Goal: Task Accomplishment & Management: Complete application form

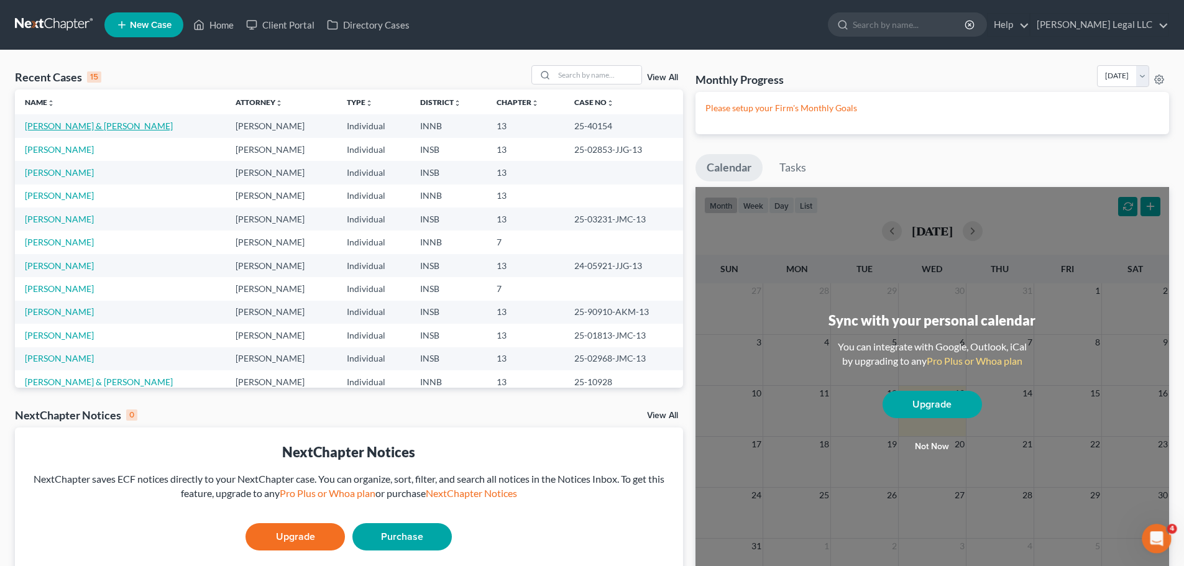
click at [75, 126] on link "[PERSON_NAME] & [PERSON_NAME]" at bounding box center [99, 126] width 148 height 11
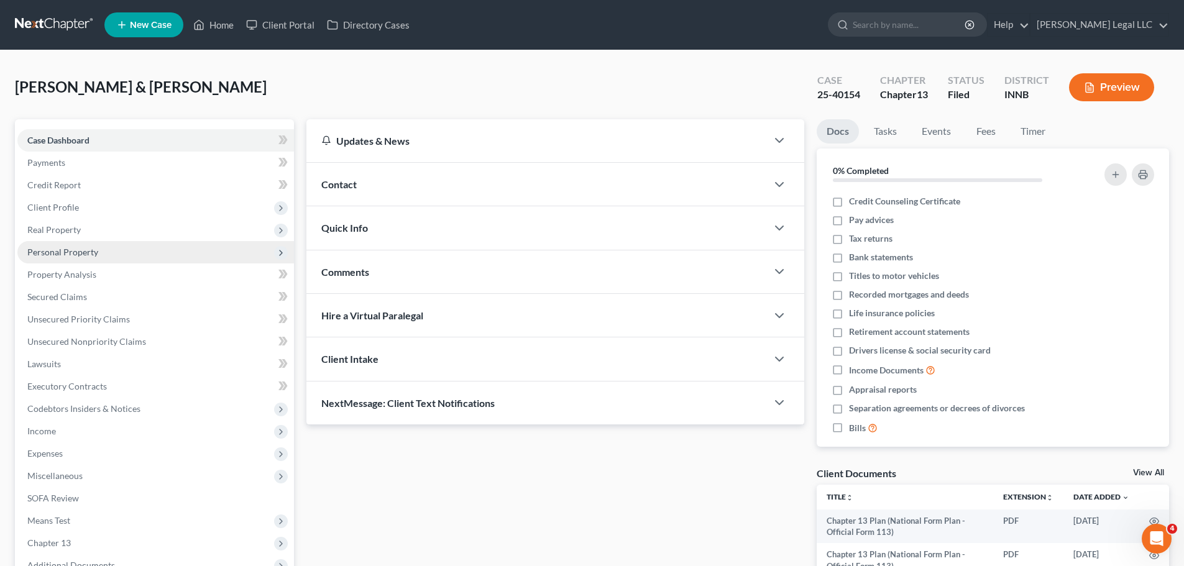
click at [54, 255] on span "Personal Property" at bounding box center [62, 252] width 71 height 11
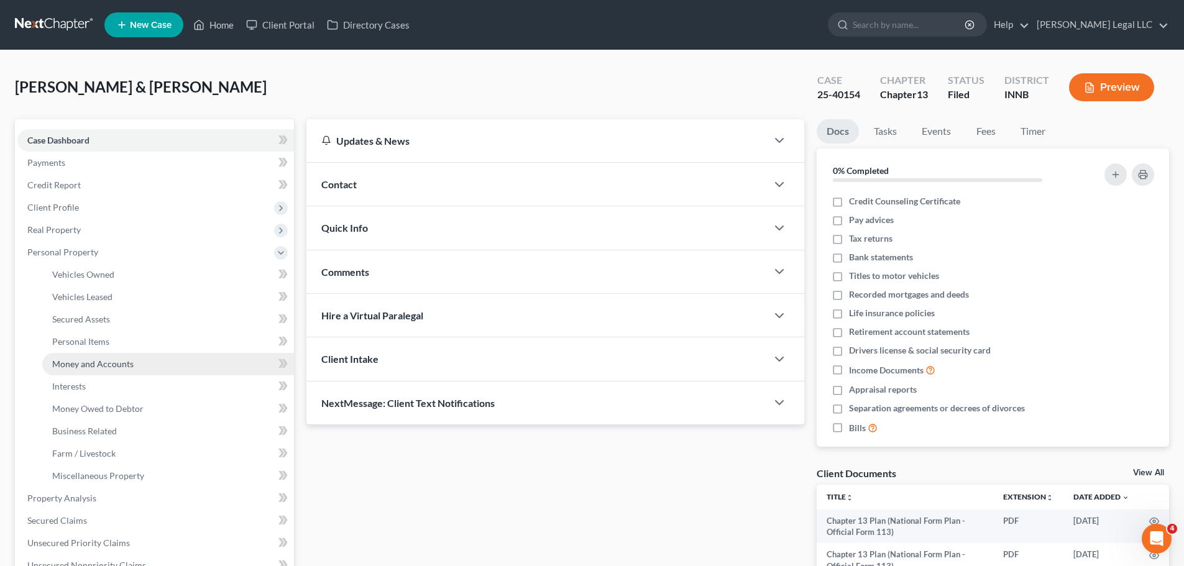
click at [66, 367] on span "Money and Accounts" at bounding box center [92, 364] width 81 height 11
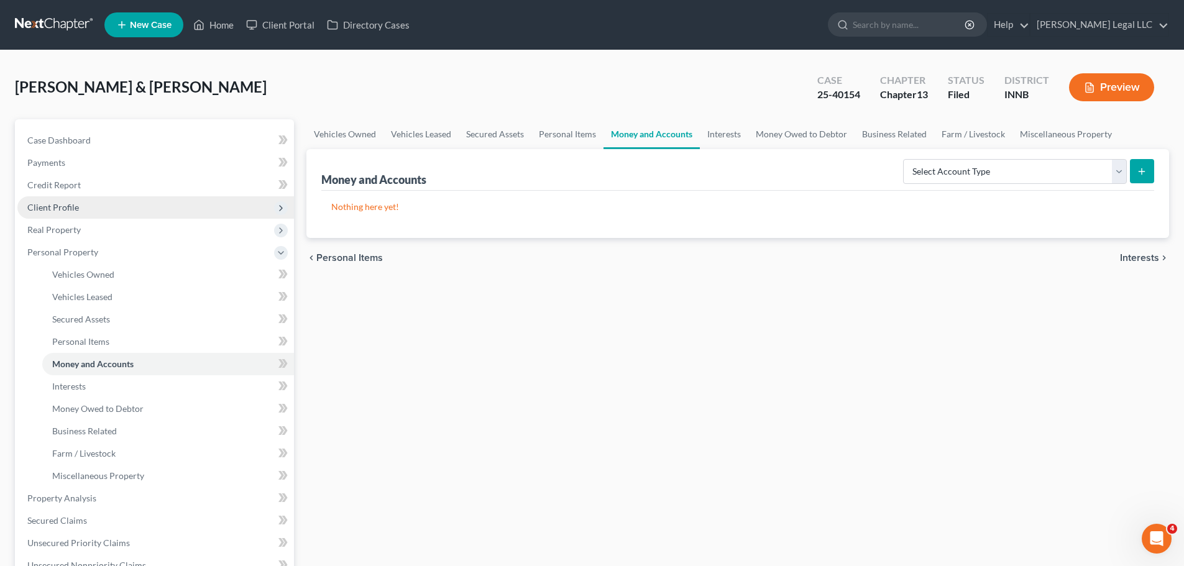
click at [54, 211] on span "Client Profile" at bounding box center [53, 207] width 52 height 11
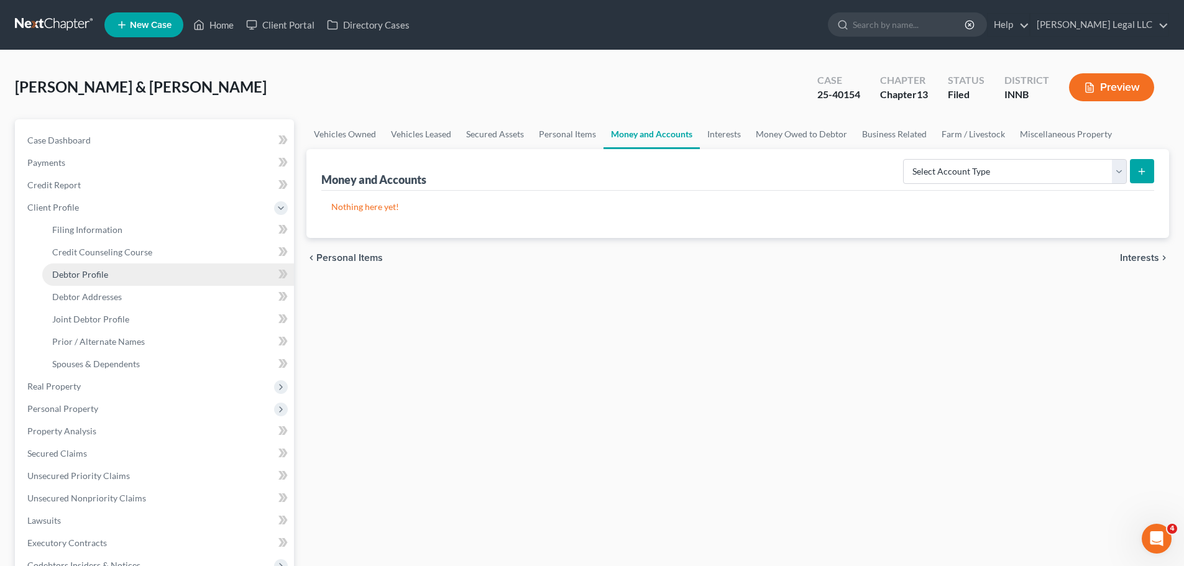
click at [59, 274] on span "Debtor Profile" at bounding box center [80, 274] width 56 height 11
select select "1"
select select "3"
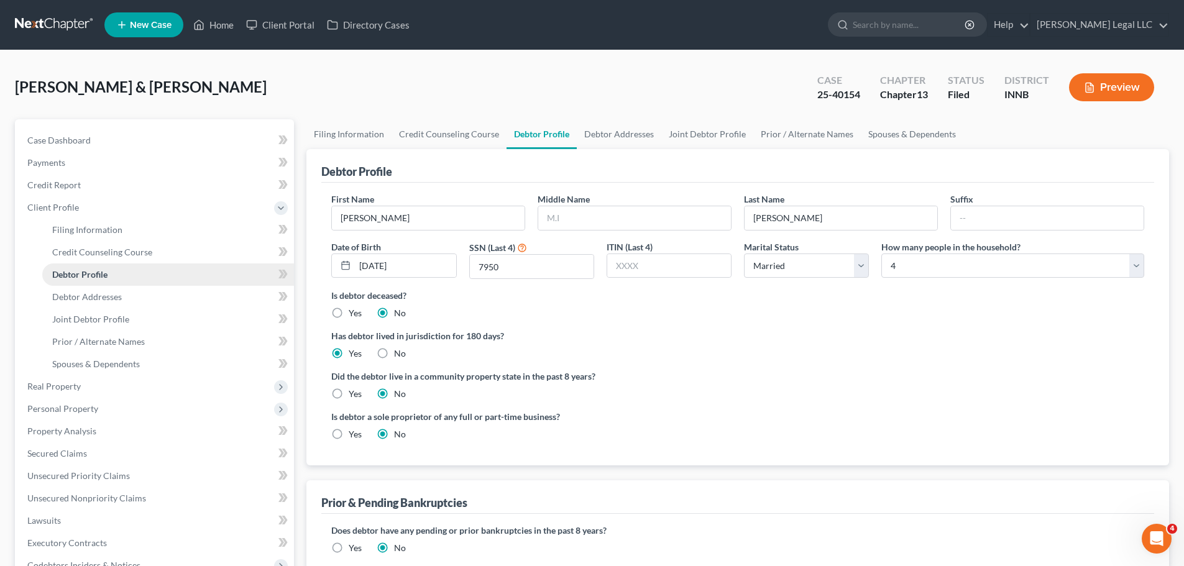
radio input "true"
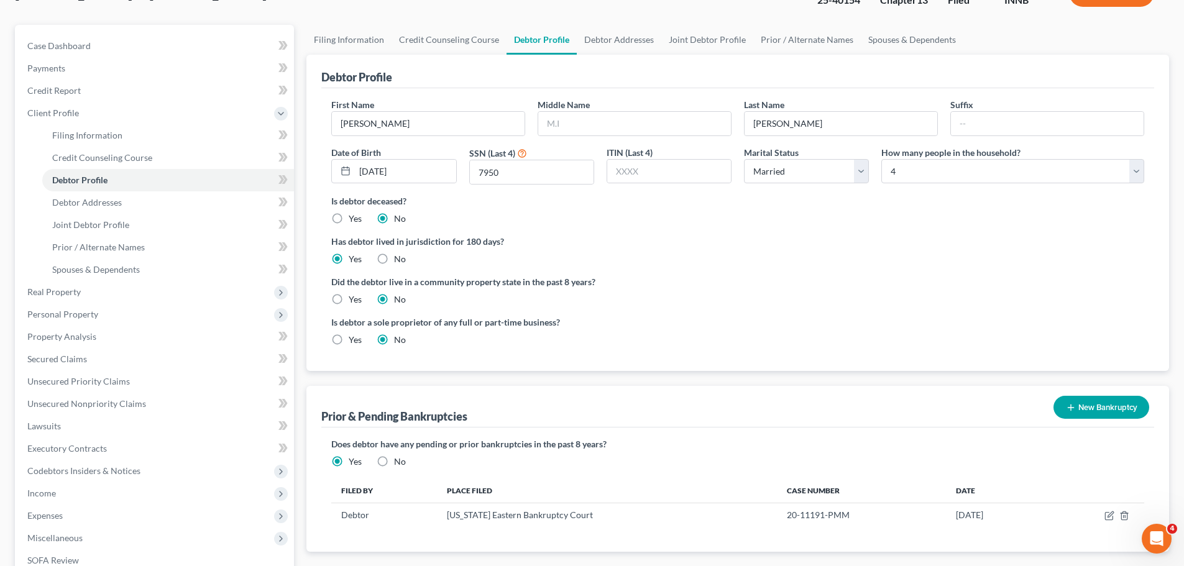
scroll to position [249, 0]
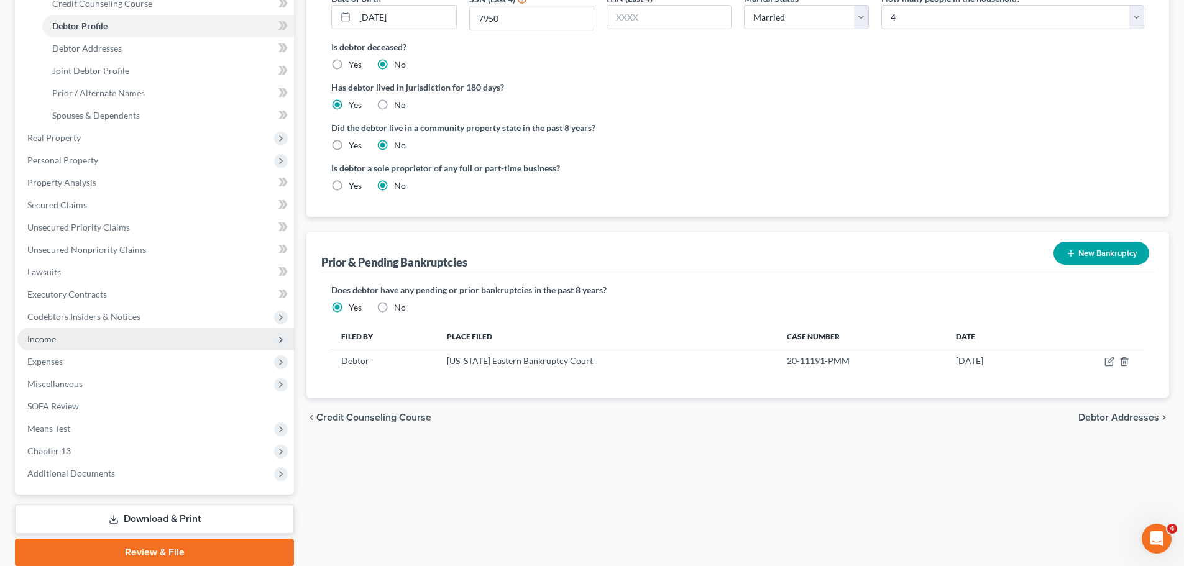
click at [44, 342] on span "Income" at bounding box center [41, 339] width 29 height 11
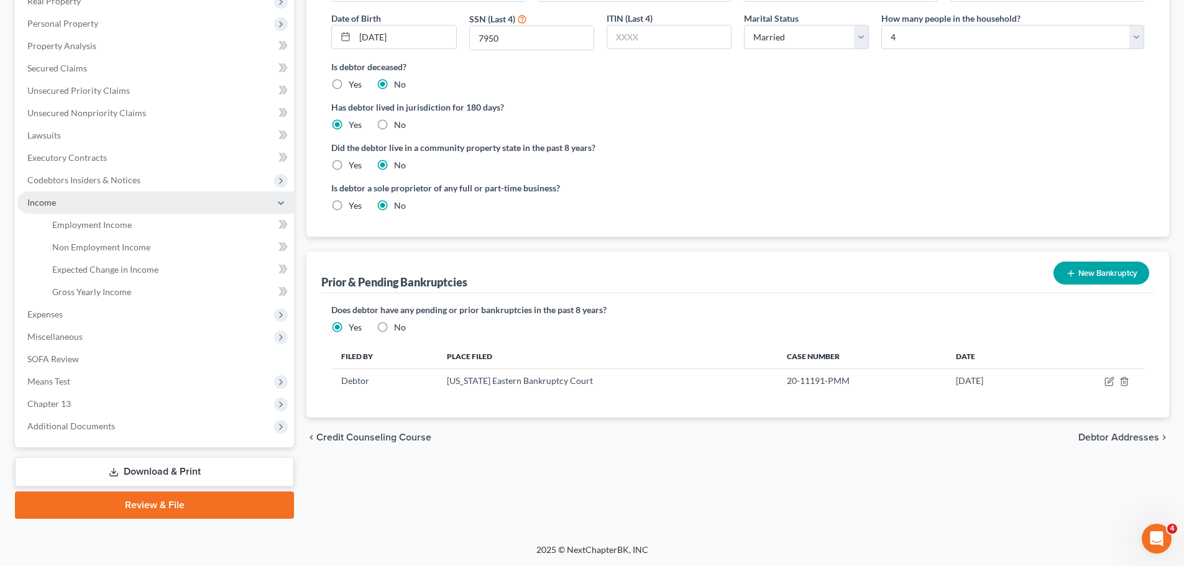
scroll to position [229, 0]
click at [94, 221] on span "Employment Income" at bounding box center [92, 224] width 80 height 11
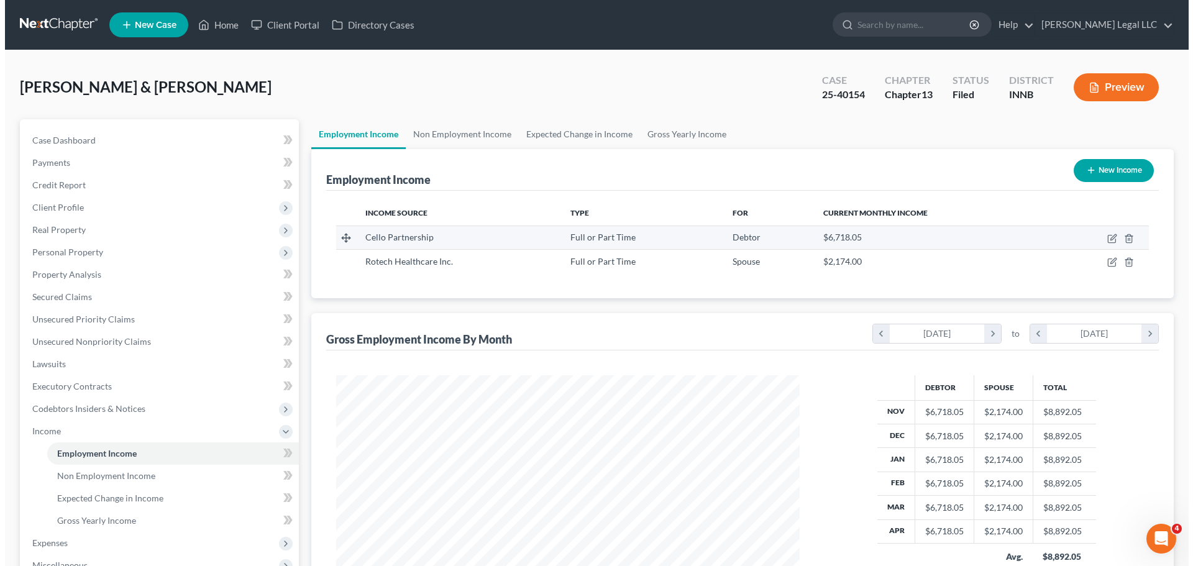
scroll to position [232, 488]
click at [1108, 239] on icon "button" at bounding box center [1108, 237] width 6 height 6
select select "0"
select select "33"
select select "0"
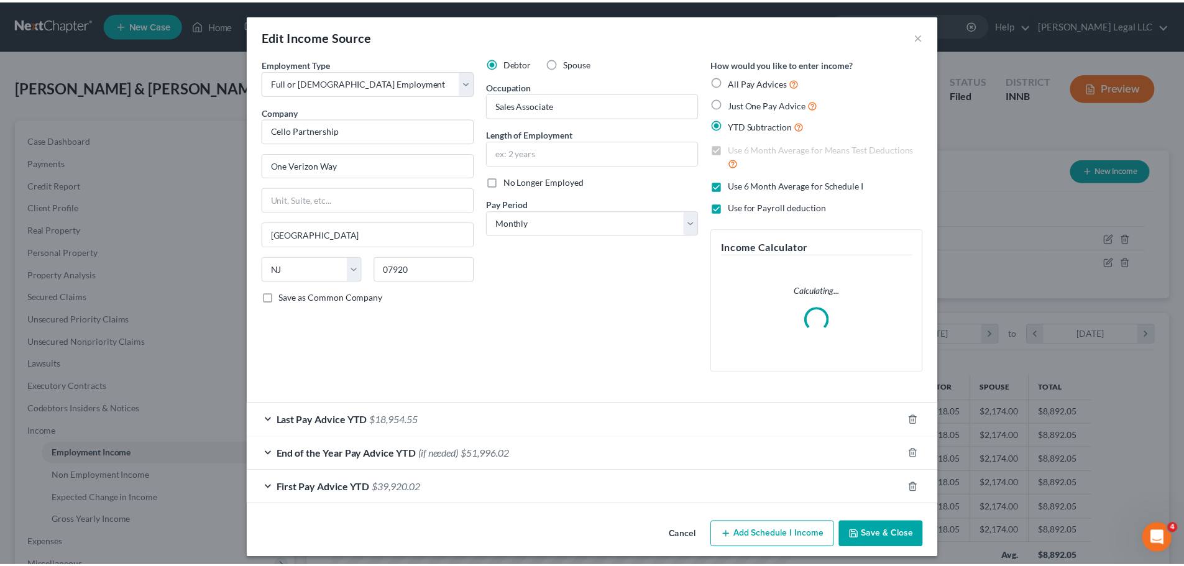
scroll to position [234, 493]
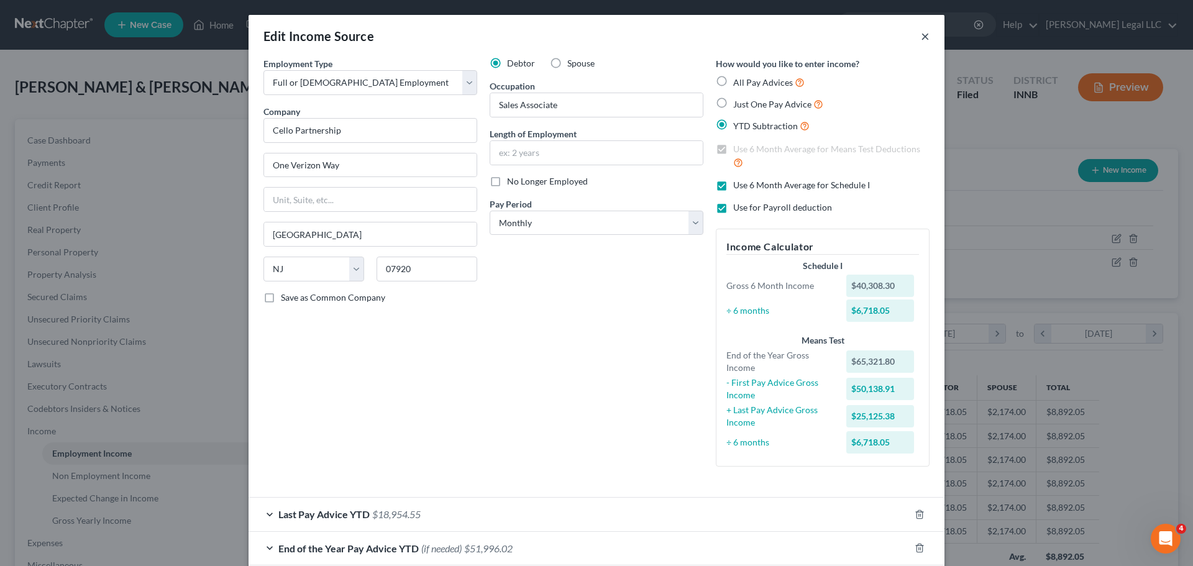
click at [921, 35] on button "×" at bounding box center [925, 36] width 9 height 15
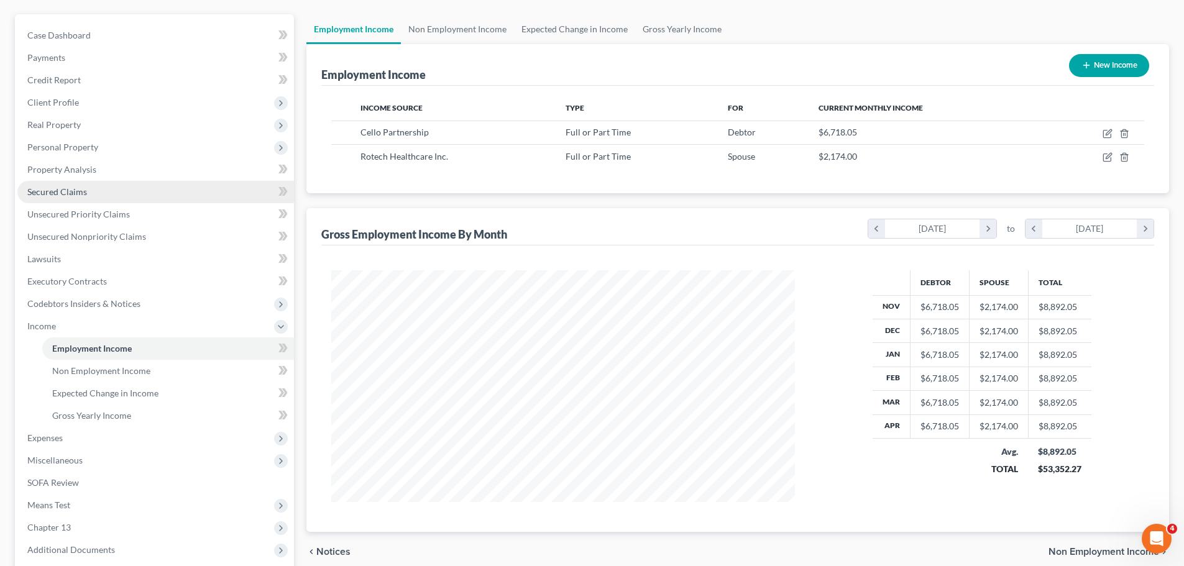
scroll to position [104, 0]
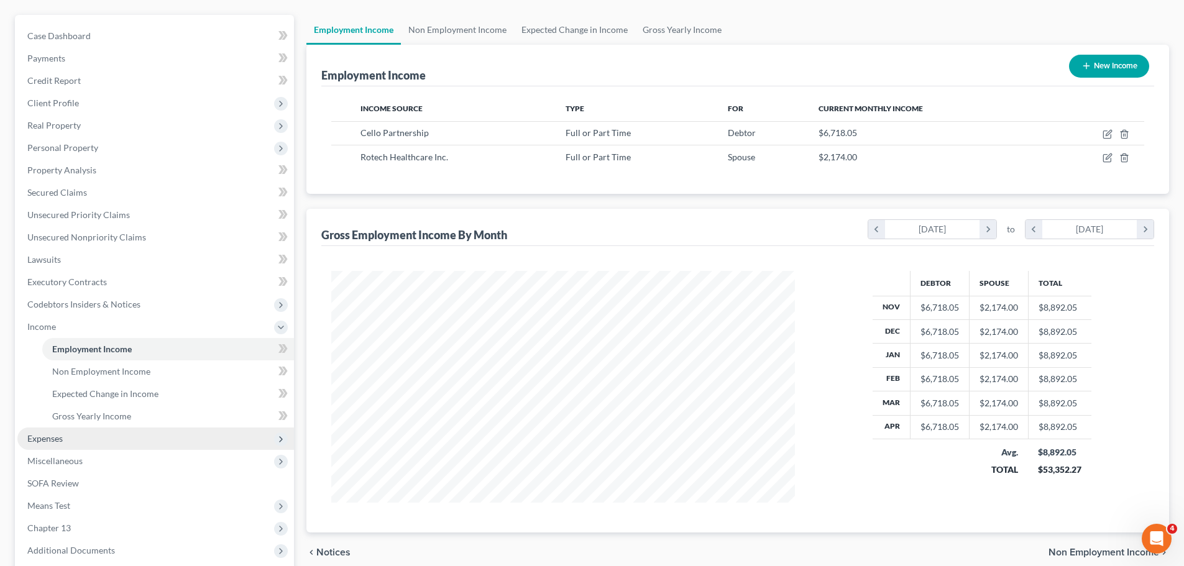
click at [58, 442] on span "Expenses" at bounding box center [44, 438] width 35 height 11
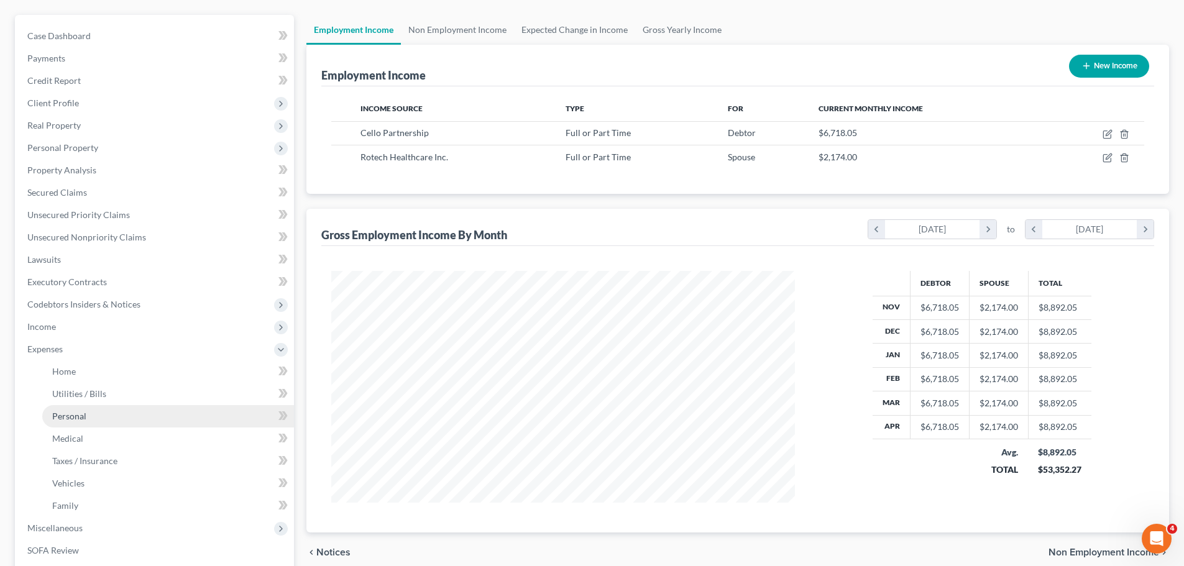
click at [83, 418] on span "Personal" at bounding box center [69, 416] width 34 height 11
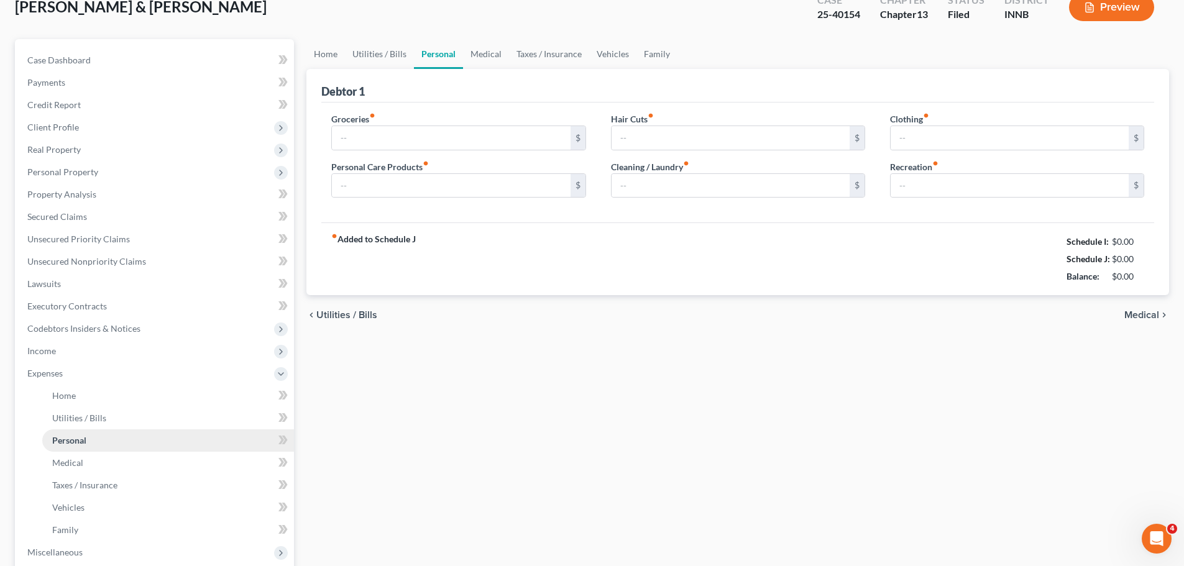
type input "1,400.00"
type input "300.00"
type input "100.00"
type input "125.00"
type input "200.00"
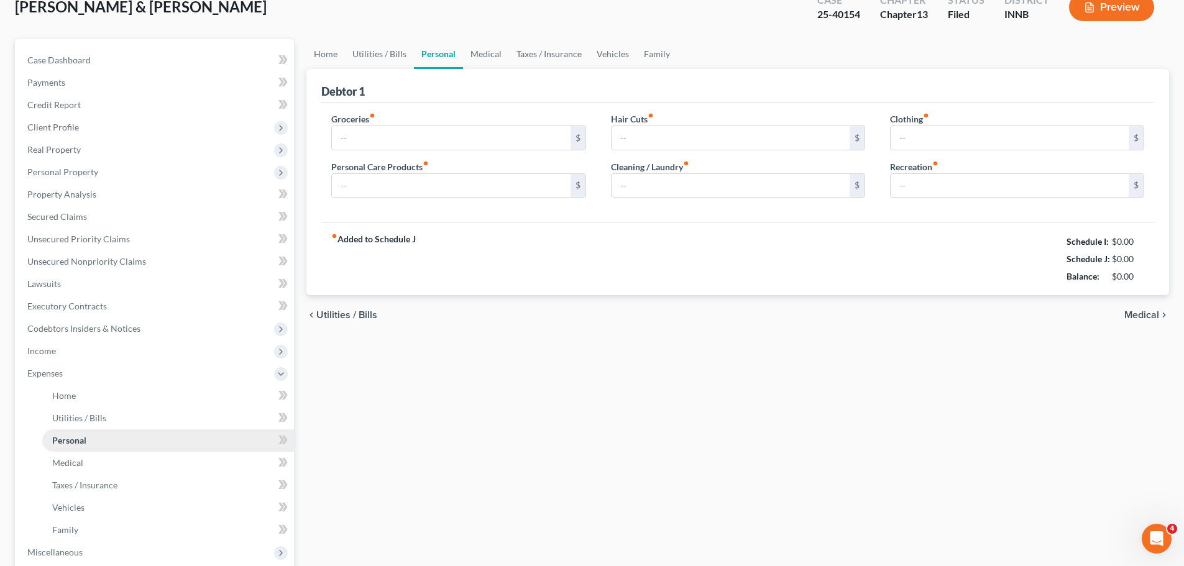
type input "150.00"
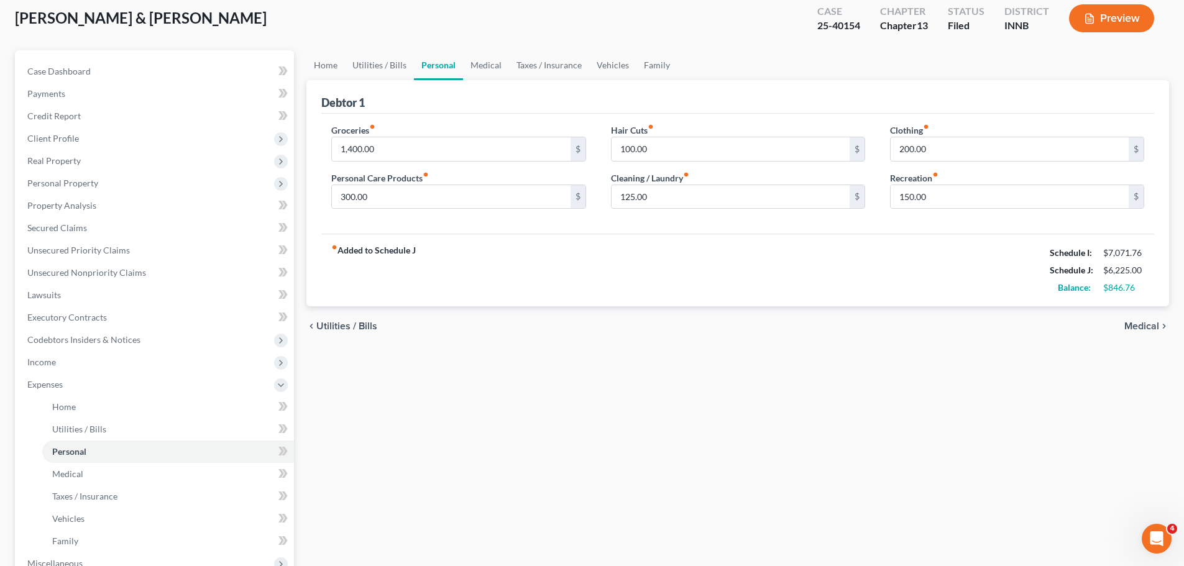
scroll to position [186, 0]
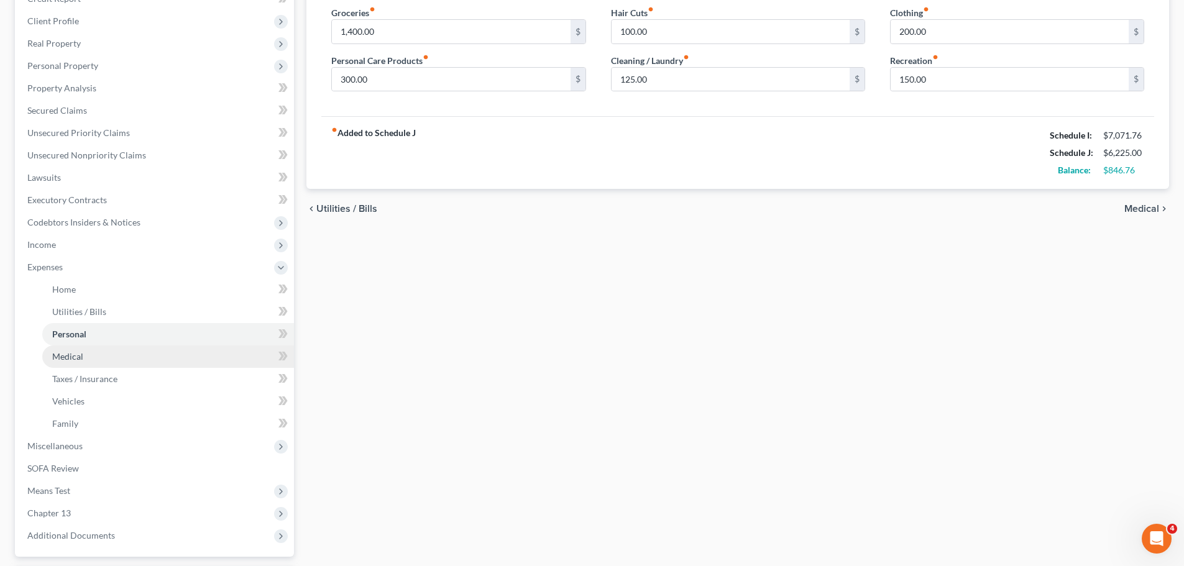
click at [81, 364] on link "Medical" at bounding box center [168, 356] width 252 height 22
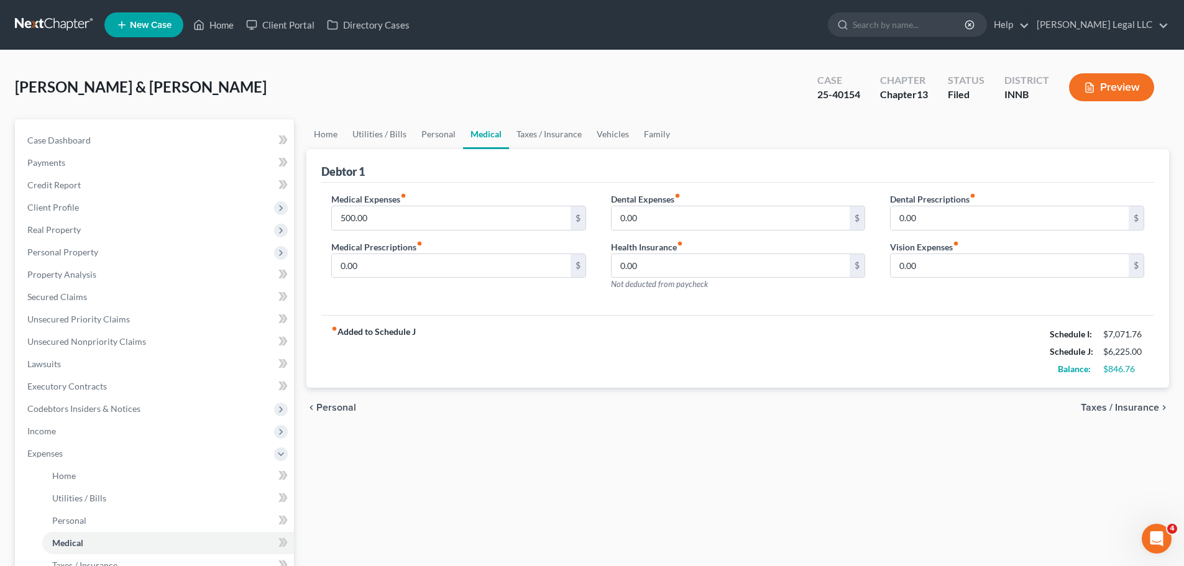
click at [516, 333] on div "fiber_manual_record Added to Schedule J Schedule I: $7,071.76 Schedule J: $6,22…" at bounding box center [737, 351] width 833 height 73
click at [221, 30] on link "Home" at bounding box center [213, 25] width 53 height 22
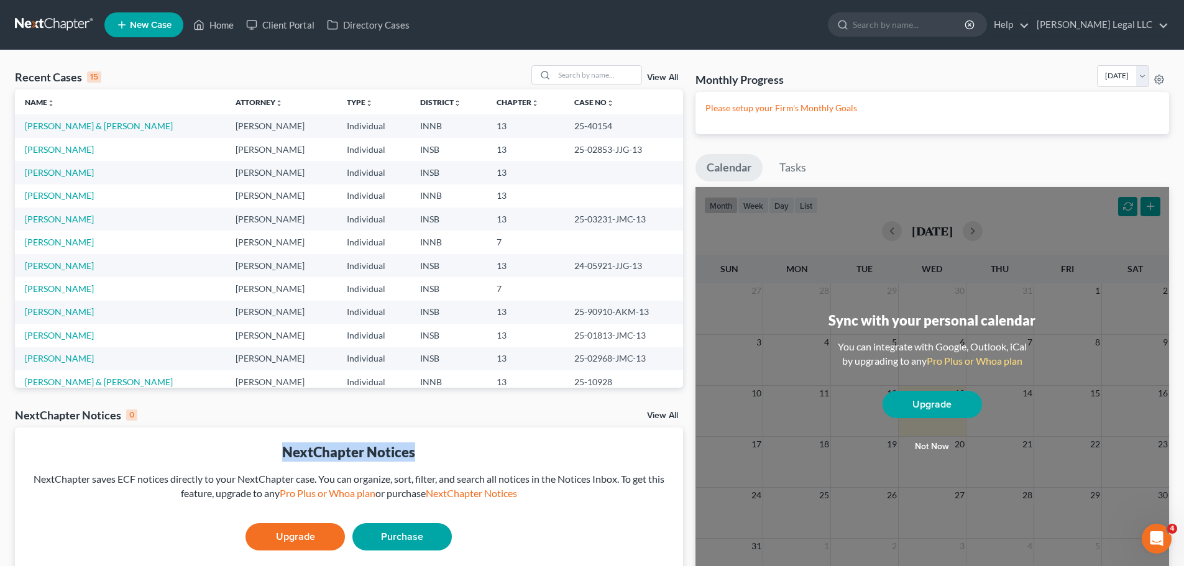
drag, startPoint x: 275, startPoint y: 449, endPoint x: 434, endPoint y: 450, distance: 159.1
click at [434, 450] on div "NextChapter Notices" at bounding box center [349, 451] width 648 height 19
click at [447, 447] on div "NextChapter Notices" at bounding box center [349, 451] width 648 height 19
click at [447, 452] on div "NextChapter Notices" at bounding box center [349, 451] width 648 height 19
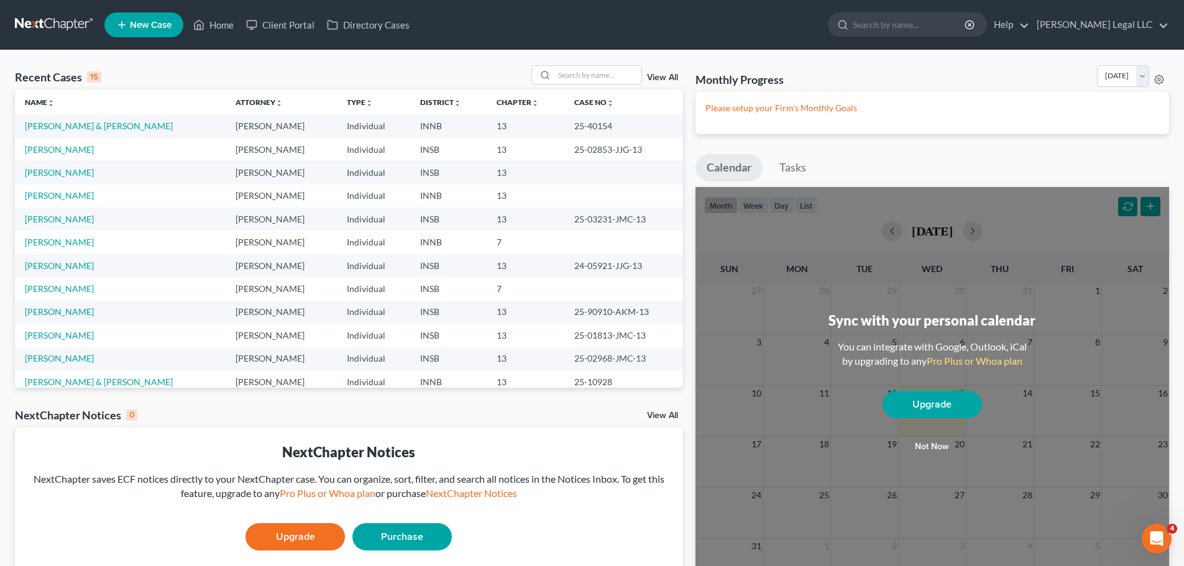
click at [447, 452] on div "NextChapter Notices" at bounding box center [349, 451] width 648 height 19
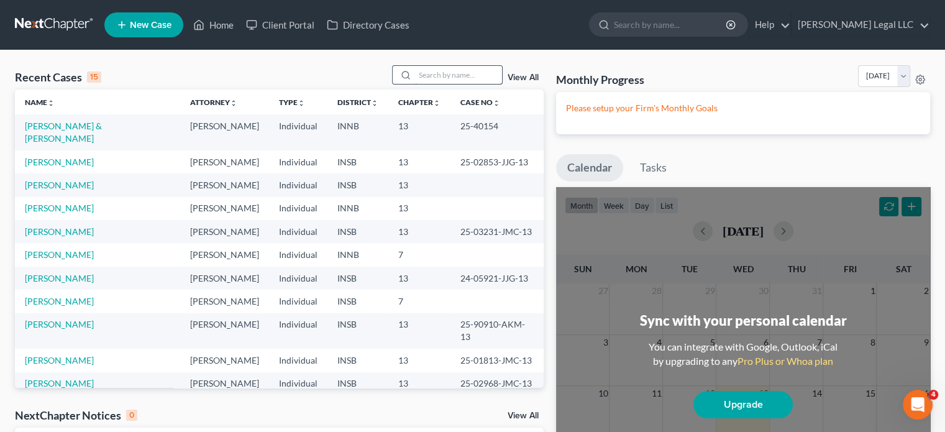
click at [471, 77] on input "search" at bounding box center [458, 75] width 87 height 18
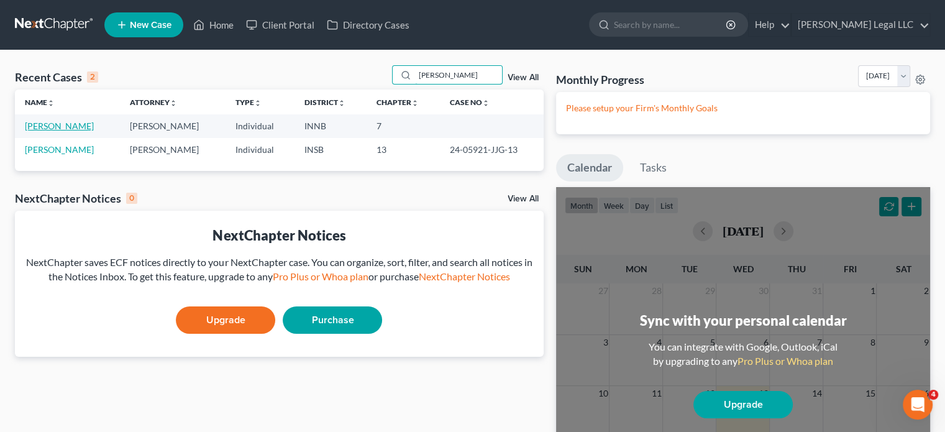
type input "[PERSON_NAME]"
click at [37, 126] on link "[PERSON_NAME]" at bounding box center [59, 126] width 69 height 11
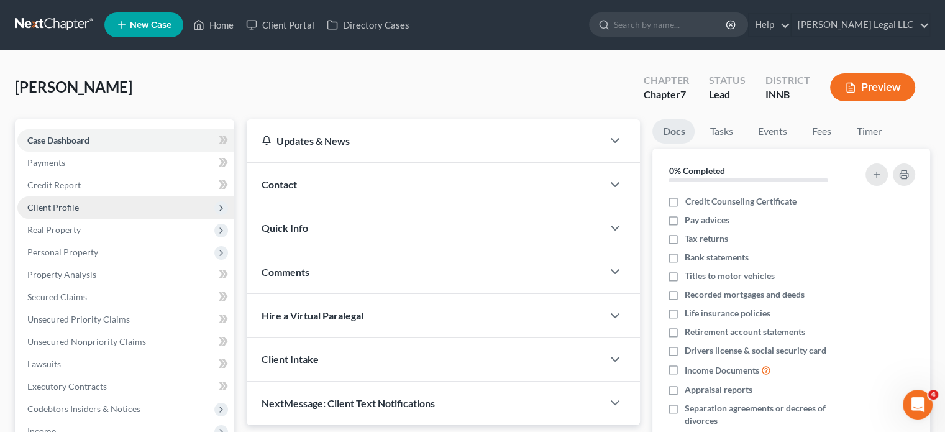
click at [54, 203] on span "Client Profile" at bounding box center [53, 207] width 52 height 11
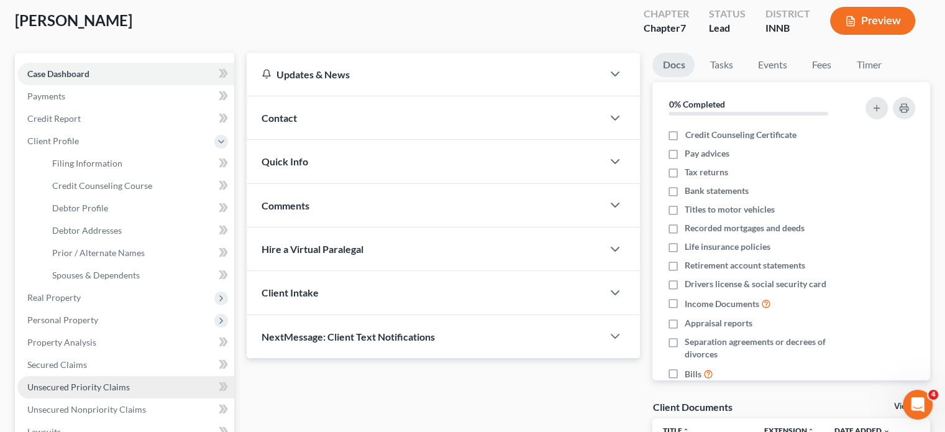
scroll to position [186, 0]
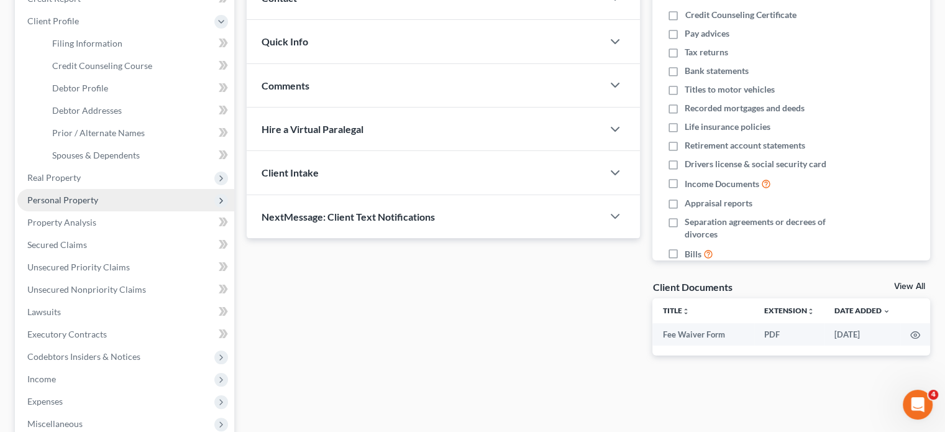
click at [51, 198] on span "Personal Property" at bounding box center [62, 199] width 71 height 11
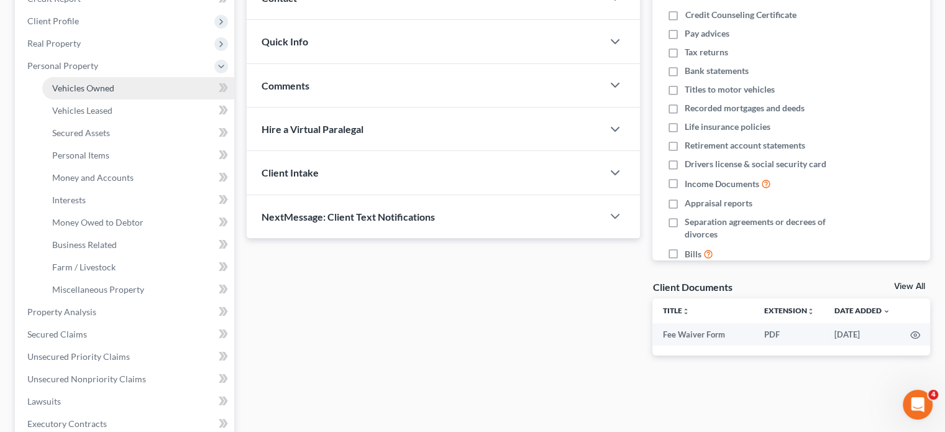
click at [76, 92] on span "Vehicles Owned" at bounding box center [83, 88] width 62 height 11
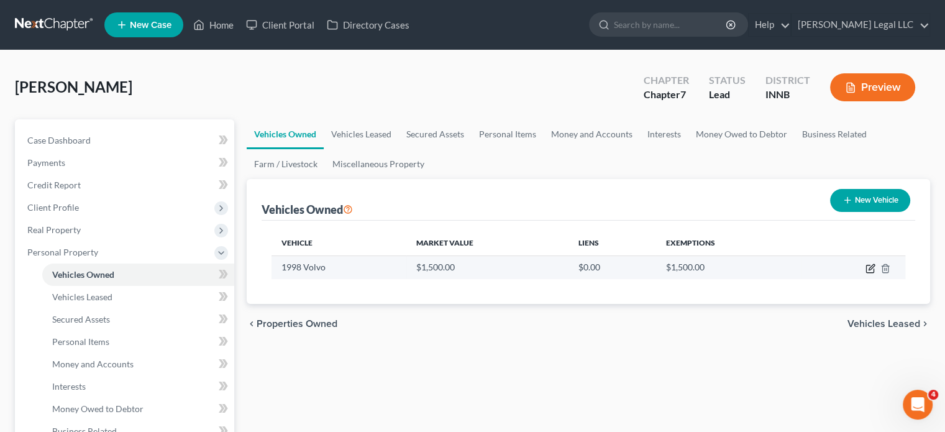
click at [867, 265] on icon "button" at bounding box center [871, 268] width 10 height 10
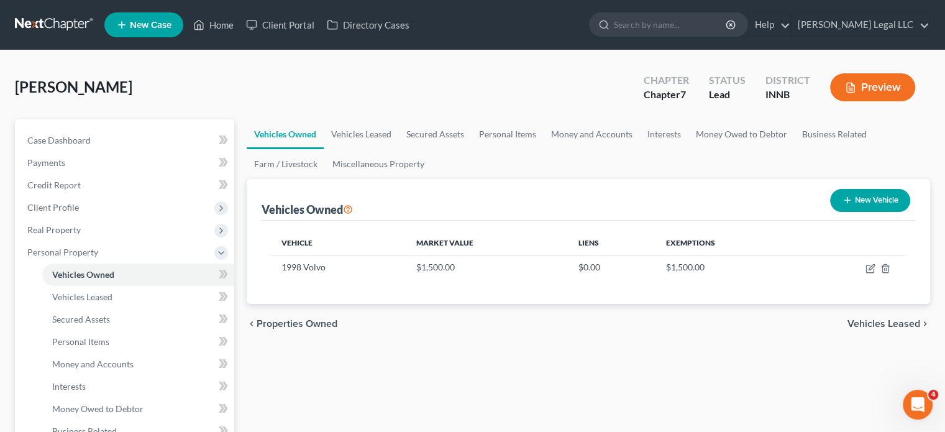
select select "0"
select select "28"
select select "3"
select select "0"
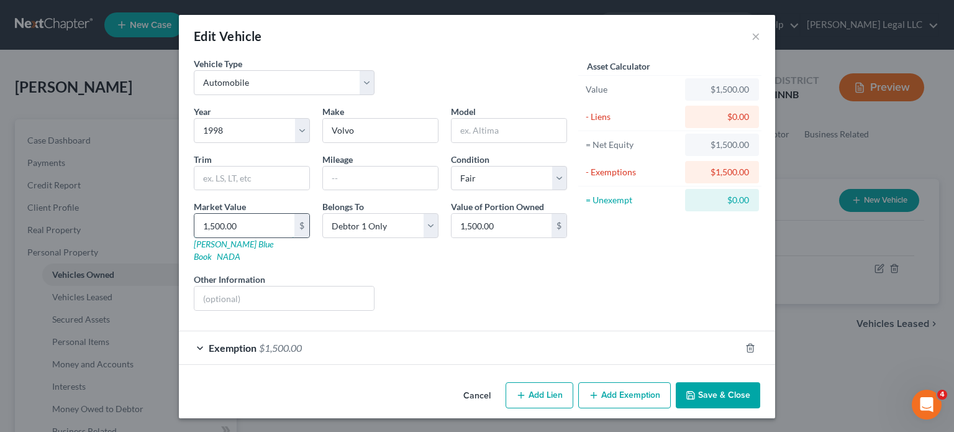
click at [256, 227] on input "1,500.00" at bounding box center [244, 226] width 100 height 24
type input "3"
type input "3.00"
type input "30"
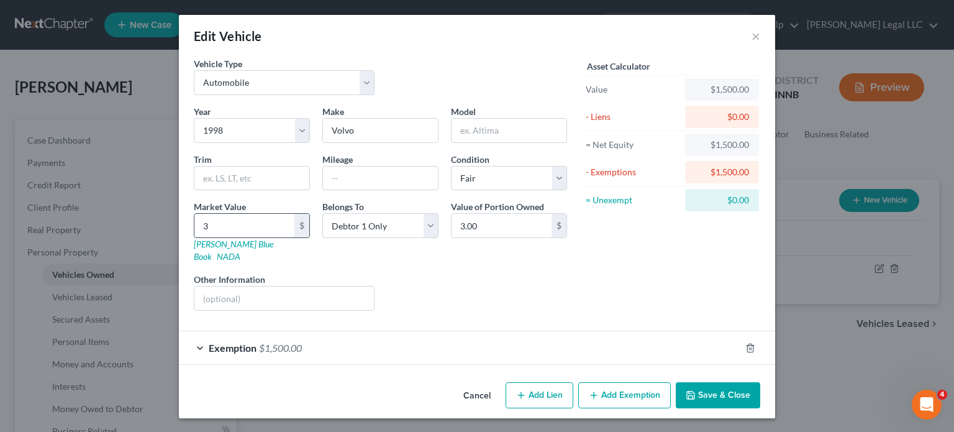
type input "30.00"
type input "300"
type input "300.00"
type input "3000"
type input "3,000.00"
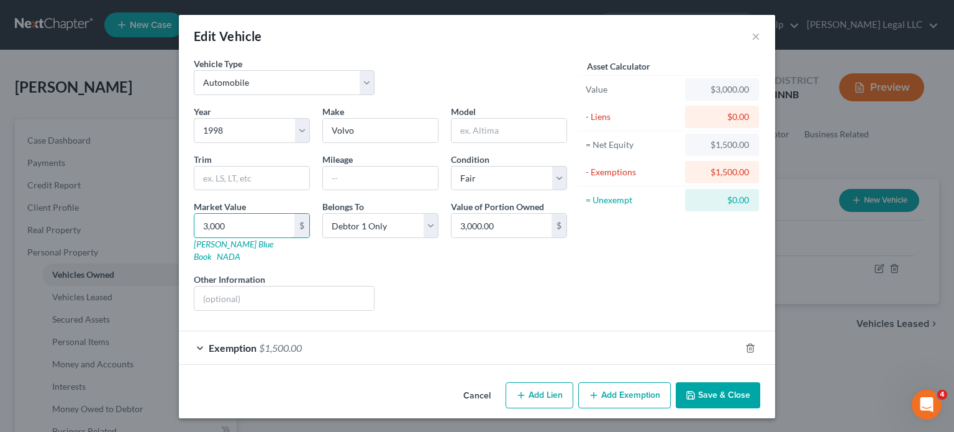
type input "3,000"
click at [260, 342] on span "$1,500.00" at bounding box center [280, 348] width 43 height 12
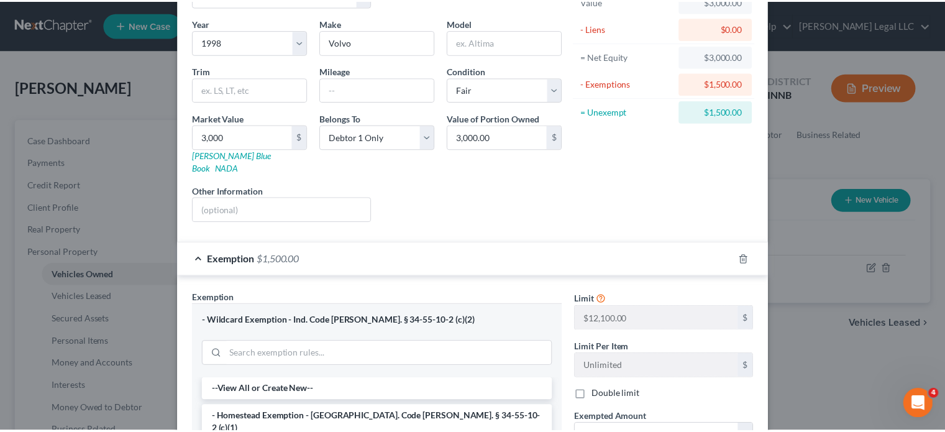
scroll to position [308, 0]
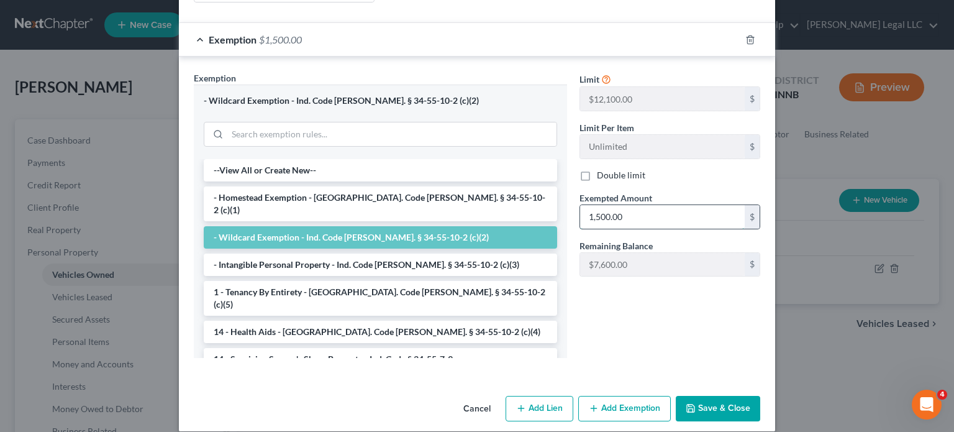
click at [637, 205] on input "1,500.00" at bounding box center [662, 217] width 165 height 24
type input "3,000"
drag, startPoint x: 705, startPoint y: 392, endPoint x: 562, endPoint y: 368, distance: 144.9
click at [702, 396] on button "Save & Close" at bounding box center [718, 409] width 85 height 26
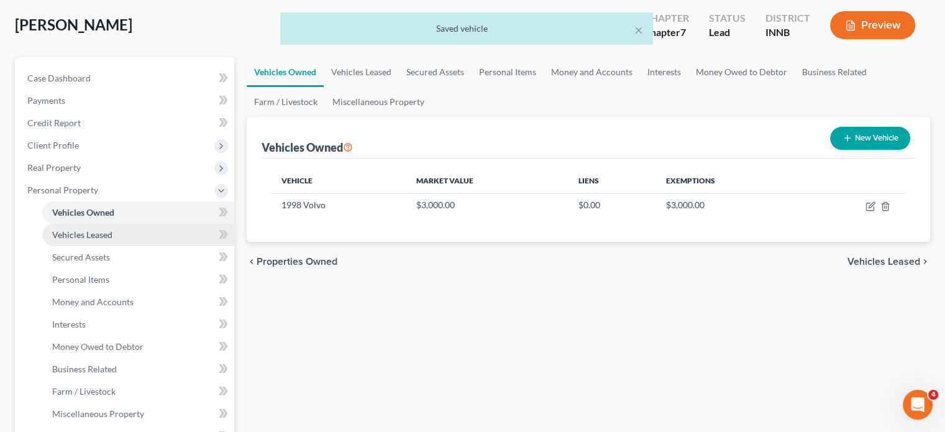
click at [112, 240] on link "Vehicles Leased" at bounding box center [138, 235] width 192 height 22
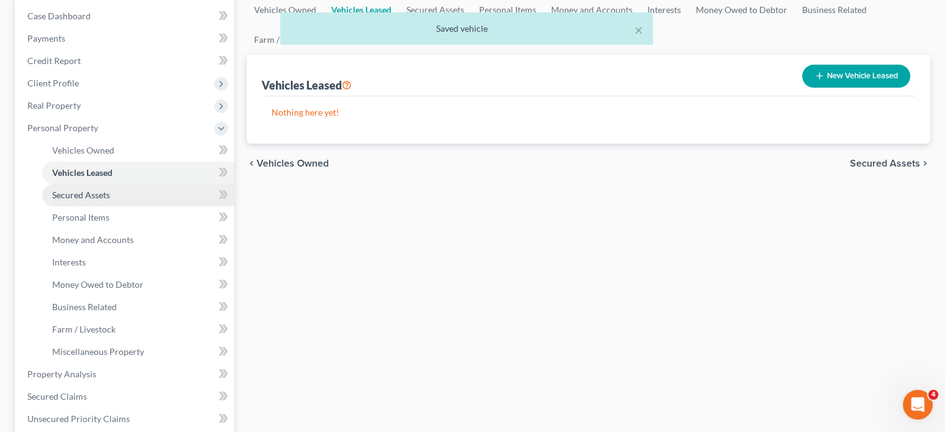
click at [85, 192] on span "Secured Assets" at bounding box center [81, 195] width 58 height 11
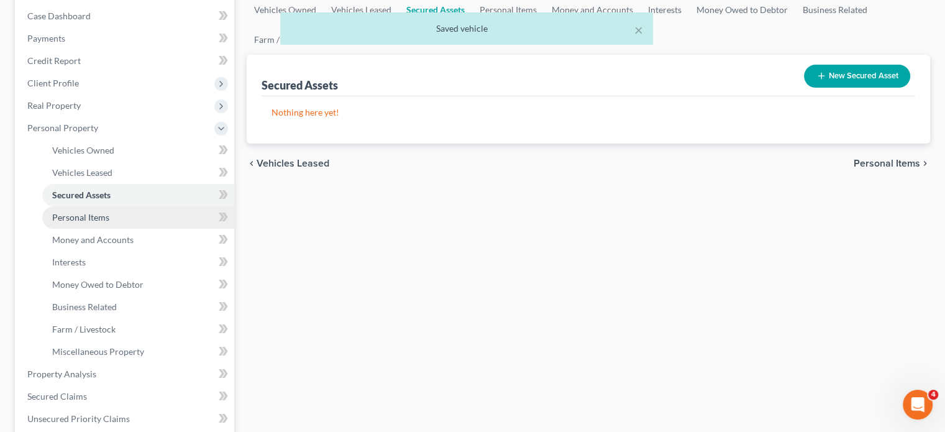
click at [68, 223] on link "Personal Items" at bounding box center [138, 217] width 192 height 22
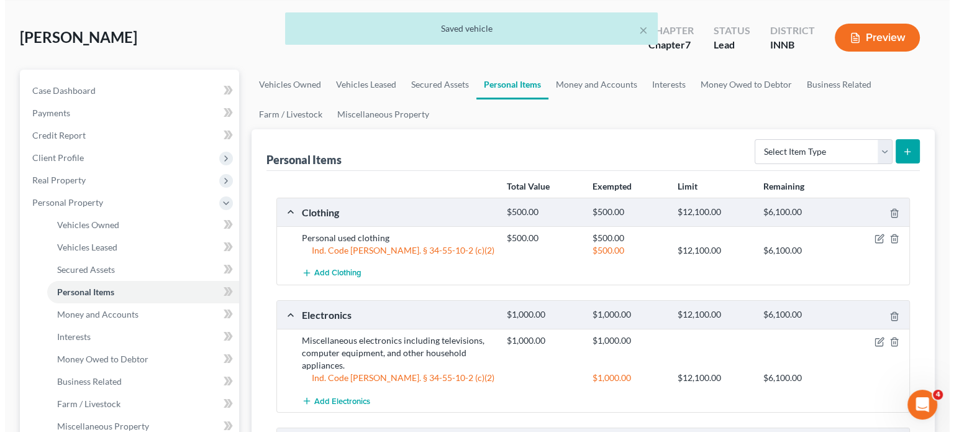
scroll to position [186, 0]
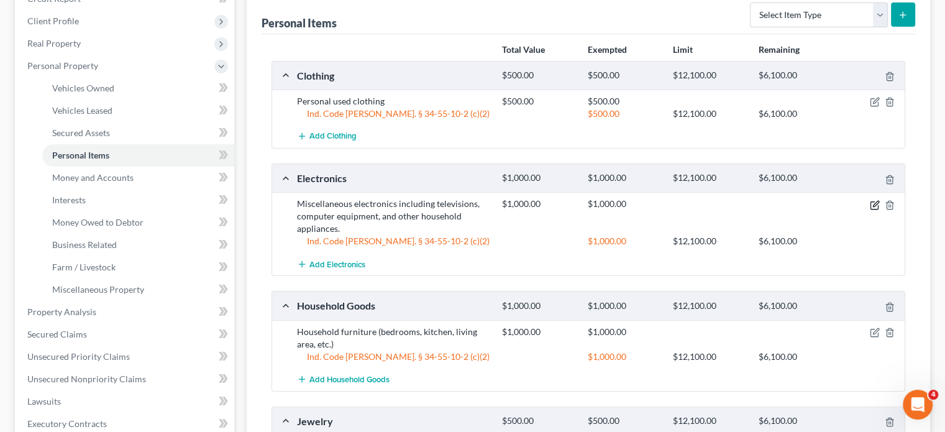
click at [875, 203] on icon "button" at bounding box center [875, 205] width 10 height 10
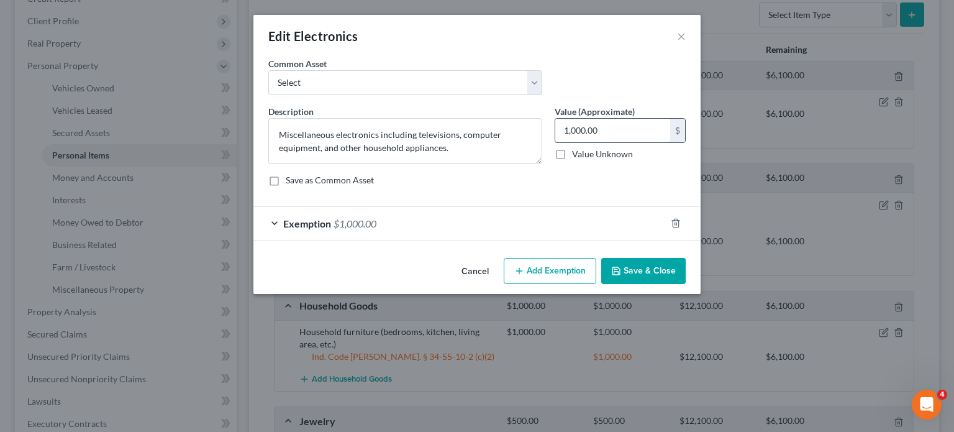
click at [575, 131] on input "1,000.00" at bounding box center [613, 131] width 115 height 24
click at [578, 131] on input "1,000.00" at bounding box center [613, 131] width 115 height 24
drag, startPoint x: 625, startPoint y: 126, endPoint x: 557, endPoint y: 126, distance: 67.7
click at [559, 126] on input "100.00" at bounding box center [613, 131] width 115 height 24
type input "1,400"
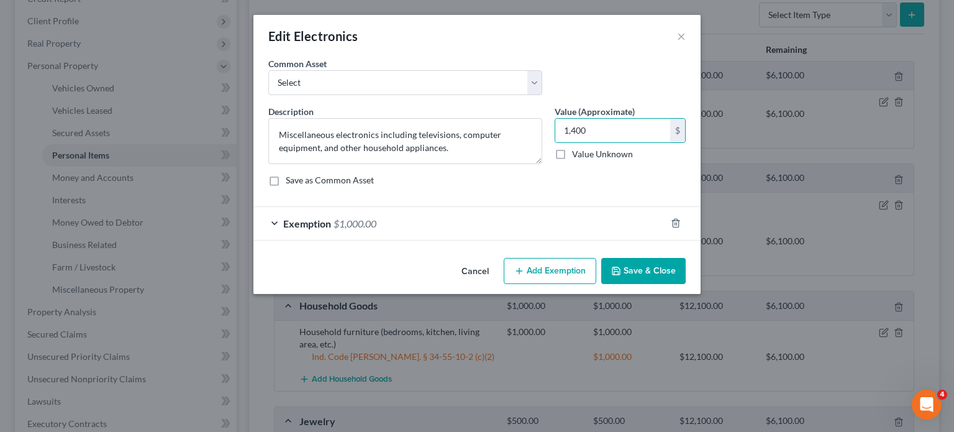
click at [430, 216] on div "Exemption $1,000.00" at bounding box center [460, 223] width 413 height 33
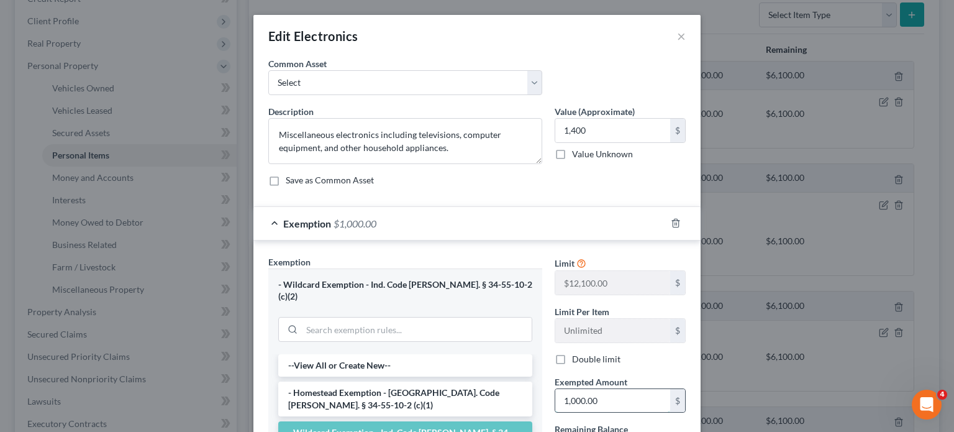
click at [569, 390] on input "1,000.00" at bounding box center [613, 401] width 115 height 24
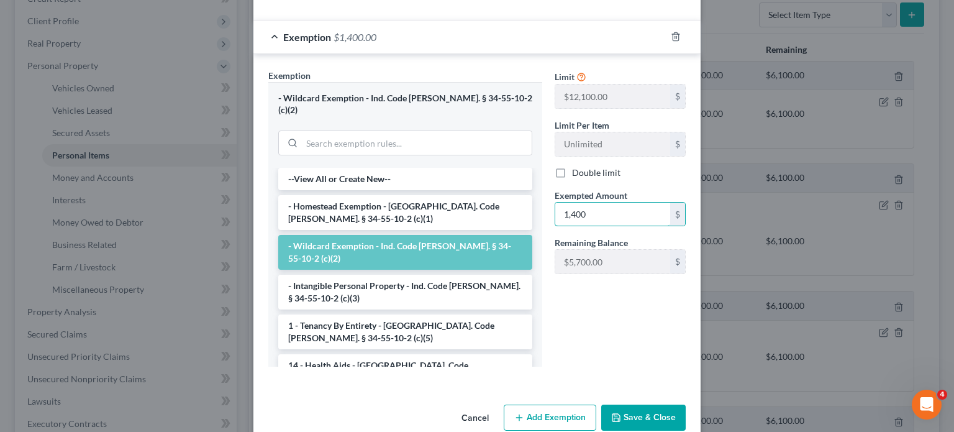
type input "1,400"
click at [627, 405] on button "Save & Close" at bounding box center [643, 418] width 85 height 26
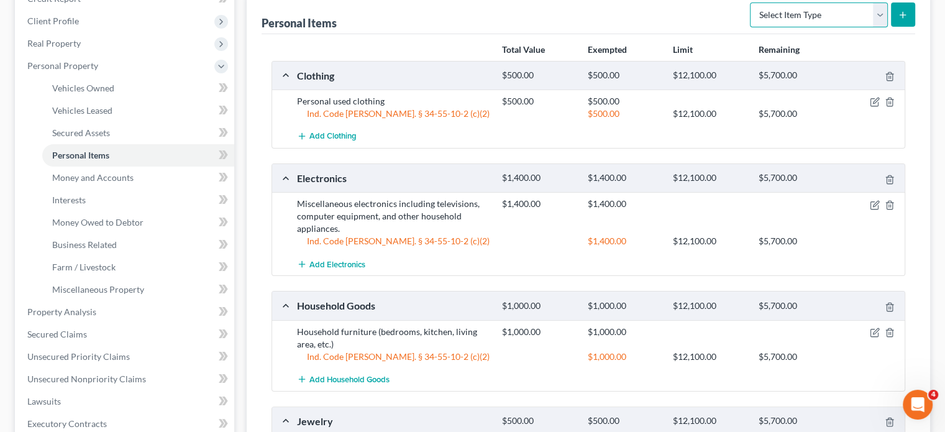
click at [772, 17] on select "Select Item Type Clothing Collectibles Of Value Electronics Firearms Household …" at bounding box center [819, 14] width 138 height 25
select select "collectibles_of_value"
click at [751, 2] on select "Select Item Type Clothing Collectibles Of Value Electronics Firearms Household …" at bounding box center [819, 14] width 138 height 25
click at [902, 18] on icon "submit" at bounding box center [903, 15] width 10 height 10
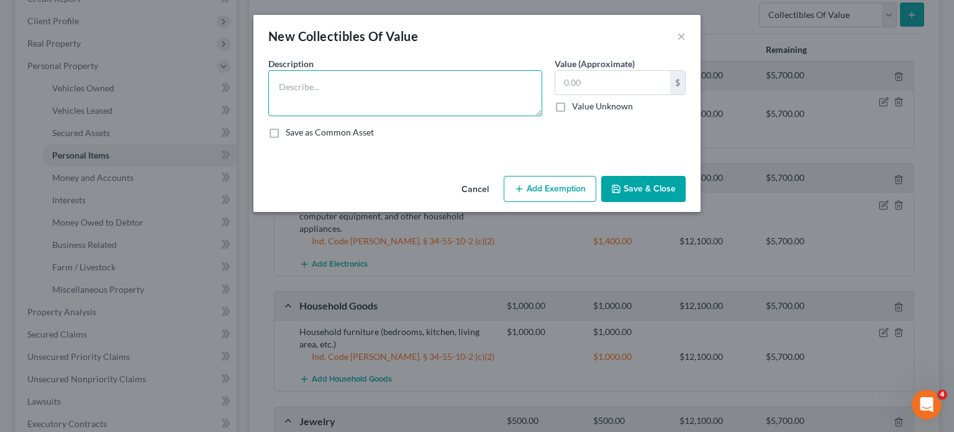
click at [366, 86] on textarea at bounding box center [405, 93] width 274 height 46
type textarea "Silver [DATE] Bell"
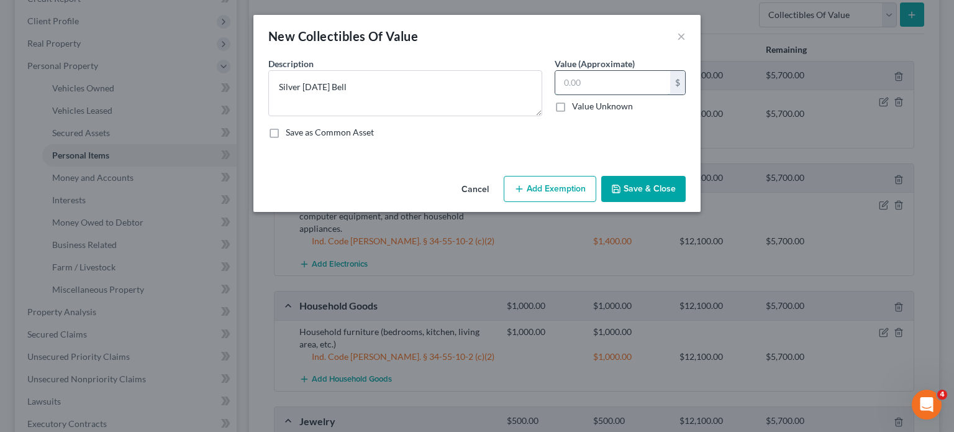
click at [585, 90] on input "text" at bounding box center [613, 83] width 115 height 24
type input "300"
click at [537, 188] on button "Add Exemption" at bounding box center [550, 189] width 93 height 26
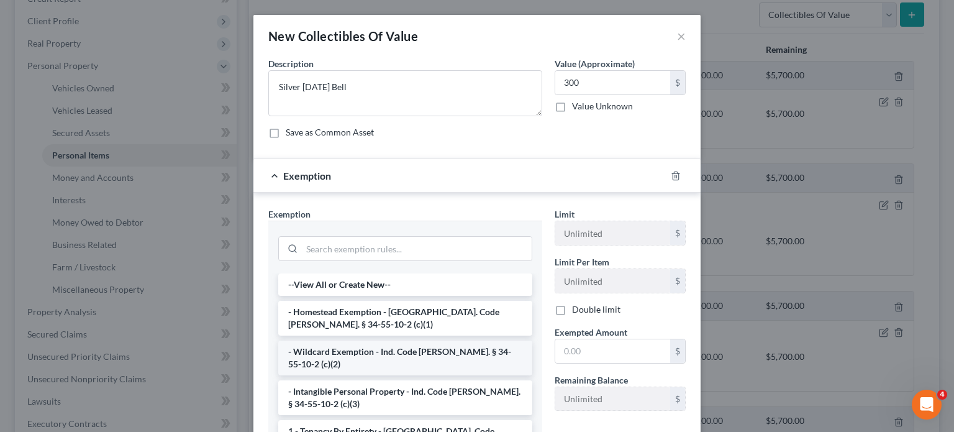
click at [352, 356] on li "- Wildcard Exemption - Ind. Code [PERSON_NAME]. § 34-55-10-2 (c)(2)" at bounding box center [405, 358] width 254 height 35
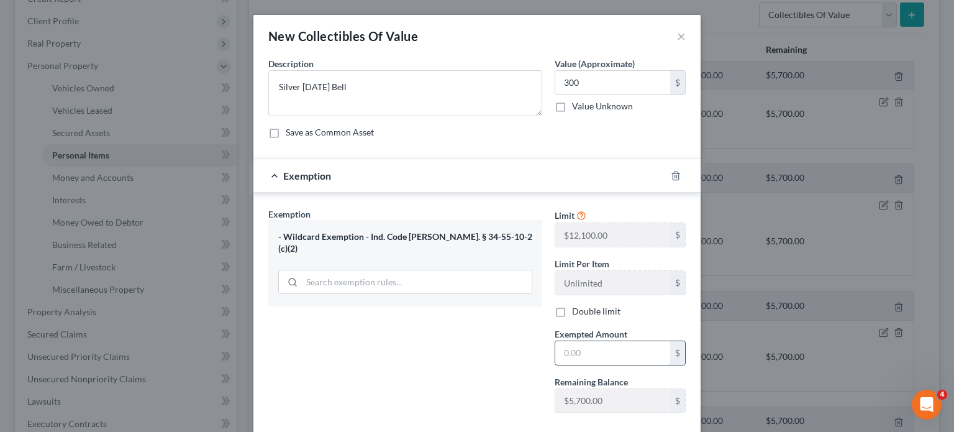
click at [607, 355] on input "text" at bounding box center [613, 353] width 115 height 24
type input "300"
click at [434, 342] on div "Exemption Set must be selected for CA. Exemption * - Wildcard Exemption - Ind. …" at bounding box center [405, 315] width 286 height 215
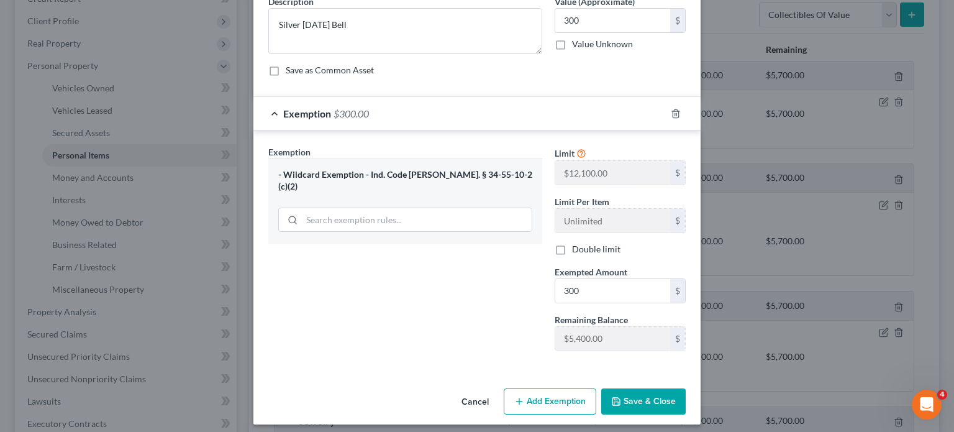
scroll to position [68, 0]
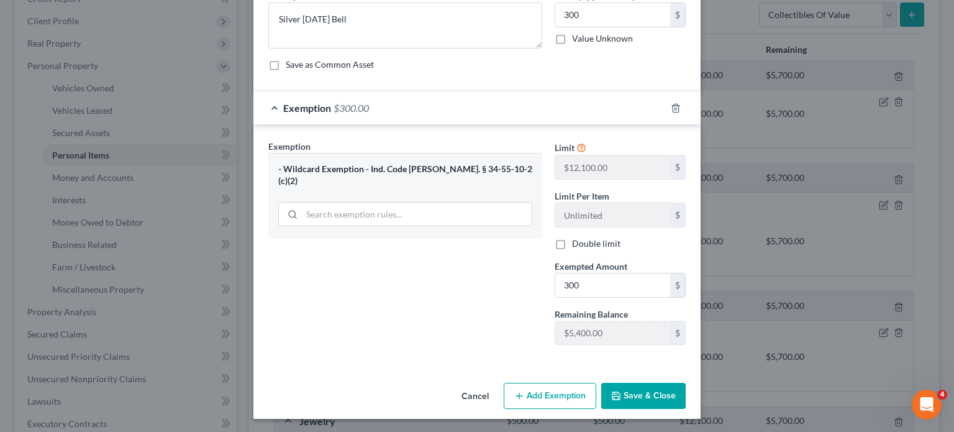
click at [661, 402] on button "Save & Close" at bounding box center [643, 396] width 85 height 26
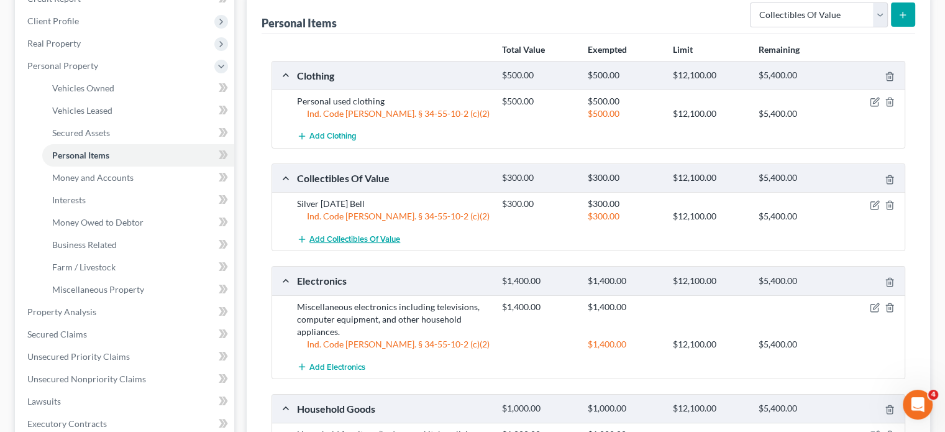
click at [353, 239] on span "Add Collectibles Of Value" at bounding box center [354, 239] width 91 height 10
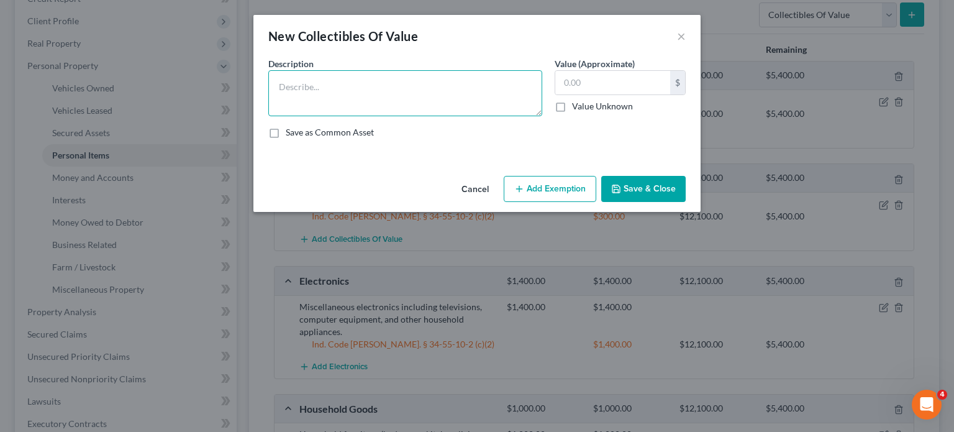
click at [364, 90] on textarea at bounding box center [405, 93] width 274 height 46
type textarea "Personal Book Collection"
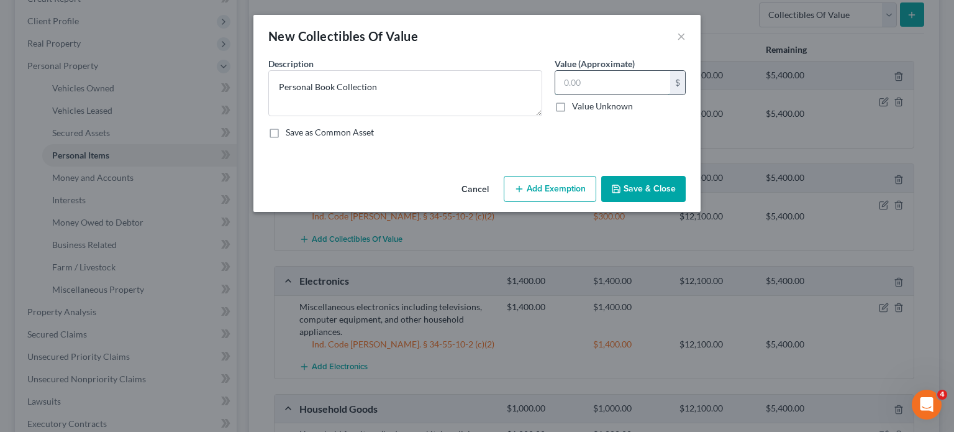
click at [620, 86] on input "text" at bounding box center [613, 83] width 115 height 24
type input "2,000"
click at [537, 190] on button "Add Exemption" at bounding box center [550, 189] width 93 height 26
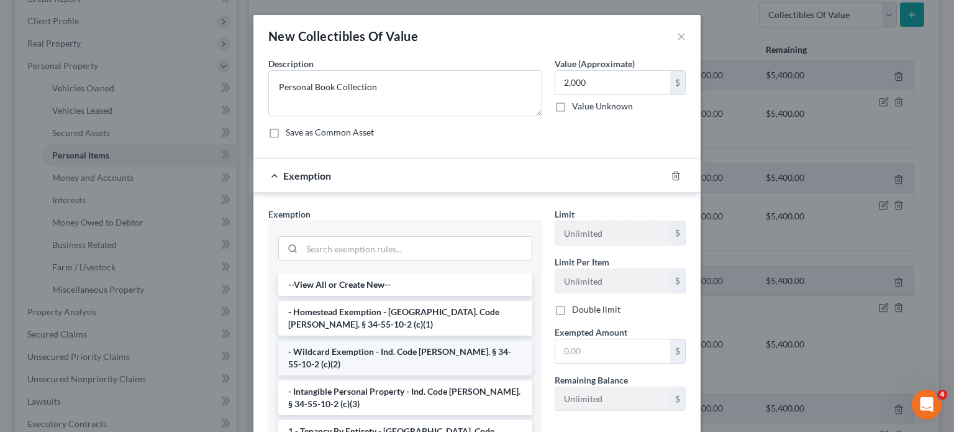
click at [322, 352] on li "- Wildcard Exemption - Ind. Code [PERSON_NAME]. § 34-55-10-2 (c)(2)" at bounding box center [405, 358] width 254 height 35
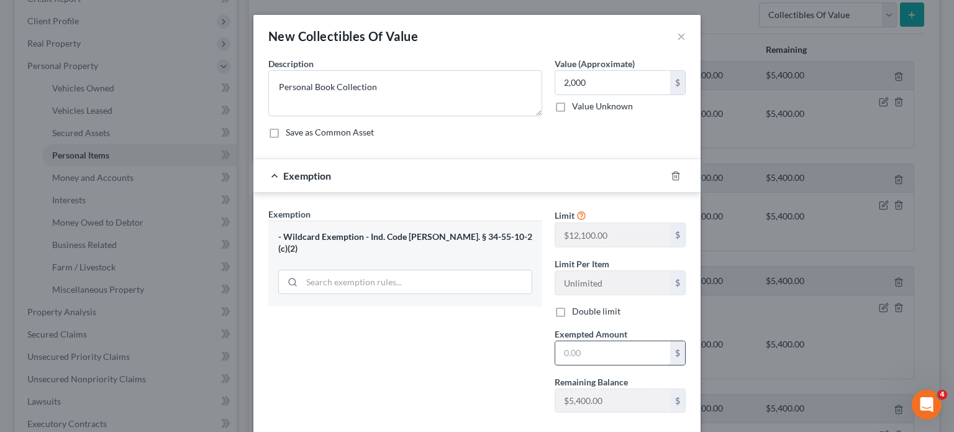
click at [577, 345] on input "text" at bounding box center [613, 353] width 115 height 24
type input "2,000"
click at [437, 349] on div "Exemption Set must be selected for CA. Exemption * - Wildcard Exemption - Ind. …" at bounding box center [405, 315] width 286 height 215
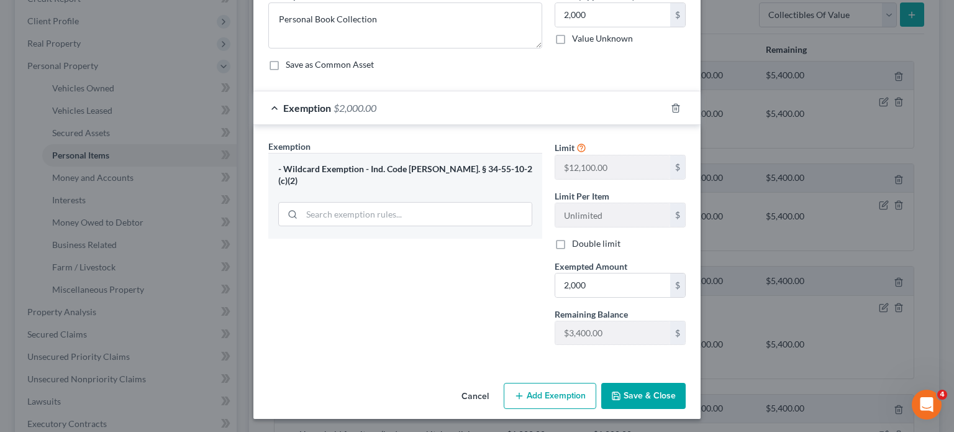
click at [648, 385] on button "Save & Close" at bounding box center [643, 396] width 85 height 26
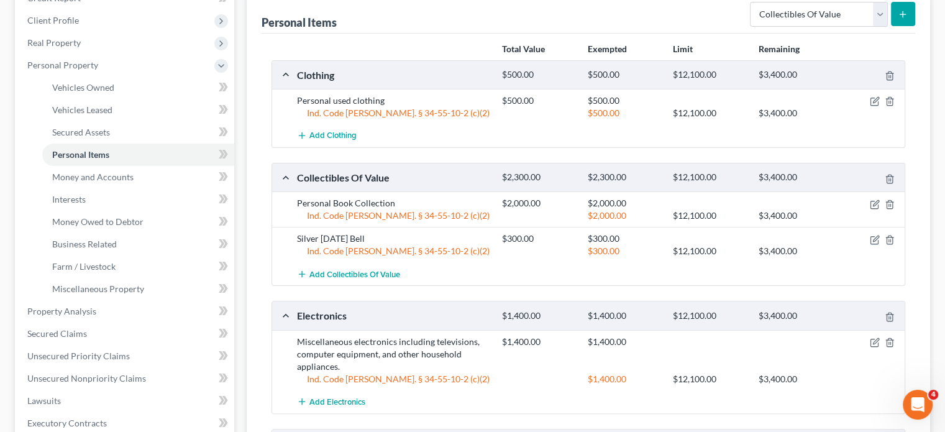
scroll to position [186, 0]
click at [80, 185] on link "Money and Accounts" at bounding box center [138, 178] width 192 height 22
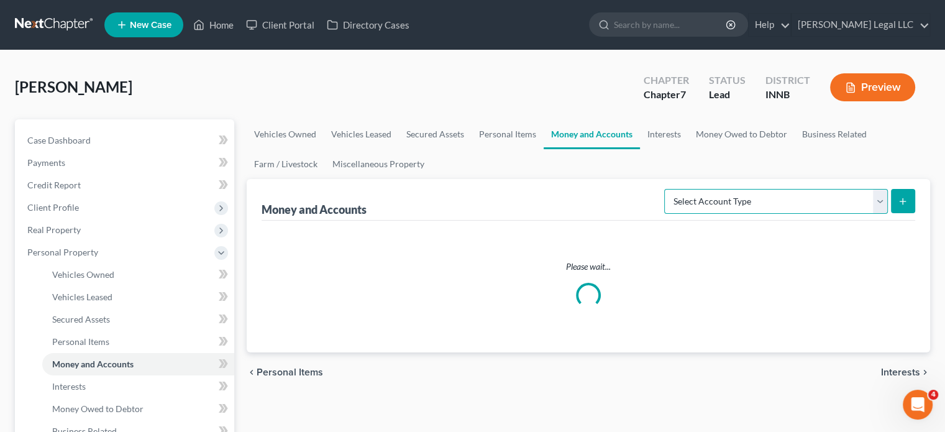
click at [771, 200] on select "Select Account Type Brokerage Cash on Hand Certificates of Deposit Checking Acc…" at bounding box center [776, 201] width 224 height 25
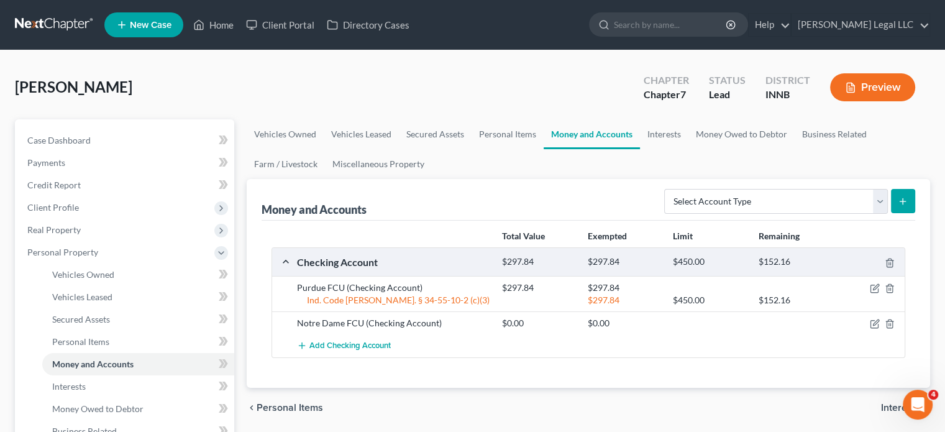
click at [461, 208] on div "Money and Accounts Select Account Type Brokerage Cash on Hand Certificates of D…" at bounding box center [589, 200] width 654 height 42
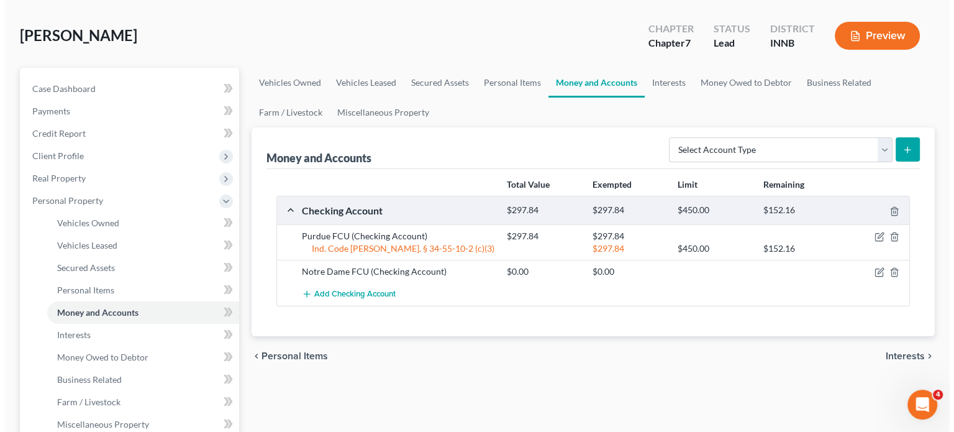
scroll to position [124, 0]
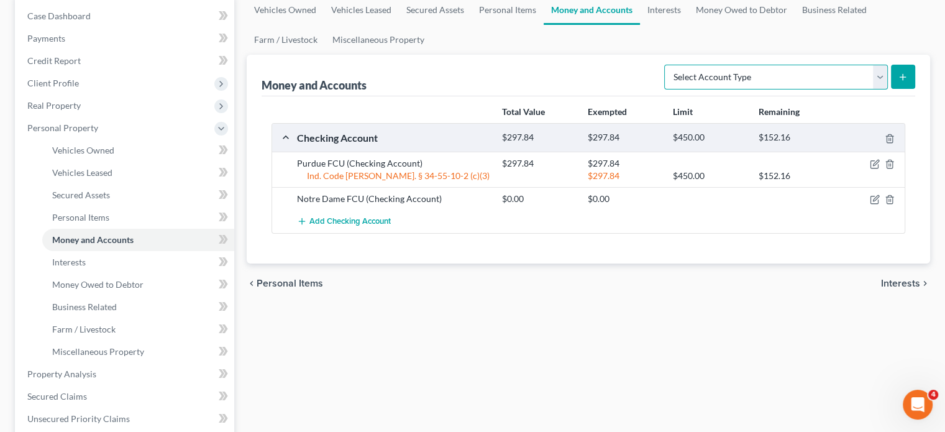
click at [778, 76] on select "Select Account Type Brokerage Cash on Hand Certificates of Deposit Checking Acc…" at bounding box center [776, 77] width 224 height 25
select select "savings"
click at [667, 65] on select "Select Account Type Brokerage Cash on Hand Certificates of Deposit Checking Acc…" at bounding box center [776, 77] width 224 height 25
click at [903, 75] on line "submit" at bounding box center [903, 77] width 0 height 6
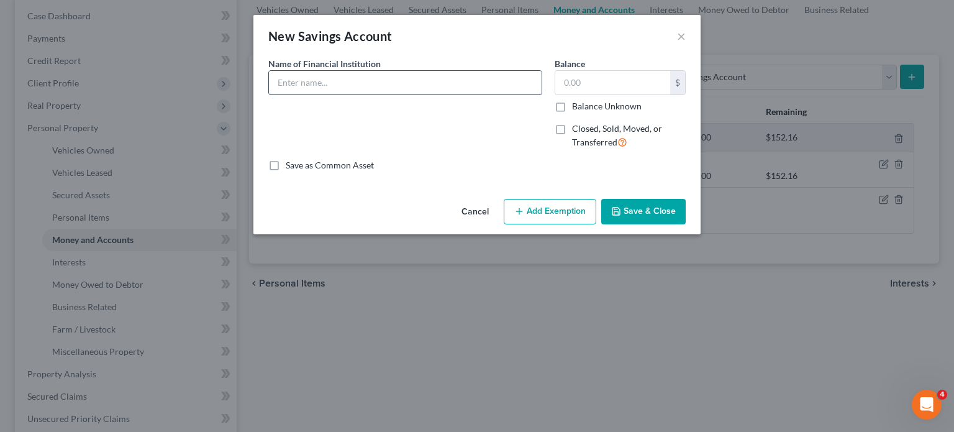
drag, startPoint x: 355, startPoint y: 85, endPoint x: 357, endPoint y: 76, distance: 8.8
click at [355, 85] on input "text" at bounding box center [405, 83] width 273 height 24
type input "Purdue FCU"
click at [602, 82] on input "text" at bounding box center [613, 83] width 115 height 24
type input "103"
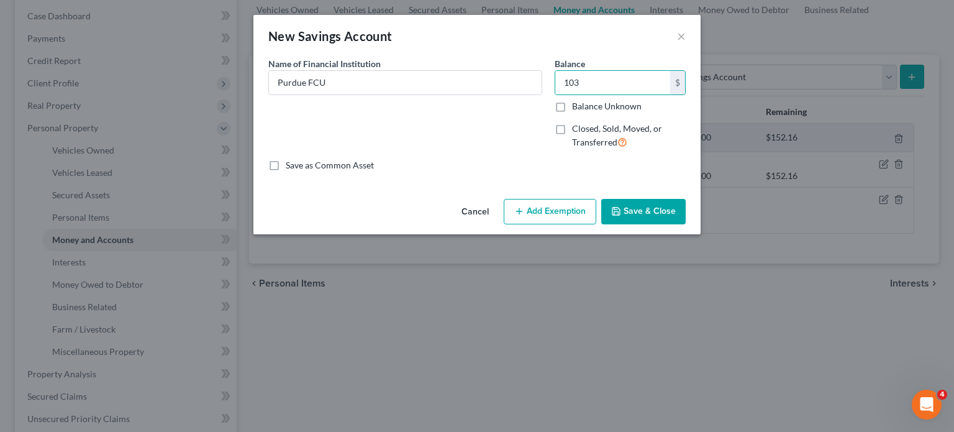
click at [557, 212] on button "Add Exemption" at bounding box center [550, 212] width 93 height 26
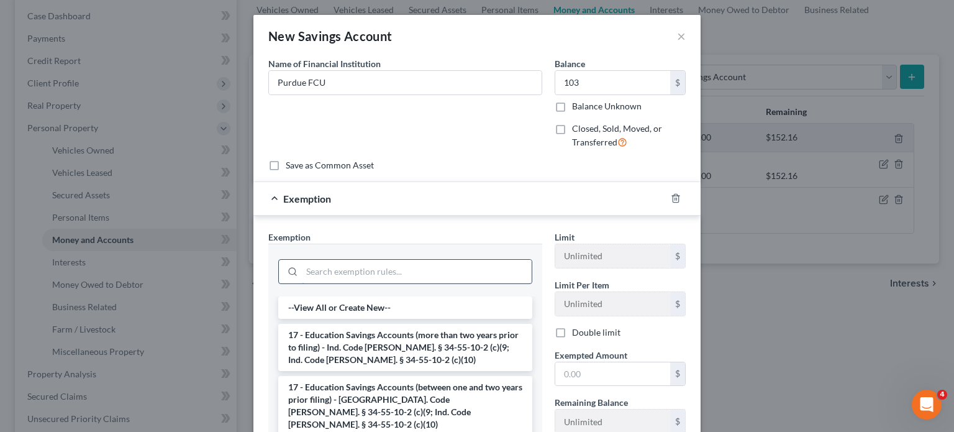
click at [346, 275] on input "search" at bounding box center [417, 272] width 230 height 24
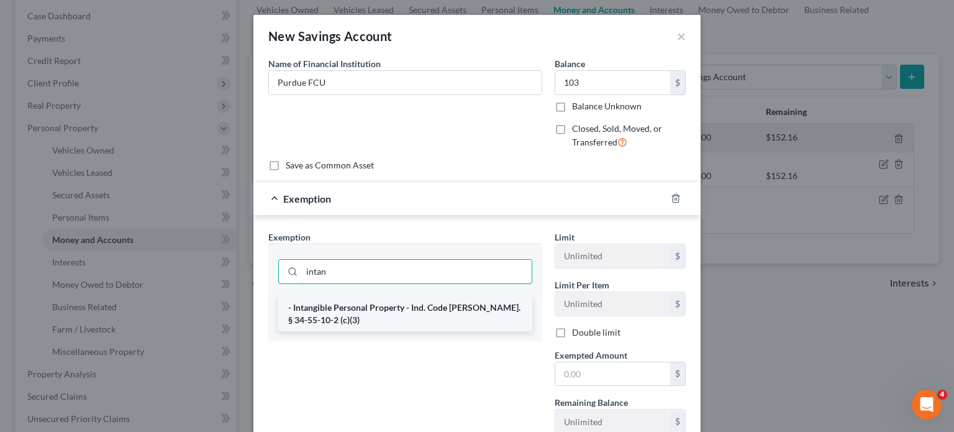
type input "intan"
click at [322, 308] on li "- Intangible Personal Property - Ind. Code [PERSON_NAME]. § 34-55-10-2 (c)(3)" at bounding box center [405, 313] width 254 height 35
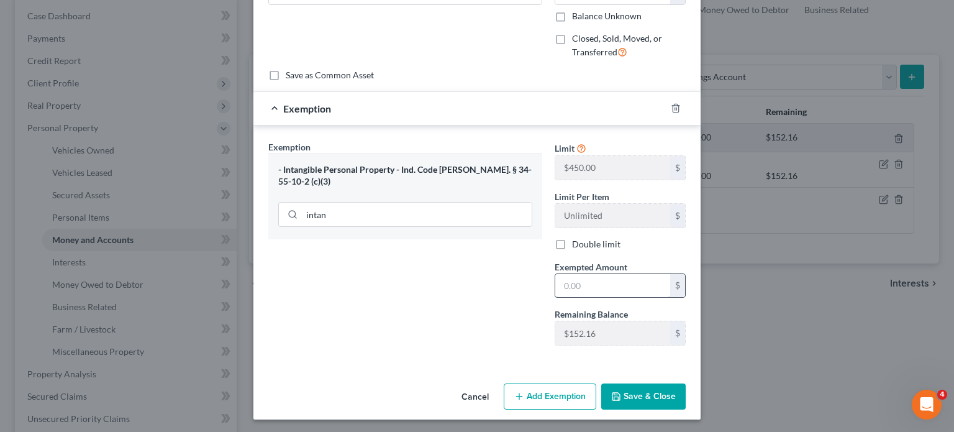
scroll to position [91, 0]
click at [582, 290] on input "text" at bounding box center [613, 285] width 115 height 24
type input "103"
click at [388, 301] on div "Exemption Set must be selected for CA. Exemption * - Intangible Personal Proper…" at bounding box center [405, 247] width 286 height 215
click at [631, 400] on button "Save & Close" at bounding box center [643, 396] width 85 height 26
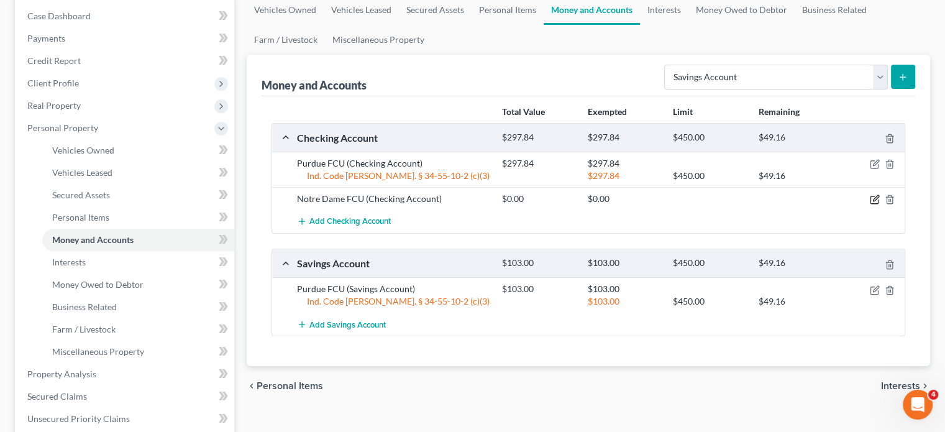
click at [872, 196] on icon "button" at bounding box center [875, 199] width 10 height 10
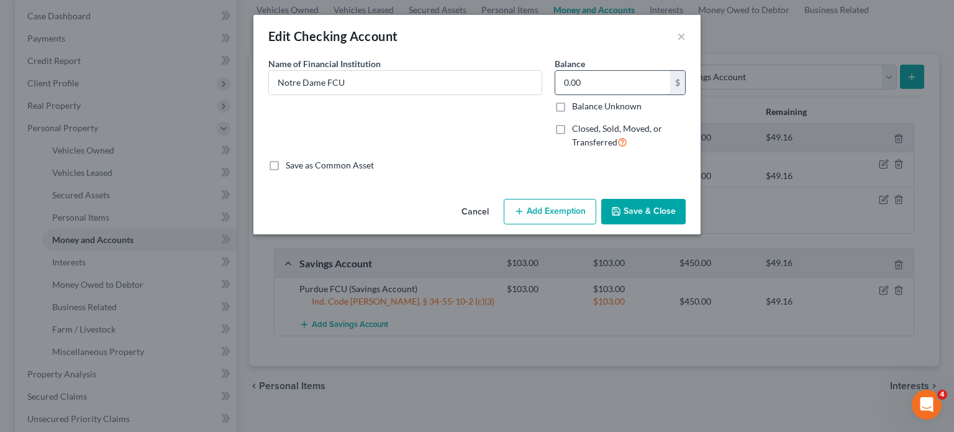
click at [606, 85] on input "0.00" at bounding box center [613, 83] width 115 height 24
type input "233"
click at [542, 212] on button "Add Exemption" at bounding box center [550, 212] width 93 height 26
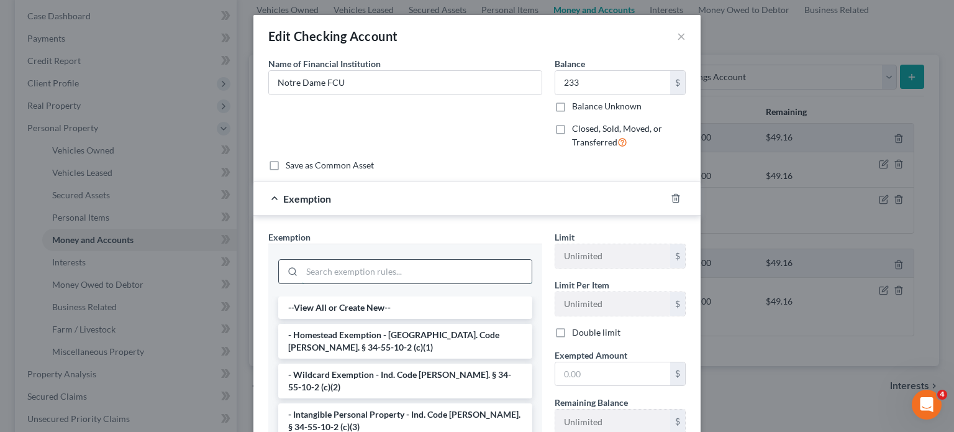
click at [342, 267] on input "search" at bounding box center [417, 272] width 230 height 24
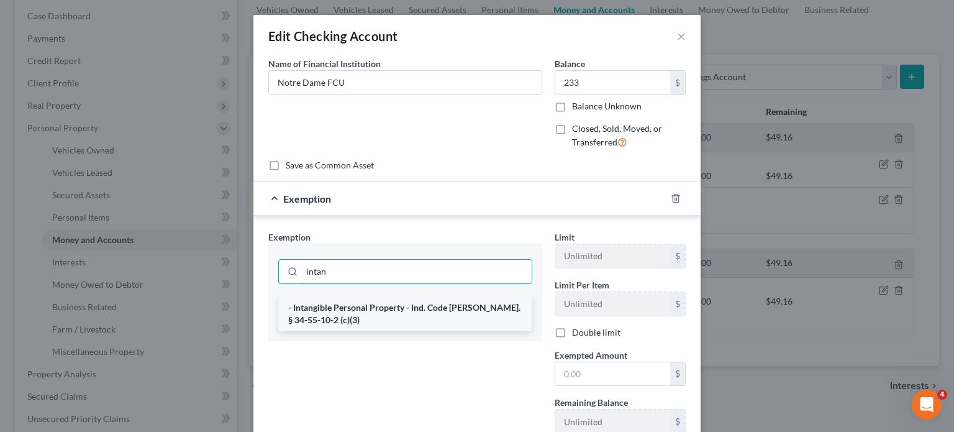
type input "intan"
click at [355, 298] on li "- Intangible Personal Property - Ind. Code [PERSON_NAME]. § 34-55-10-2 (c)(3)" at bounding box center [405, 313] width 254 height 35
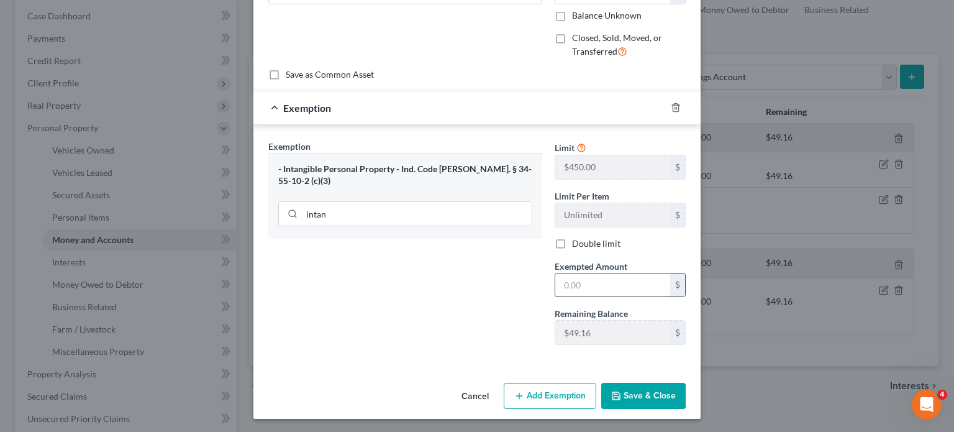
click at [566, 273] on input "text" at bounding box center [613, 285] width 115 height 24
type input "49.16"
click at [649, 390] on button "Save & Close" at bounding box center [643, 396] width 85 height 26
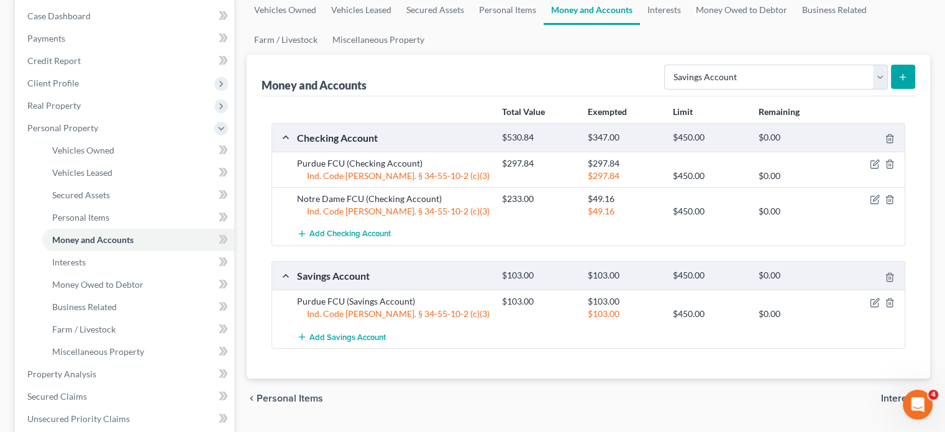
click at [905, 80] on icon "submit" at bounding box center [903, 77] width 10 height 10
click at [905, 72] on icon "submit" at bounding box center [903, 77] width 10 height 10
click at [803, 73] on select "Select Account Type Brokerage Cash on Hand Certificates of Deposit Checking Acc…" at bounding box center [776, 77] width 224 height 25
click at [667, 65] on select "Select Account Type Brokerage Cash on Hand Certificates of Deposit Checking Acc…" at bounding box center [776, 77] width 224 height 25
click at [713, 65] on select "Select Account Type Brokerage Cash on Hand Certificates of Deposit Checking Acc…" at bounding box center [776, 77] width 224 height 25
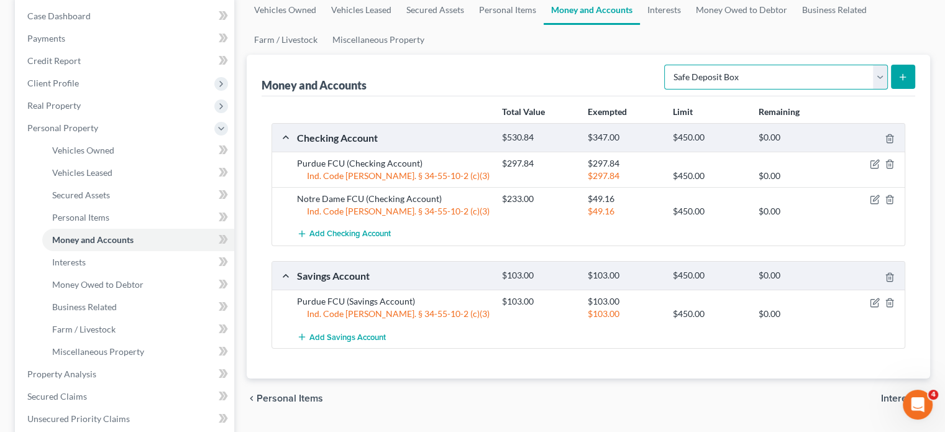
select select "savings"
click at [667, 65] on select "Select Account Type Brokerage Cash on Hand Certificates of Deposit Checking Acc…" at bounding box center [776, 77] width 224 height 25
click at [909, 78] on button "submit" at bounding box center [903, 77] width 24 height 24
click at [355, 334] on span "Add Savings Account" at bounding box center [347, 337] width 76 height 10
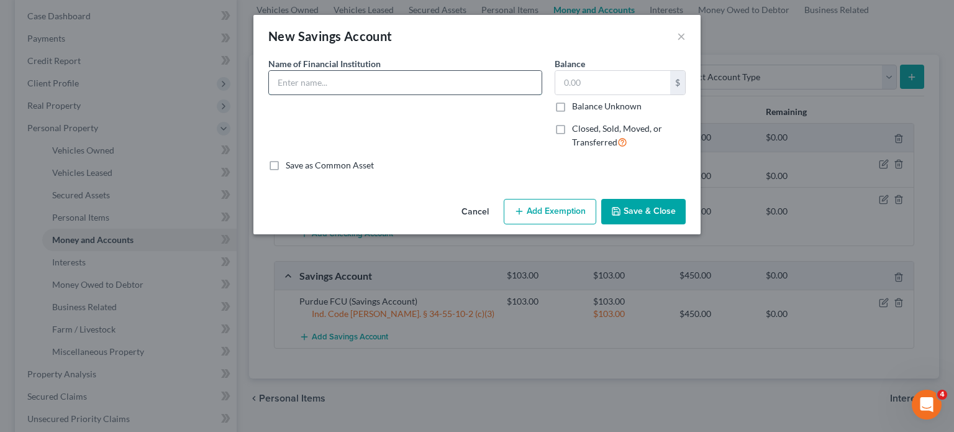
click at [373, 83] on input "text" at bounding box center [405, 83] width 273 height 24
type input "Notre Dame FCU"
type input "60"
click at [522, 211] on line "button" at bounding box center [519, 211] width 6 height 0
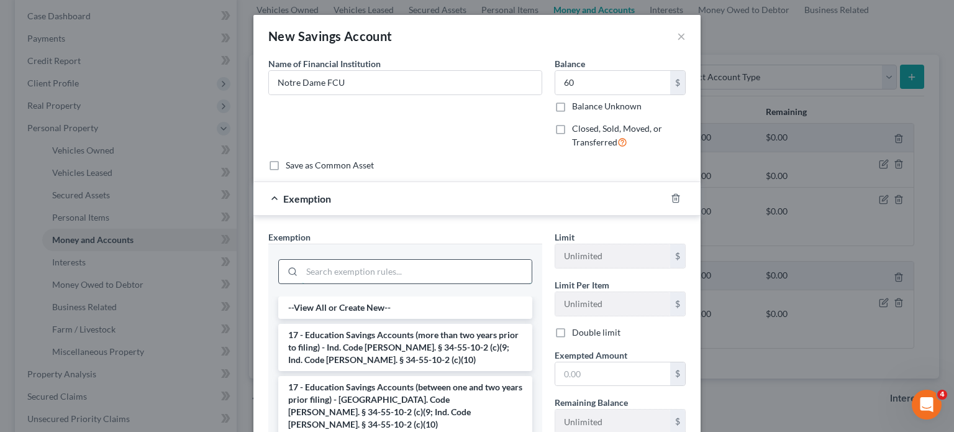
click at [346, 273] on input "search" at bounding box center [417, 272] width 230 height 24
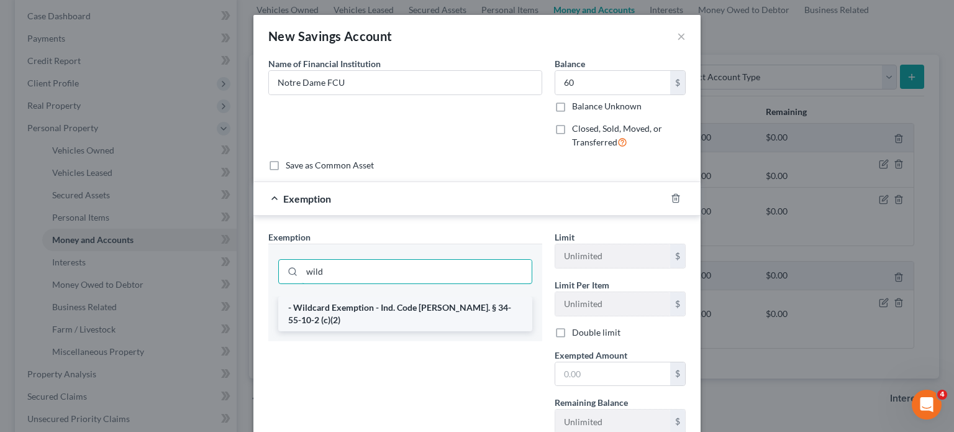
type input "wild"
click at [347, 308] on li "- Wildcard Exemption - Ind. Code [PERSON_NAME]. § 34-55-10-2 (c)(2)" at bounding box center [405, 313] width 254 height 35
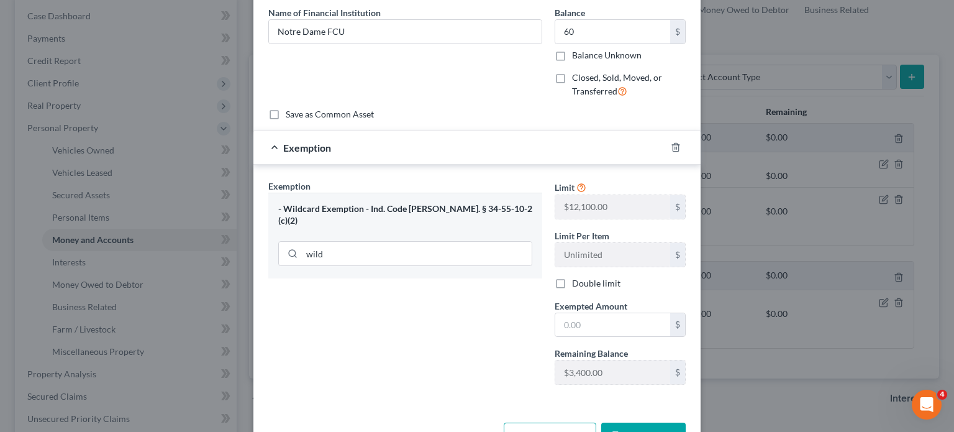
scroll to position [91, 0]
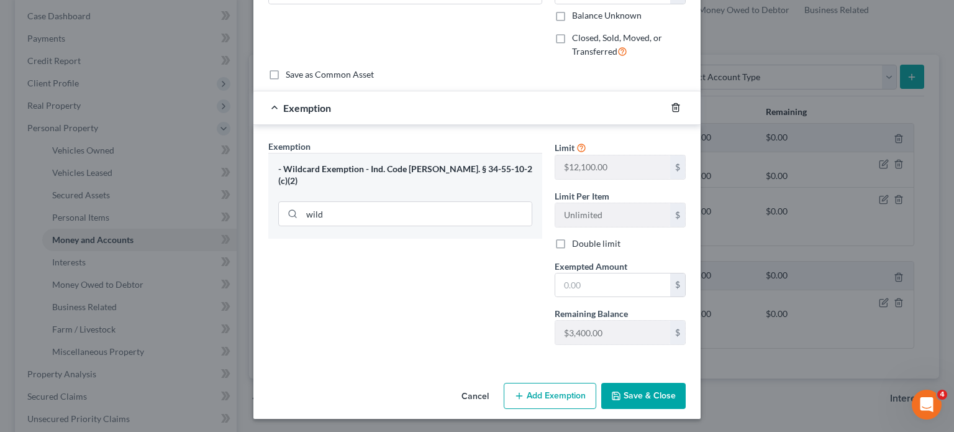
click at [671, 109] on icon "button" at bounding box center [676, 108] width 10 height 10
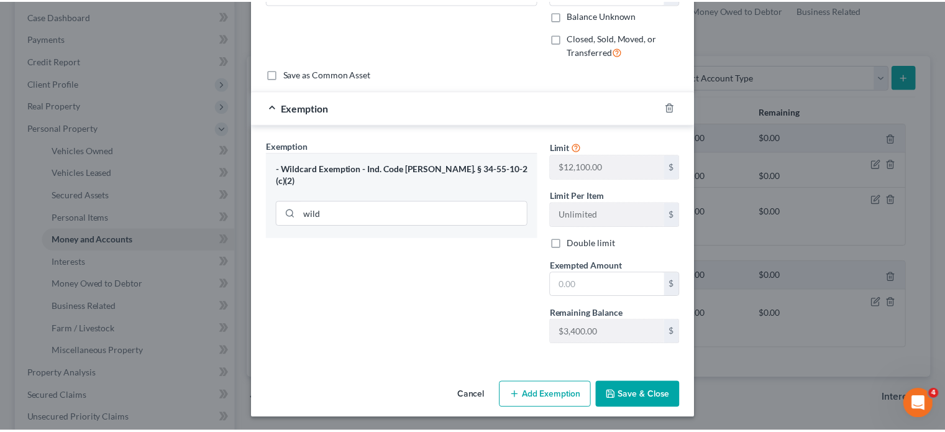
scroll to position [0, 0]
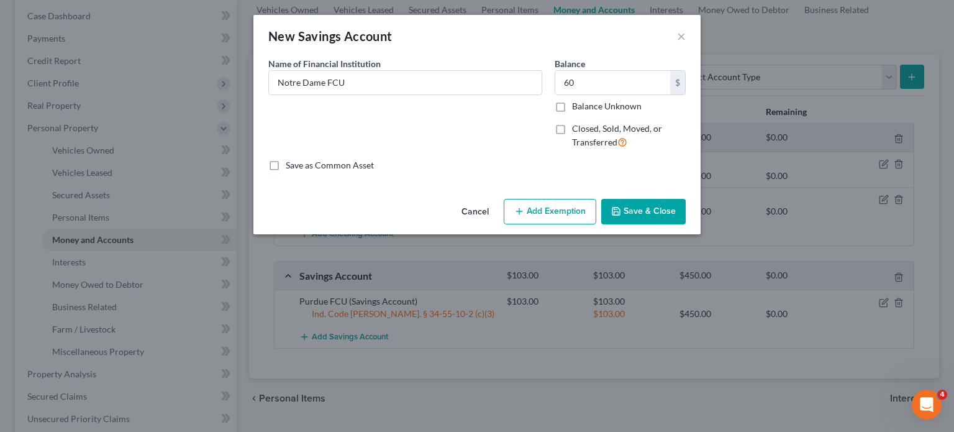
click at [646, 214] on button "Save & Close" at bounding box center [643, 212] width 85 height 26
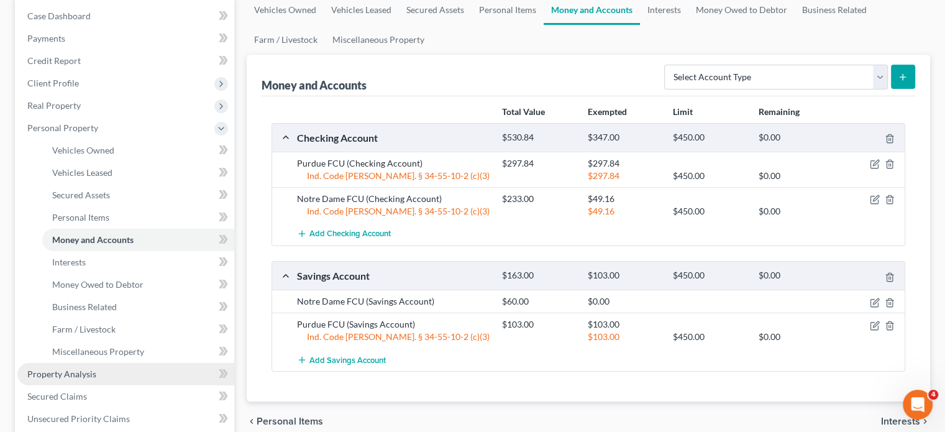
click at [64, 371] on span "Property Analysis" at bounding box center [61, 373] width 69 height 11
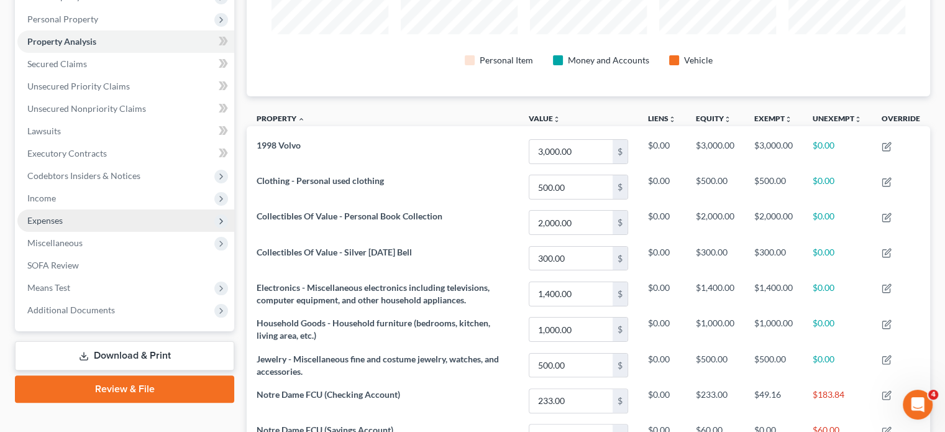
scroll to position [134, 0]
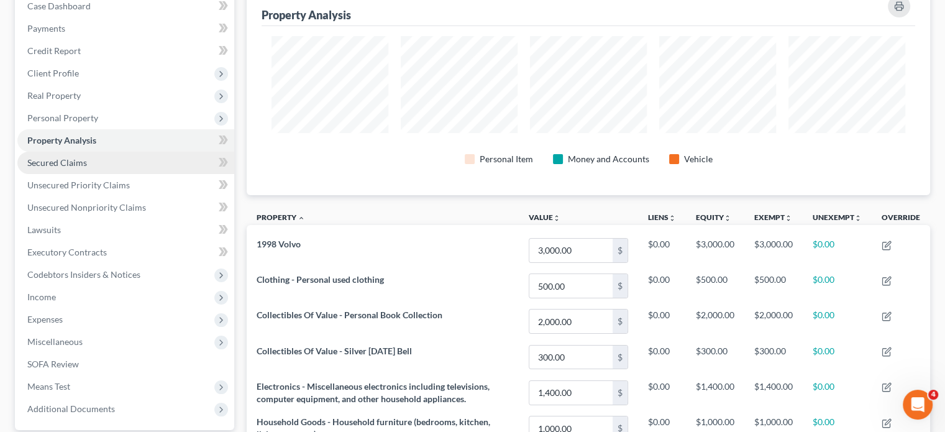
click at [85, 163] on span "Secured Claims" at bounding box center [57, 162] width 60 height 11
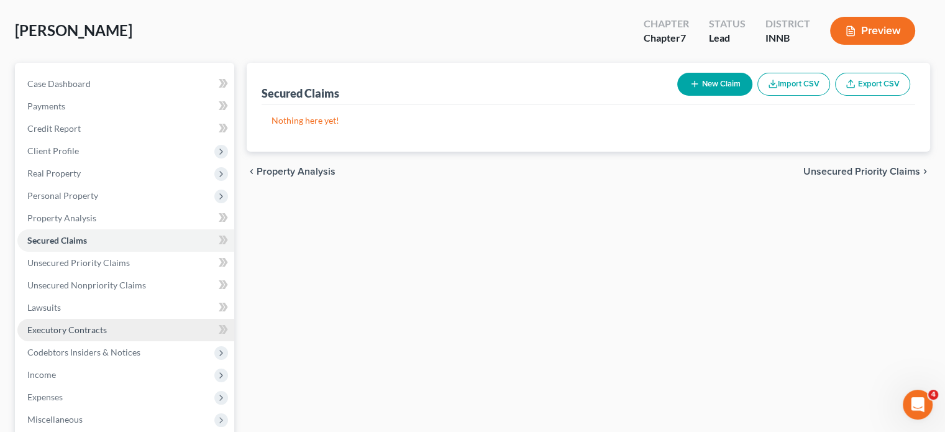
scroll to position [124, 0]
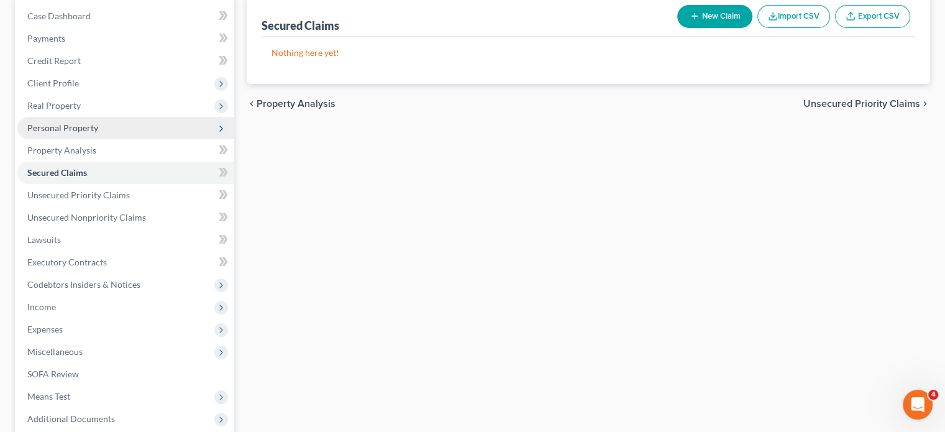
click at [50, 127] on span "Personal Property" at bounding box center [62, 127] width 71 height 11
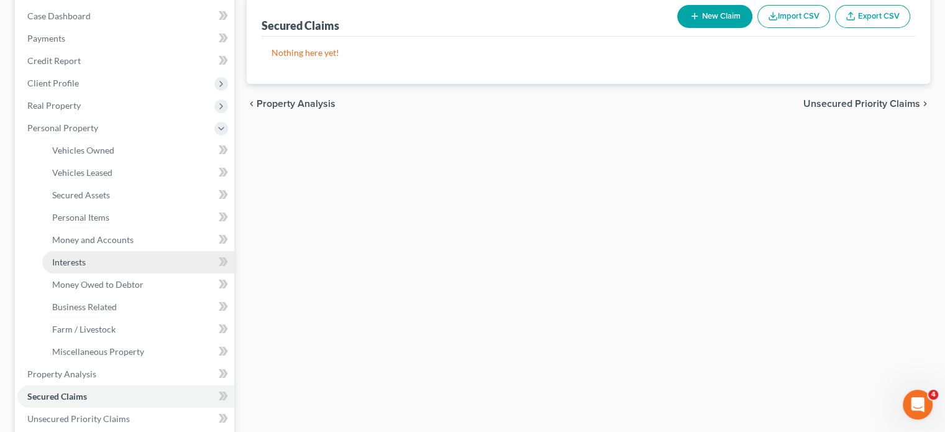
click at [63, 263] on span "Interests" at bounding box center [69, 262] width 34 height 11
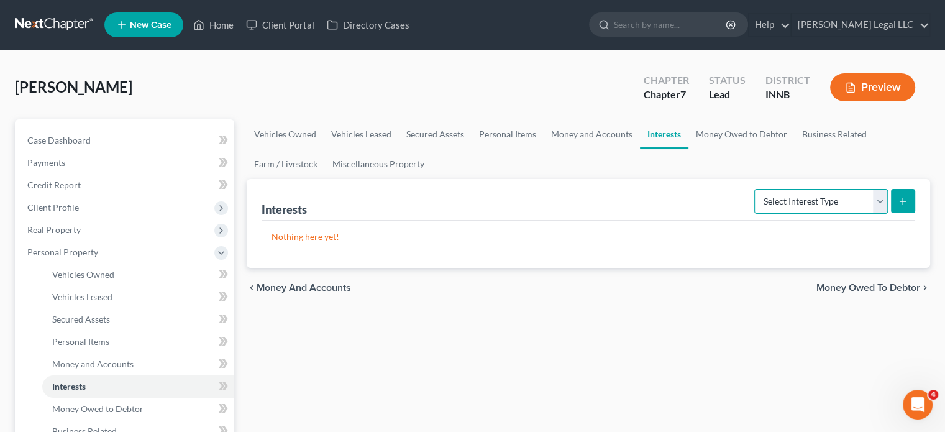
click at [808, 206] on select "Select Interest Type 401K Annuity Bond Education IRA Government Bond Government…" at bounding box center [821, 201] width 134 height 25
drag, startPoint x: 644, startPoint y: 258, endPoint x: 638, endPoint y: 260, distance: 6.5
click at [642, 260] on div "Nothing here yet!" at bounding box center [589, 244] width 654 height 47
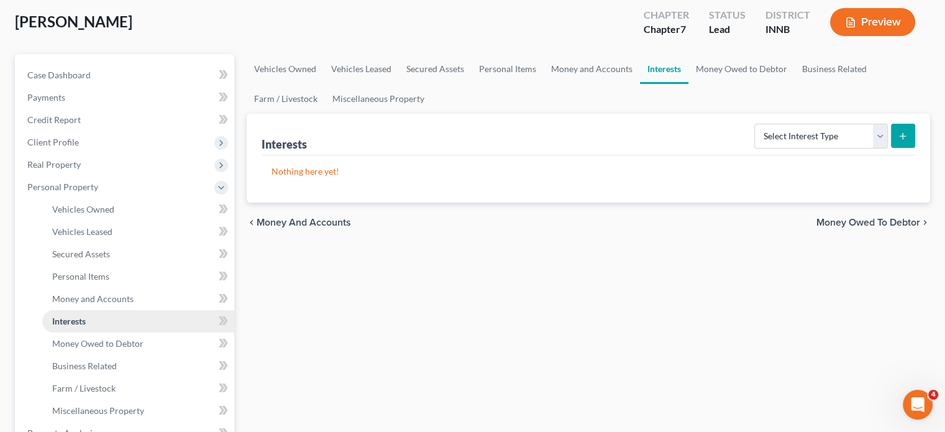
scroll to position [186, 0]
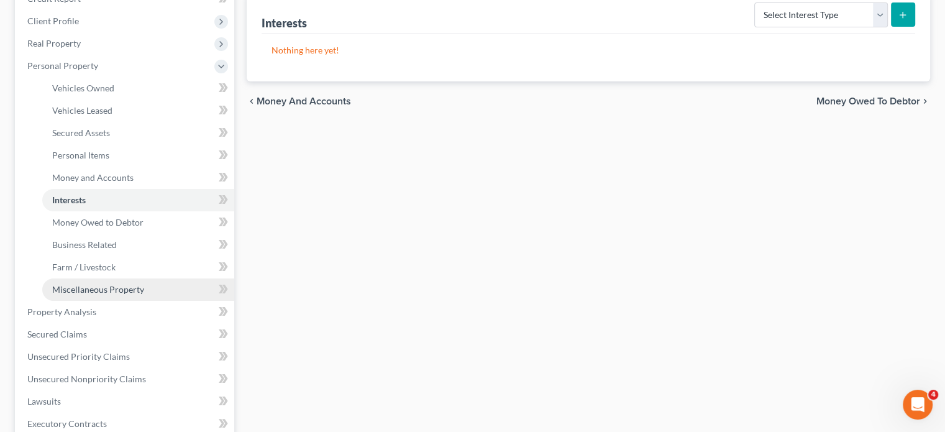
click at [92, 290] on span "Miscellaneous Property" at bounding box center [98, 289] width 92 height 11
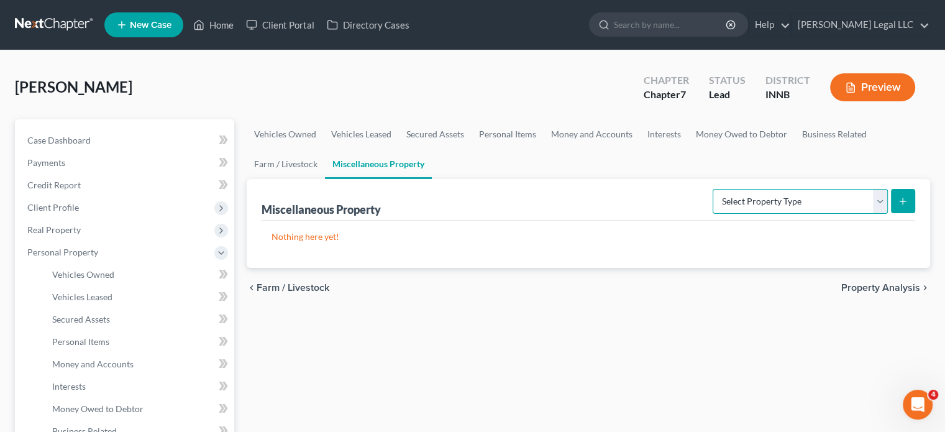
click at [757, 194] on select "Select Property Type Assigned for Creditor Benefit Within 1 Year Holding for An…" at bounding box center [800, 201] width 175 height 25
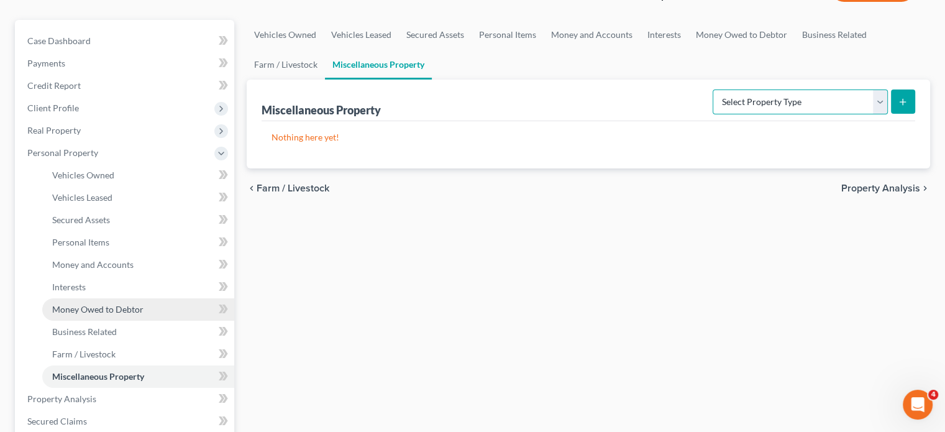
scroll to position [124, 0]
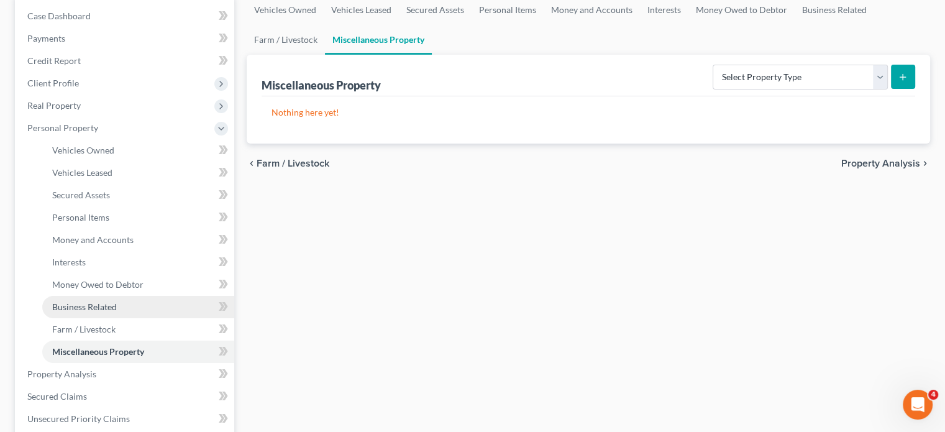
click at [95, 305] on span "Business Related" at bounding box center [84, 306] width 65 height 11
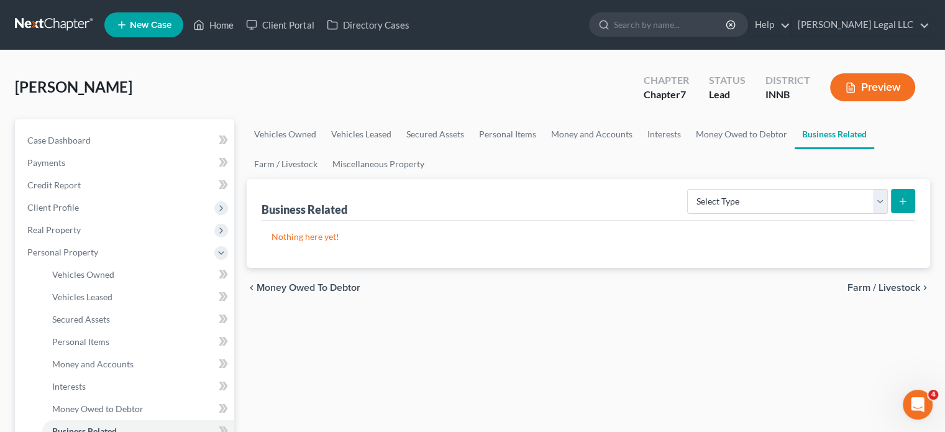
click at [748, 216] on div "Business Related Select Type Customer Lists Franchises Inventory Licenses Machi…" at bounding box center [589, 200] width 654 height 42
click at [749, 211] on select "Select Type Customer Lists Franchises Inventory Licenses Machinery Office Equip…" at bounding box center [787, 201] width 201 height 25
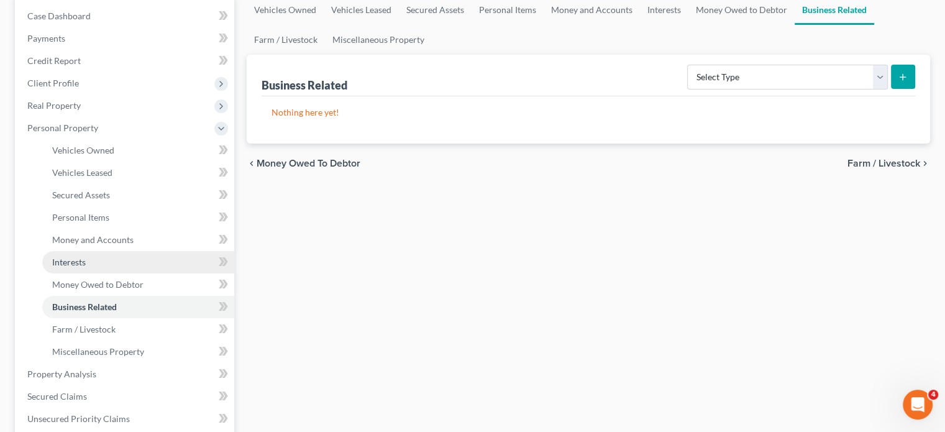
click at [78, 263] on span "Interests" at bounding box center [69, 262] width 34 height 11
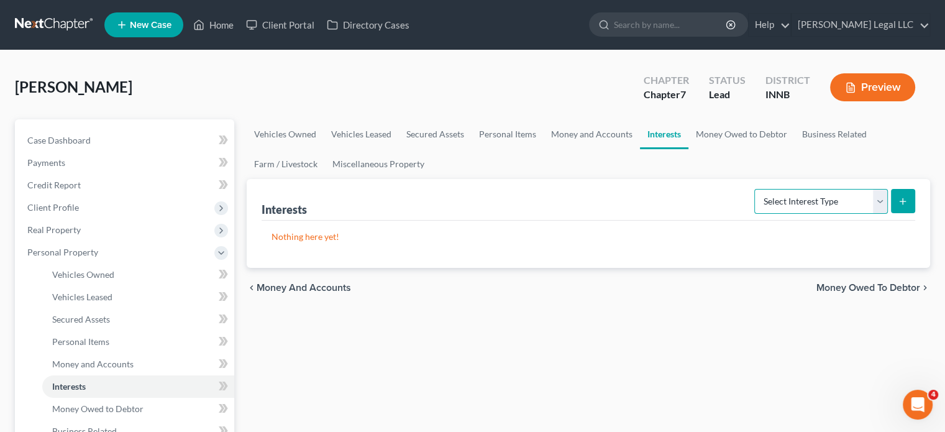
click at [817, 201] on select "Select Interest Type 401K Annuity Bond Education IRA Government Bond Government…" at bounding box center [821, 201] width 134 height 25
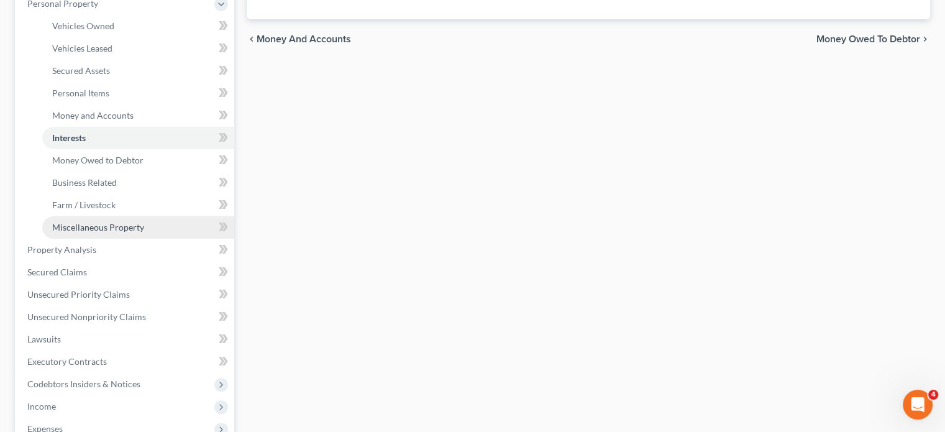
click at [86, 232] on span "Miscellaneous Property" at bounding box center [98, 227] width 92 height 11
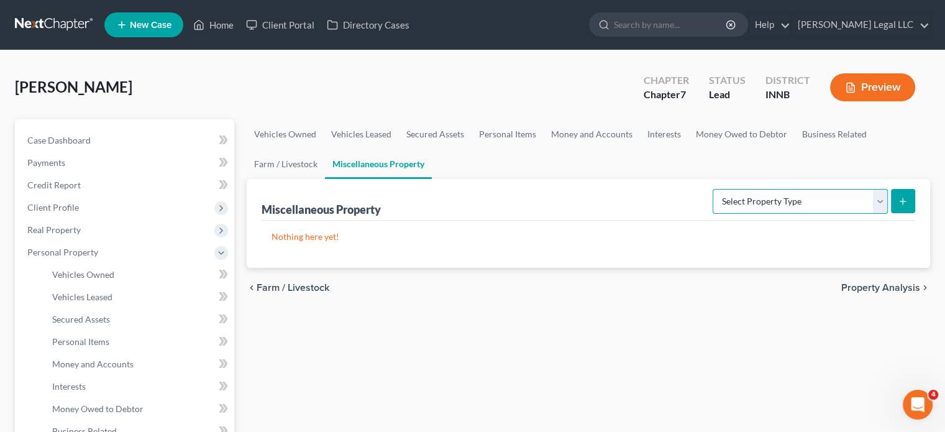
click at [778, 194] on select "Select Property Type Assigned for Creditor Benefit Within 1 Year Holding for An…" at bounding box center [800, 201] width 175 height 25
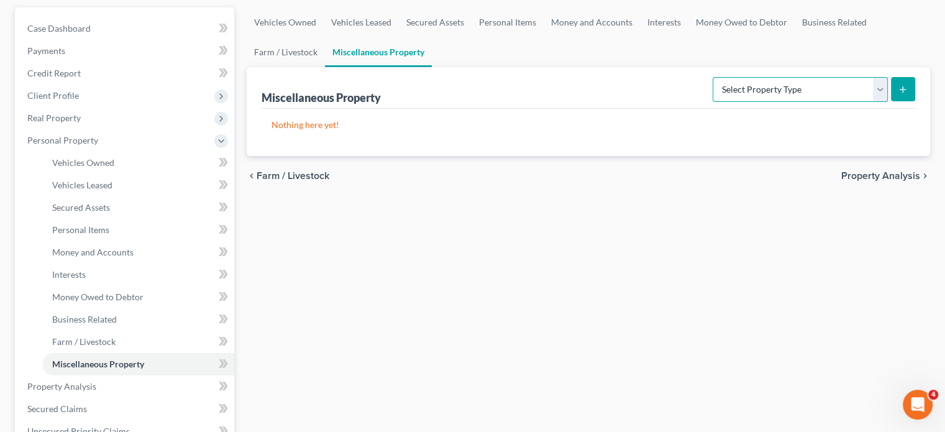
scroll to position [249, 0]
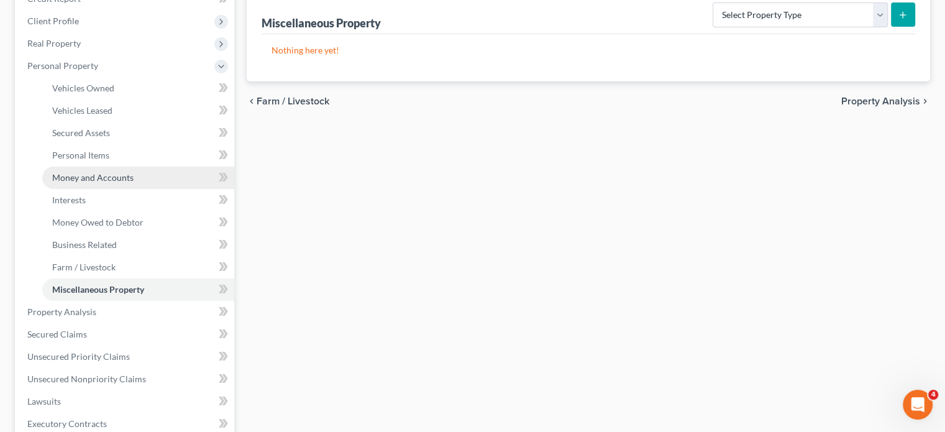
click at [79, 173] on span "Money and Accounts" at bounding box center [92, 177] width 81 height 11
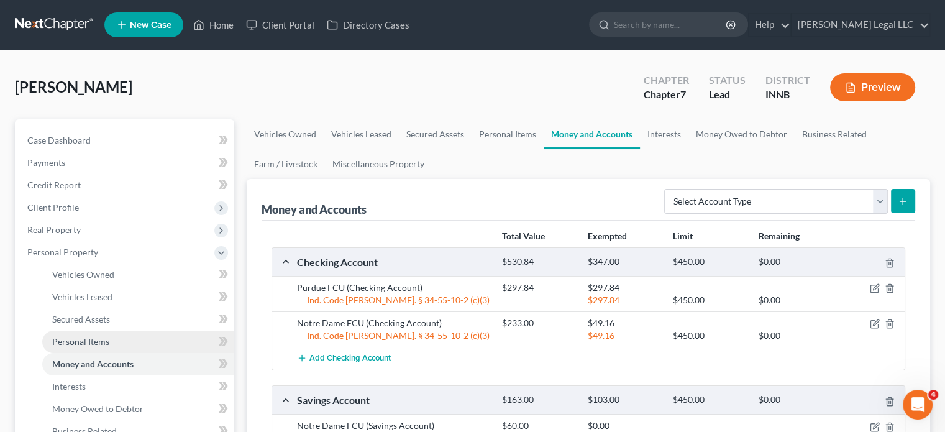
click at [73, 338] on span "Personal Items" at bounding box center [80, 341] width 57 height 11
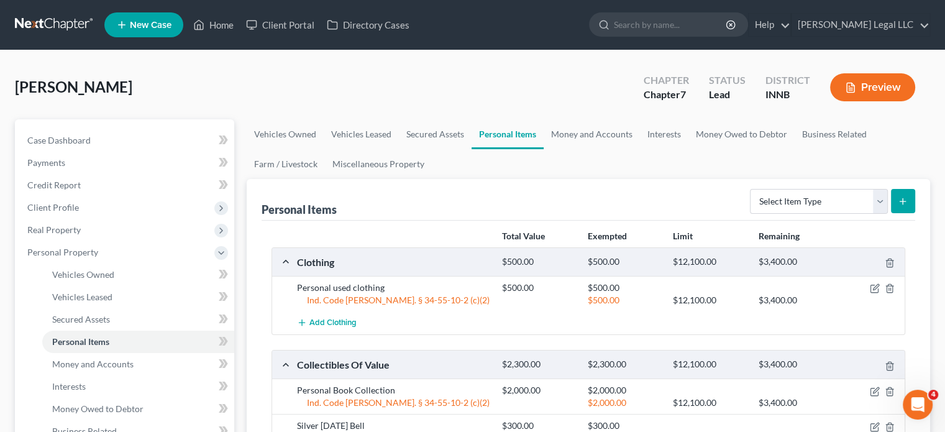
click at [891, 213] on div at bounding box center [903, 201] width 24 height 24
click at [869, 209] on select "Select Item Type Clothing Collectibles Of Value Electronics Firearms Household …" at bounding box center [819, 201] width 138 height 25
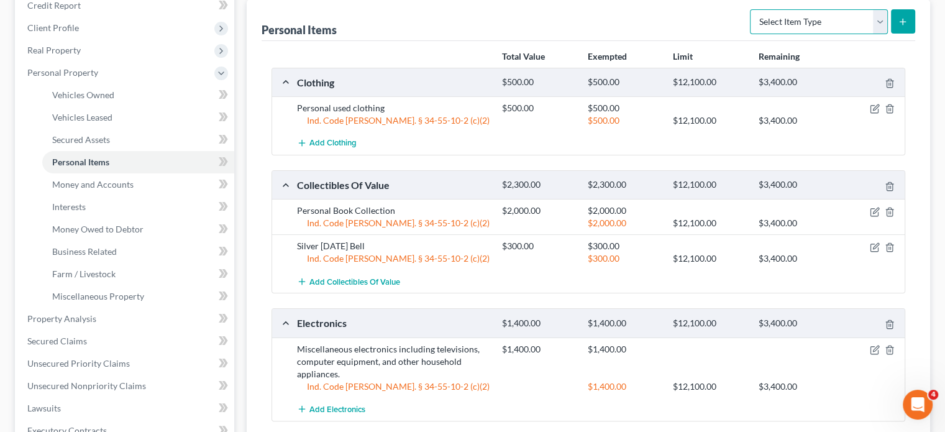
scroll to position [186, 0]
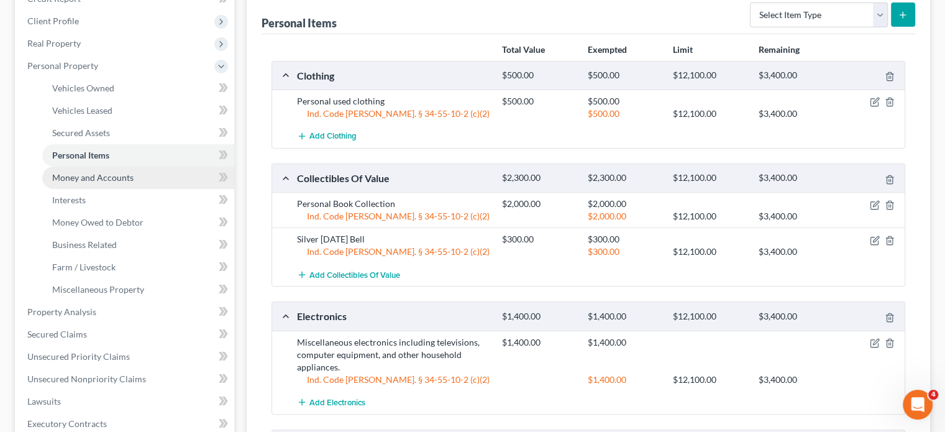
click at [119, 183] on link "Money and Accounts" at bounding box center [138, 178] width 192 height 22
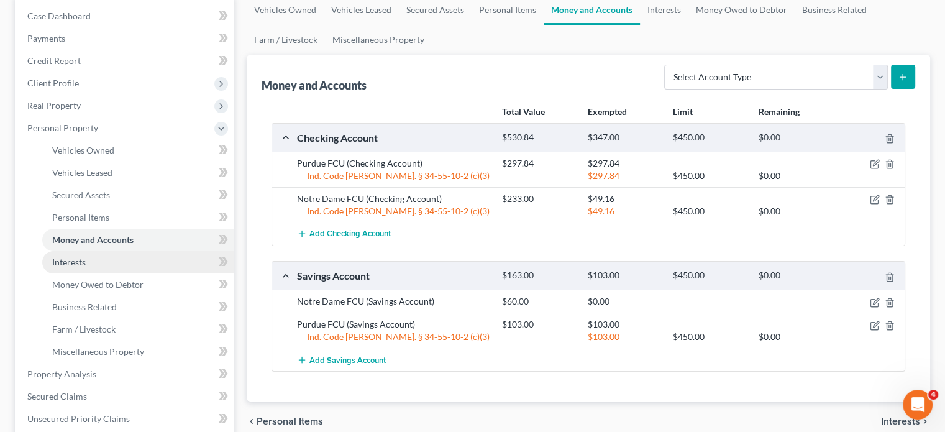
click at [98, 261] on link "Interests" at bounding box center [138, 262] width 192 height 22
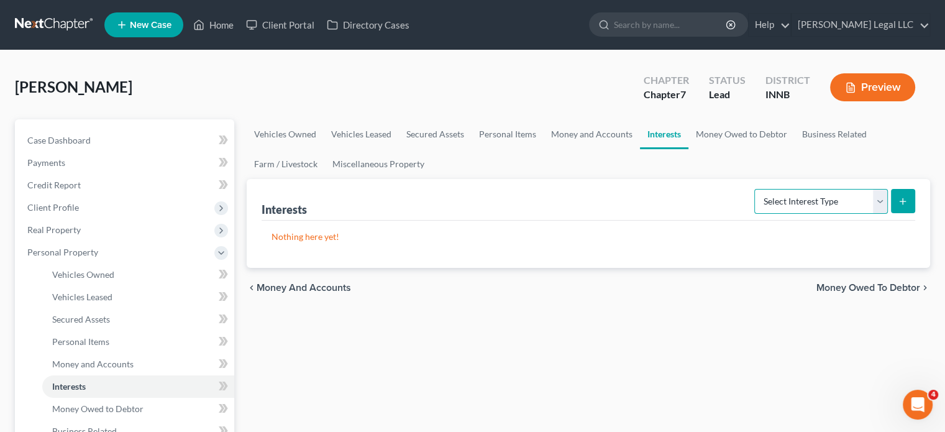
click at [798, 203] on select "Select Interest Type 401K Annuity Bond Education IRA Government Bond Government…" at bounding box center [821, 201] width 134 height 25
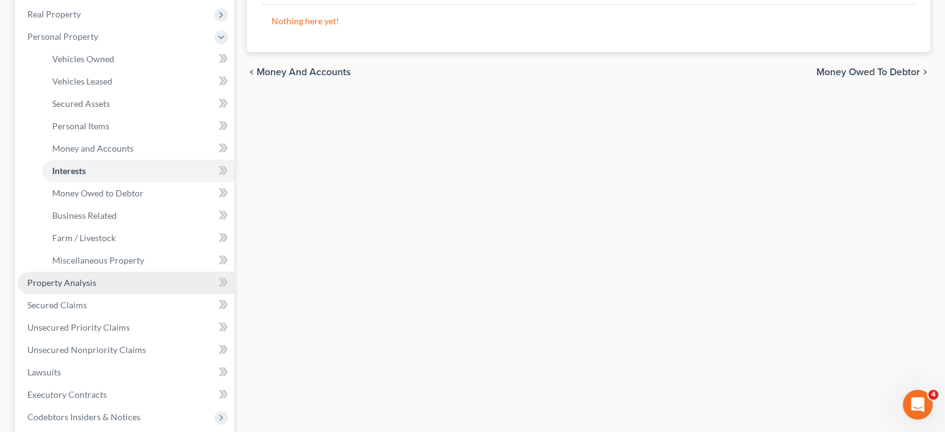
scroll to position [249, 0]
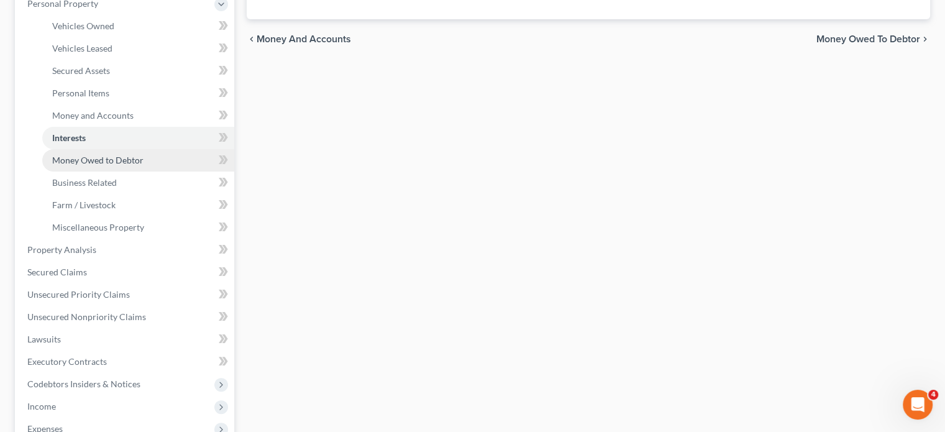
click at [81, 161] on span "Money Owed to Debtor" at bounding box center [97, 160] width 91 height 11
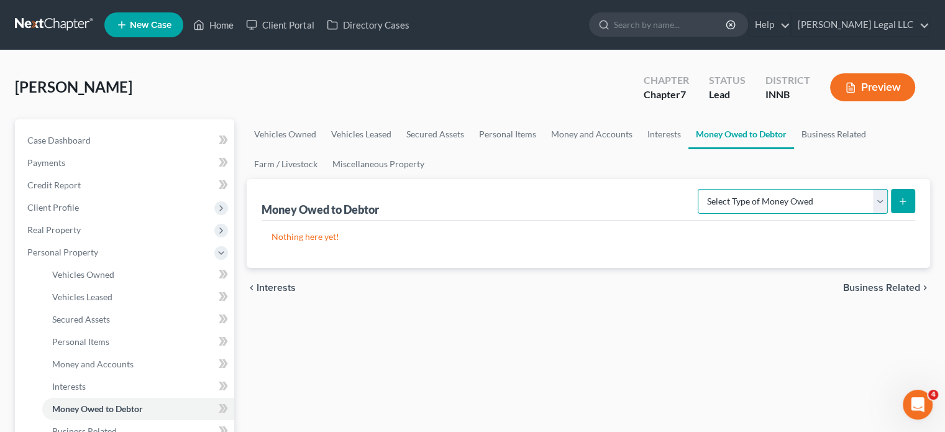
click at [743, 212] on select "Select Type of Money Owed Accounts Receivable Alimony Child Support Claims Agai…" at bounding box center [793, 201] width 190 height 25
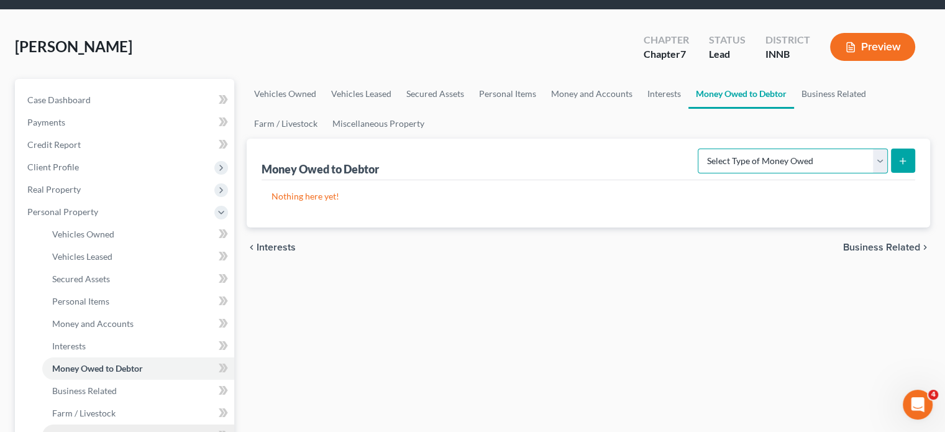
scroll to position [124, 0]
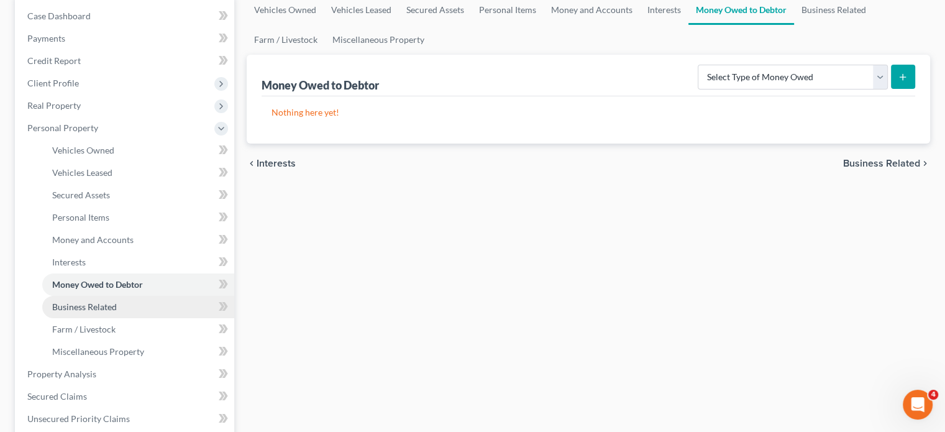
click at [109, 313] on link "Business Related" at bounding box center [138, 307] width 192 height 22
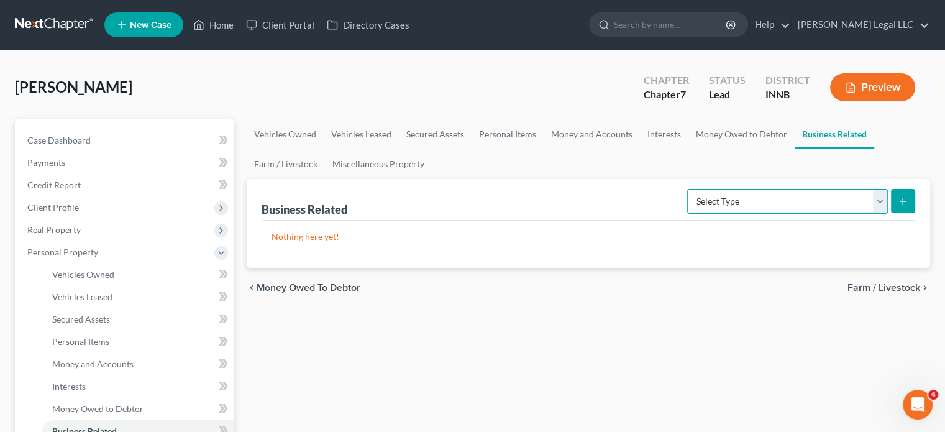
click at [745, 203] on select "Select Type Customer Lists Franchises Inventory Licenses Machinery Office Equip…" at bounding box center [787, 201] width 201 height 25
select select "patent"
click at [688, 189] on select "Select Type Customer Lists Franchises Inventory Licenses Machinery Office Equip…" at bounding box center [787, 201] width 201 height 25
click at [906, 199] on icon "submit" at bounding box center [903, 201] width 10 height 10
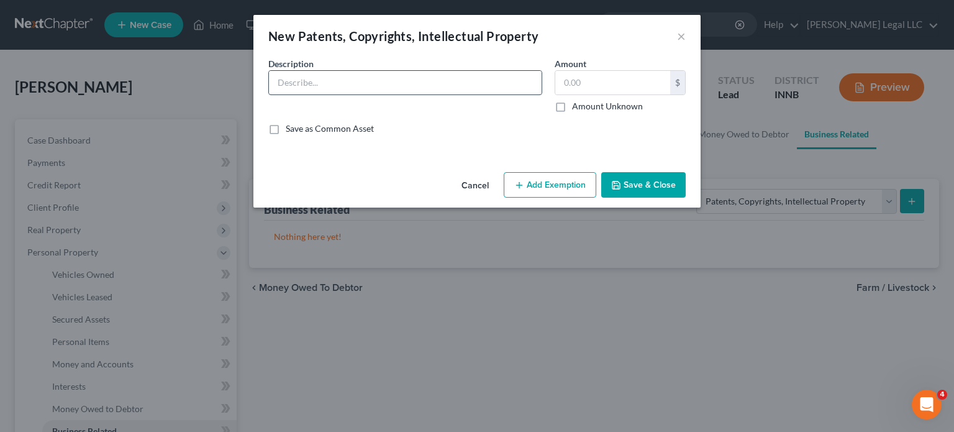
click at [391, 86] on input "text" at bounding box center [405, 83] width 273 height 24
click at [676, 38] on div "New Patents, Copyrights, Intellectual Property ×" at bounding box center [477, 36] width 447 height 42
click at [681, 37] on button "×" at bounding box center [681, 36] width 9 height 15
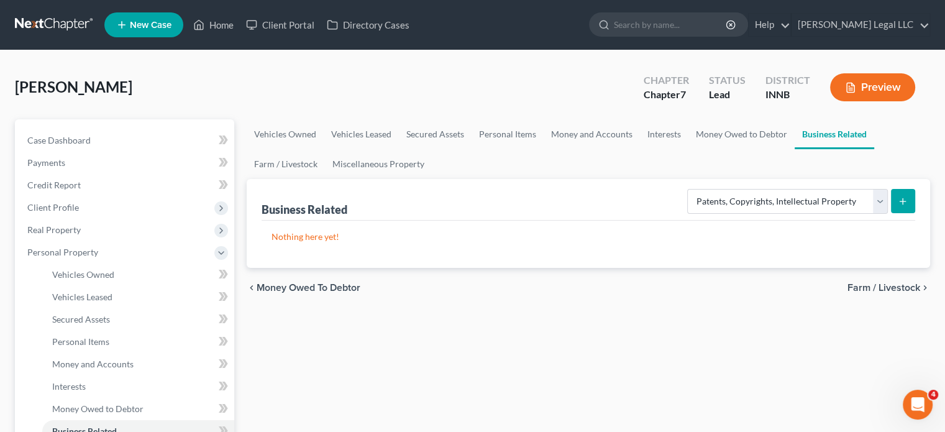
click at [895, 201] on button "submit" at bounding box center [903, 201] width 24 height 24
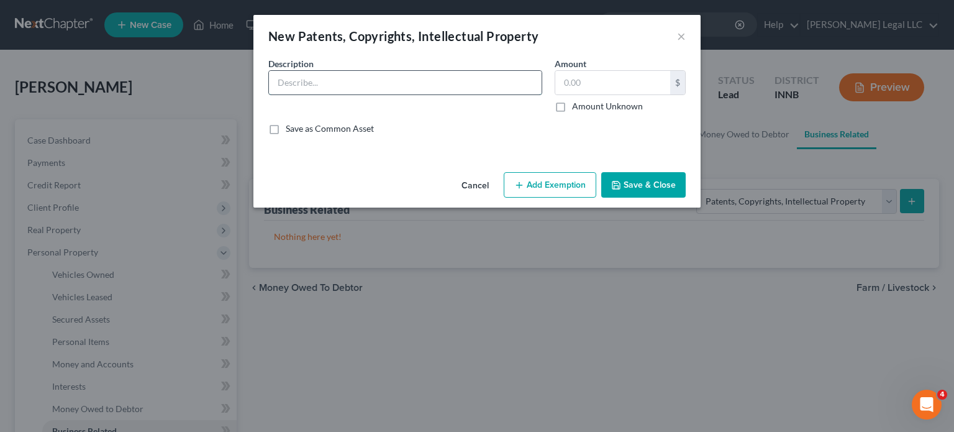
click at [351, 93] on input "text" at bounding box center [405, 83] width 273 height 24
click at [435, 89] on input "text" at bounding box center [405, 83] width 273 height 24
click at [347, 84] on input "Internet Domain" at bounding box center [405, 83] width 273 height 24
type input "Internet Domain Names (3 Registered in 2010)"
click at [591, 91] on input "text" at bounding box center [613, 83] width 115 height 24
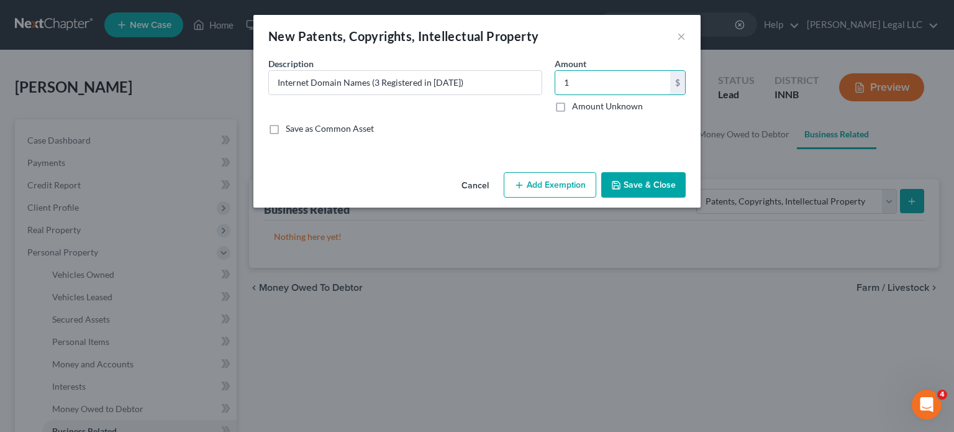
type input "1"
click at [488, 146] on div "An exemption set must first be selected from the Filing Information section. Co…" at bounding box center [477, 112] width 447 height 110
click at [572, 104] on label "Amount Unknown" at bounding box center [607, 106] width 71 height 12
click at [577, 104] on input "Amount Unknown" at bounding box center [581, 104] width 8 height 8
checkbox input "true"
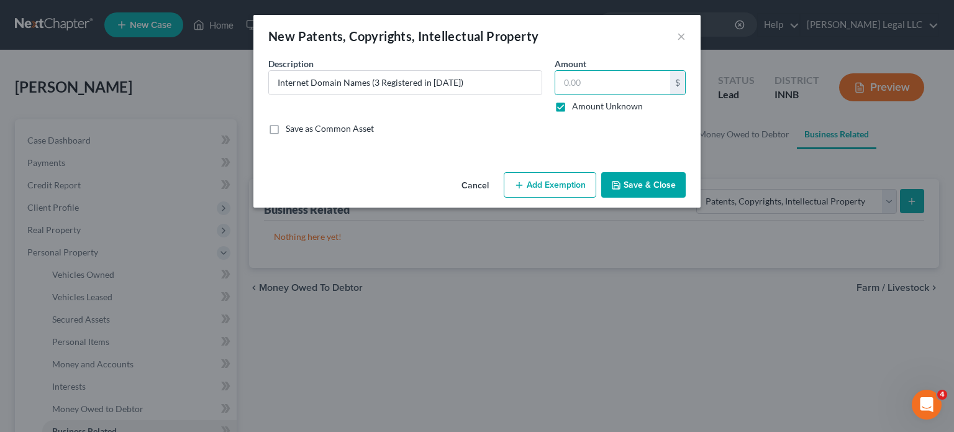
type input "0.00"
click at [475, 141] on div "Description * Internet Domain Names (3 Registered in 2010) Amount 0.00 $ Amount…" at bounding box center [477, 101] width 430 height 88
click at [647, 180] on button "Save & Close" at bounding box center [643, 185] width 85 height 26
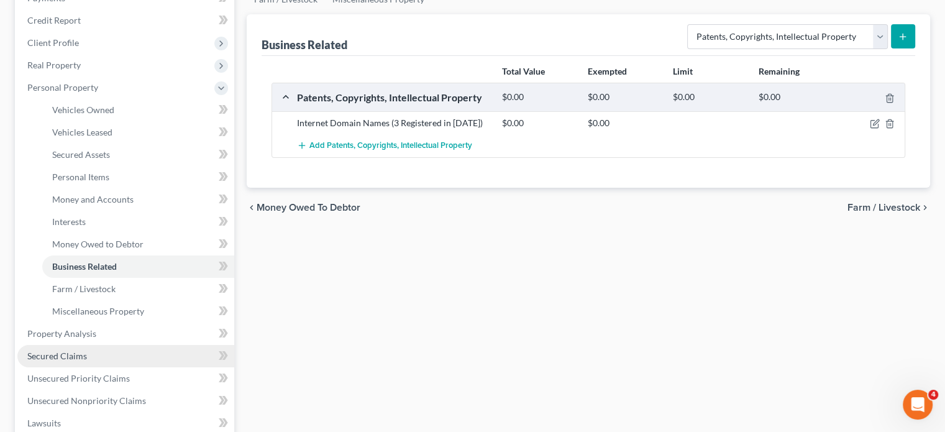
scroll to position [186, 0]
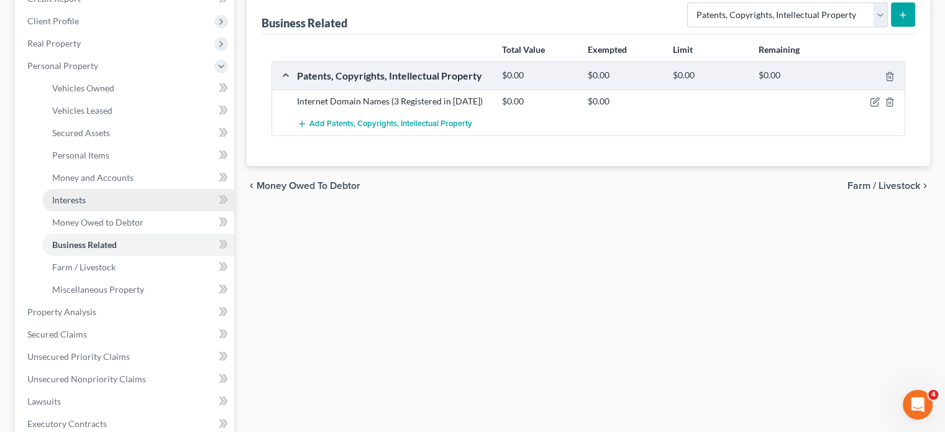
click at [82, 203] on span "Interests" at bounding box center [69, 199] width 34 height 11
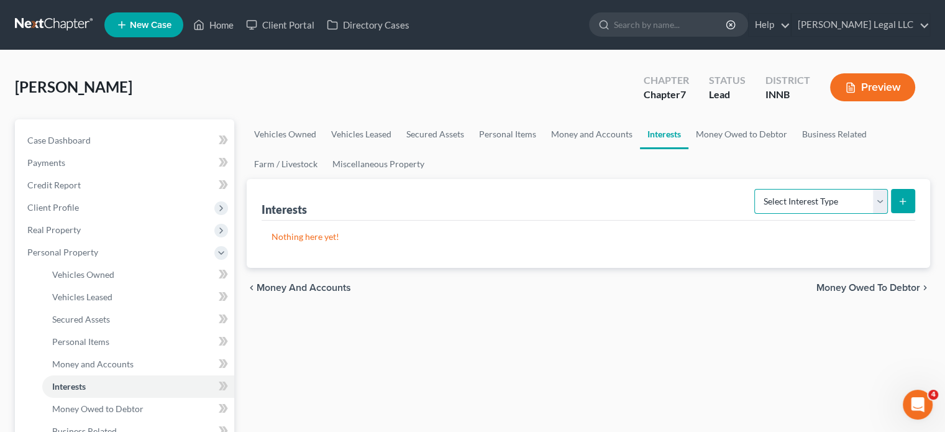
click at [810, 203] on select "Select Interest Type 401K Annuity Bond Education IRA Government Bond Government…" at bounding box center [821, 201] width 134 height 25
select select "whole_life_insurance"
click at [756, 189] on select "Select Interest Type 401K Annuity Bond Education IRA Government Bond Government…" at bounding box center [821, 201] width 134 height 25
click at [911, 201] on button "submit" at bounding box center [903, 201] width 24 height 24
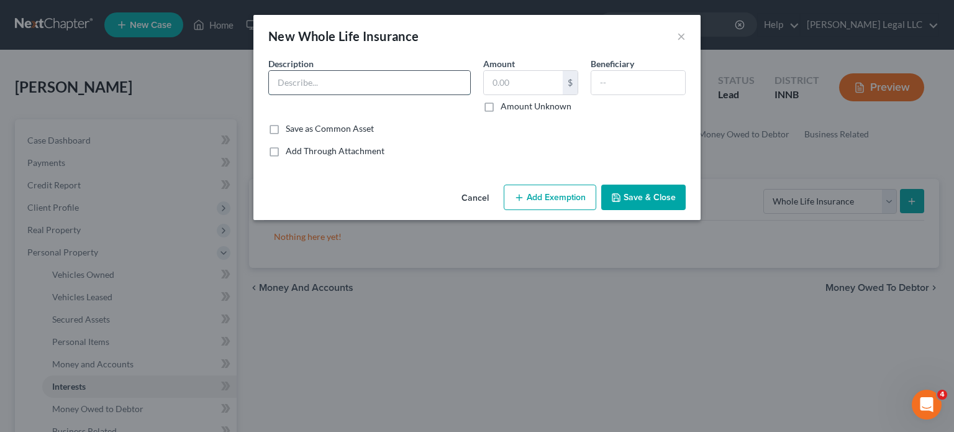
click at [370, 80] on input "text" at bounding box center [369, 83] width 201 height 24
type input "Mutual of Omaha Whole Life Policy"
type input "1,600"
click at [623, 81] on input "text" at bounding box center [639, 83] width 94 height 24
type input "Brother"
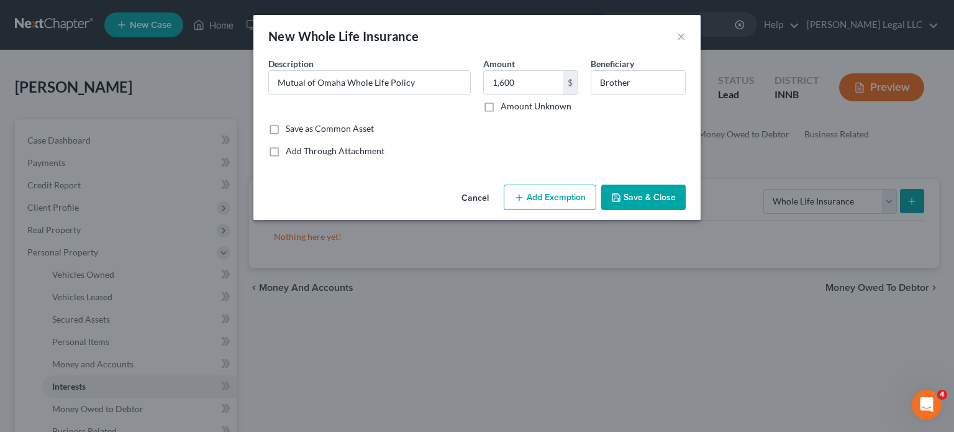
click at [531, 193] on button "Add Exemption" at bounding box center [550, 198] width 93 height 26
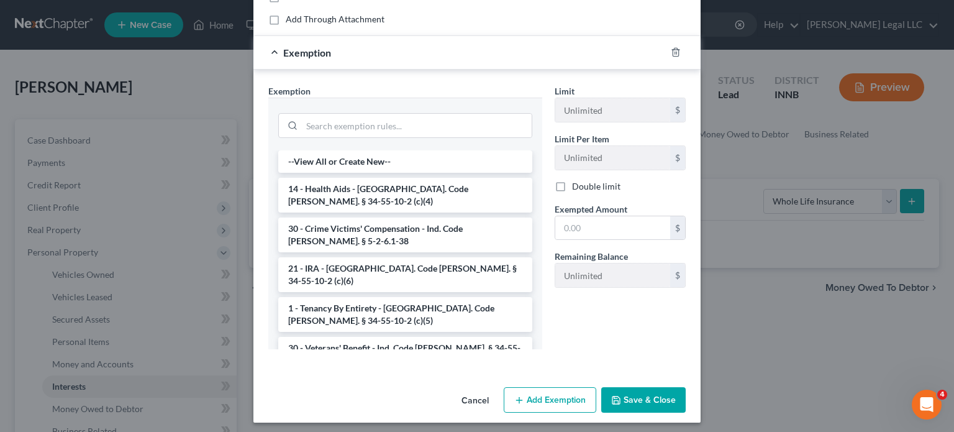
scroll to position [137, 0]
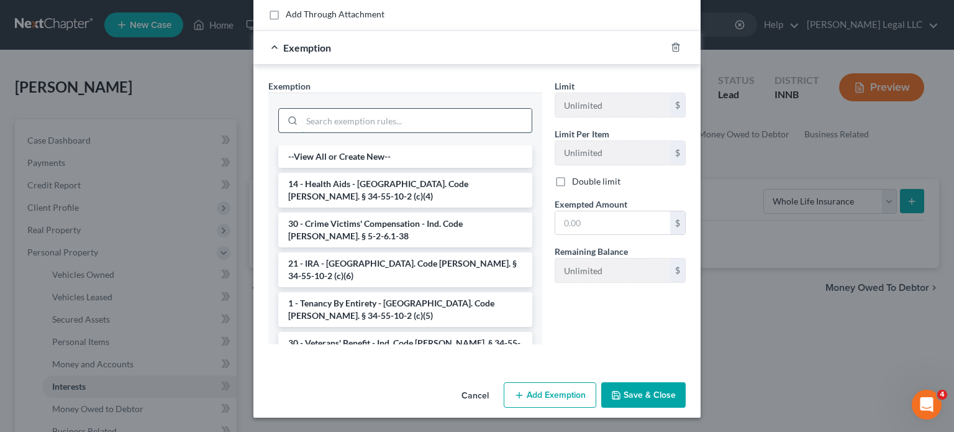
click at [326, 115] on input "search" at bounding box center [417, 121] width 230 height 24
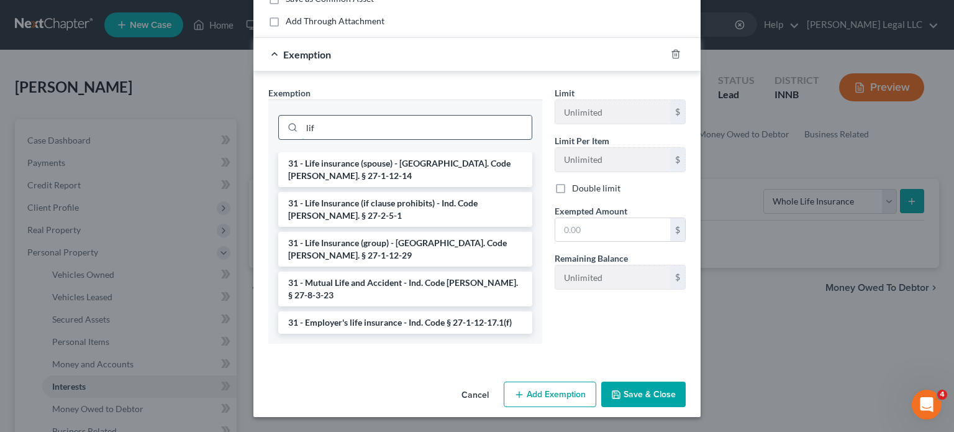
scroll to position [92, 0]
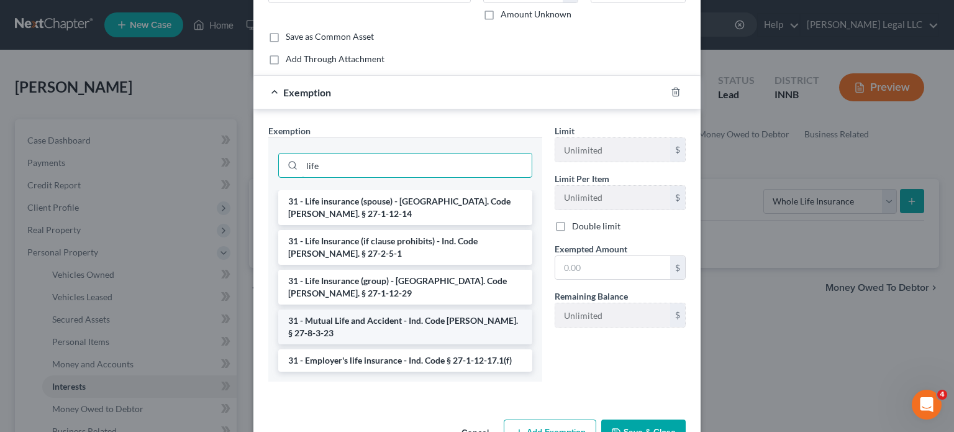
type input "life"
click at [338, 309] on li "31 - Mutual Life and Accident - Ind. Code [PERSON_NAME]. § 27-8-3-23" at bounding box center [405, 326] width 254 height 35
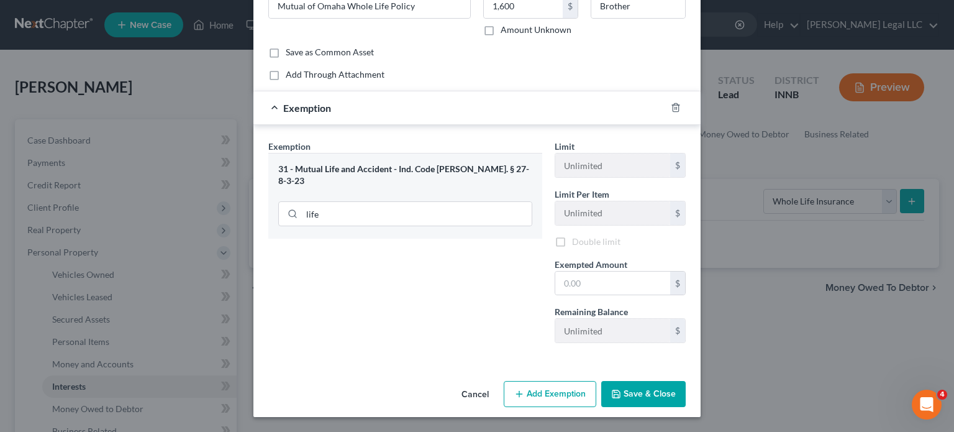
scroll to position [76, 0]
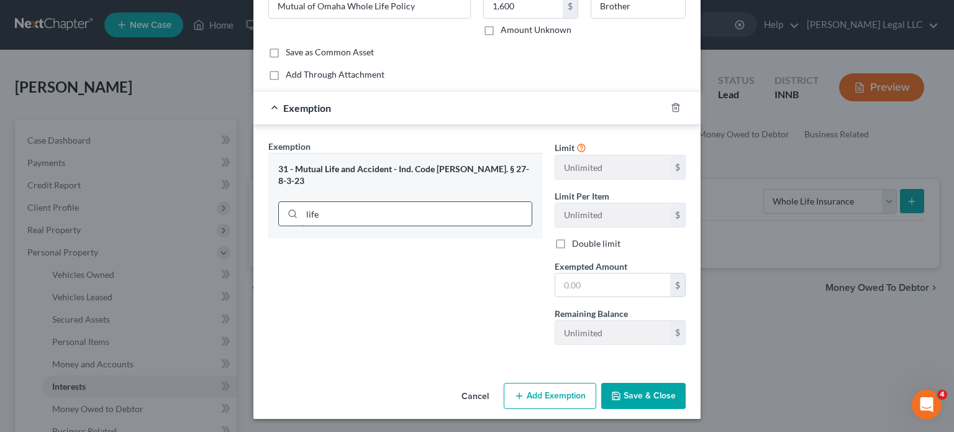
click at [357, 202] on input "life" at bounding box center [417, 214] width 230 height 24
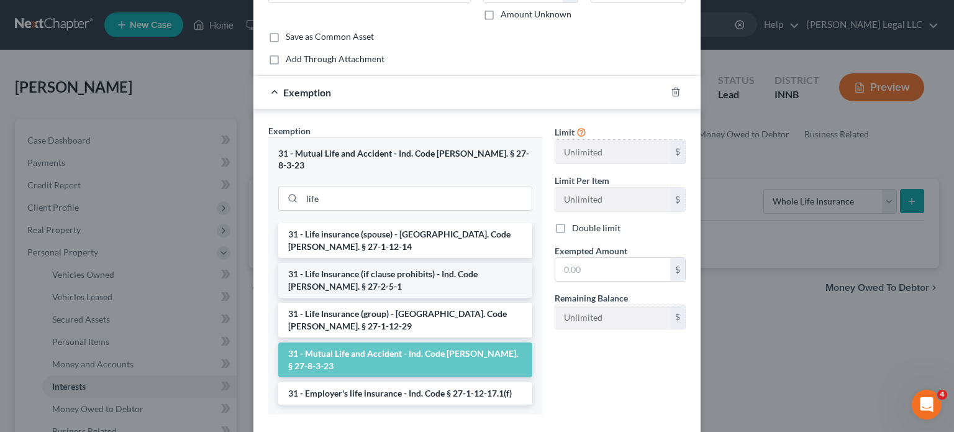
click at [345, 263] on li "31 - Life Insurance (if clause prohibits) - Ind. Code [PERSON_NAME]. § 27-2-5-1" at bounding box center [405, 280] width 254 height 35
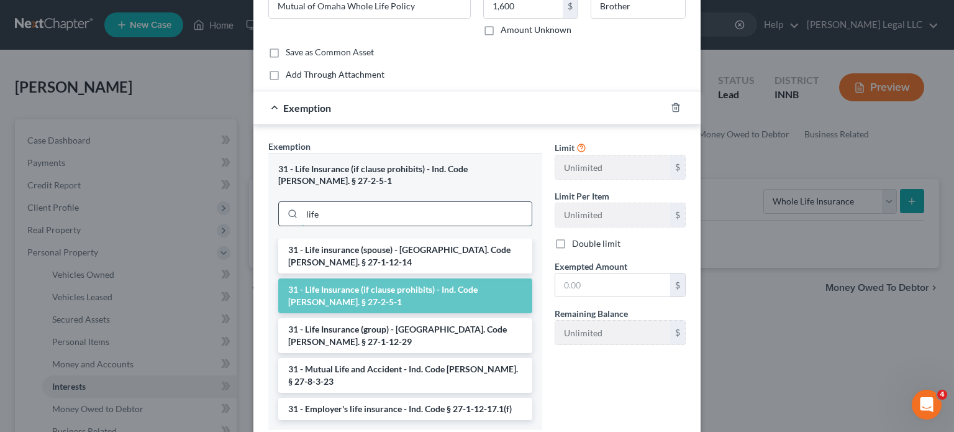
click at [342, 202] on input "life" at bounding box center [417, 214] width 230 height 24
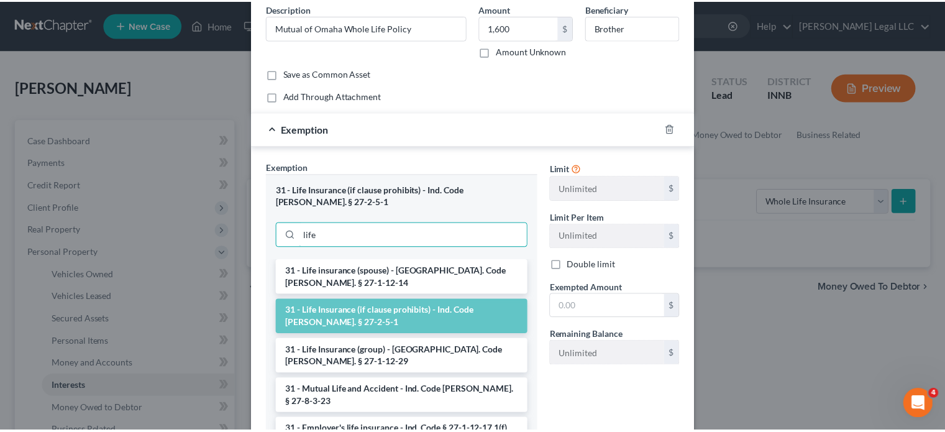
scroll to position [0, 0]
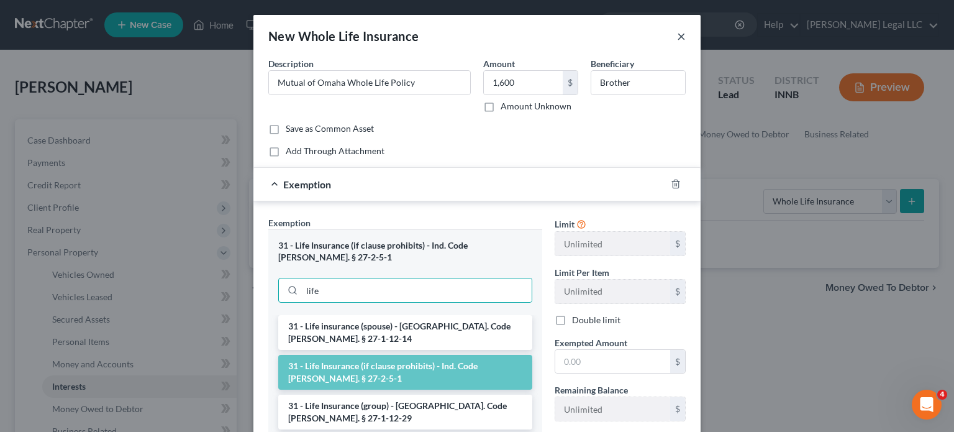
click at [677, 34] on button "×" at bounding box center [681, 36] width 9 height 15
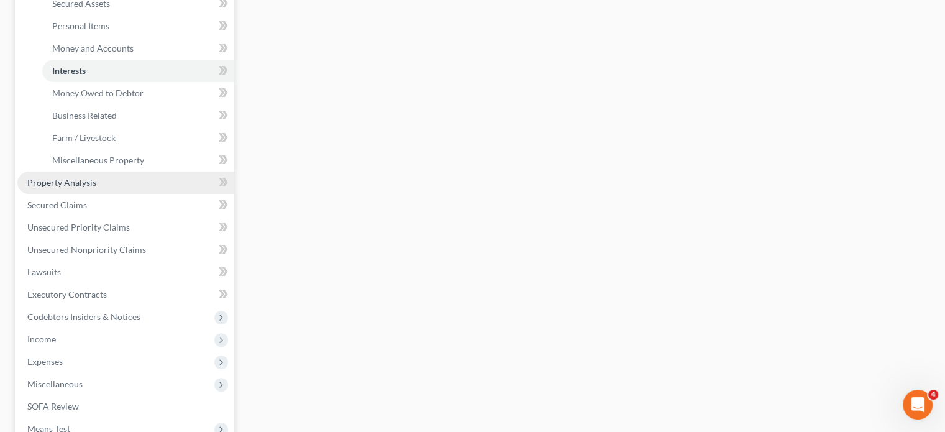
scroll to position [249, 0]
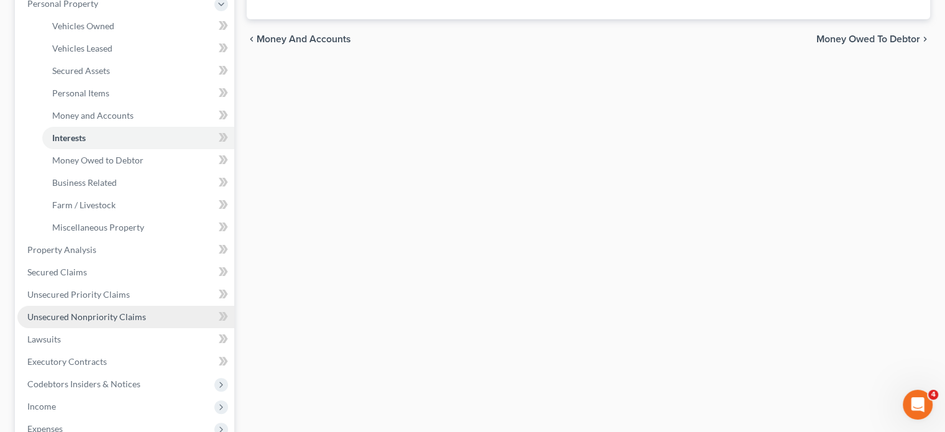
click at [68, 315] on span "Unsecured Nonpriority Claims" at bounding box center [86, 316] width 119 height 11
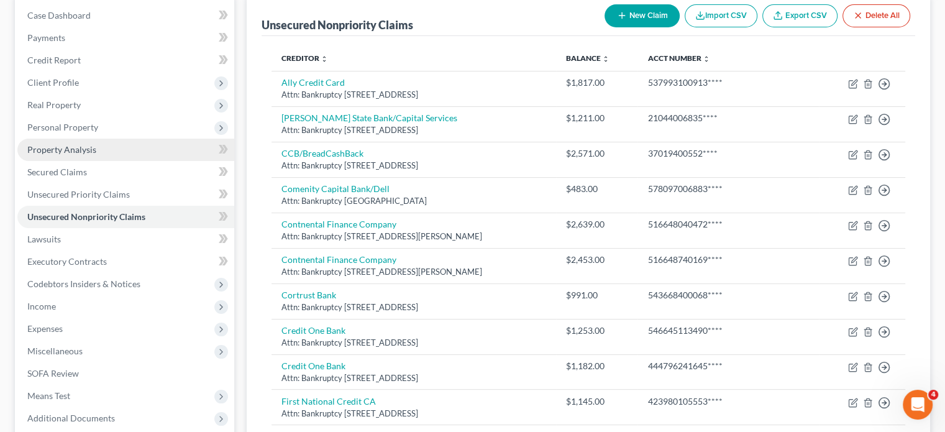
scroll to position [124, 0]
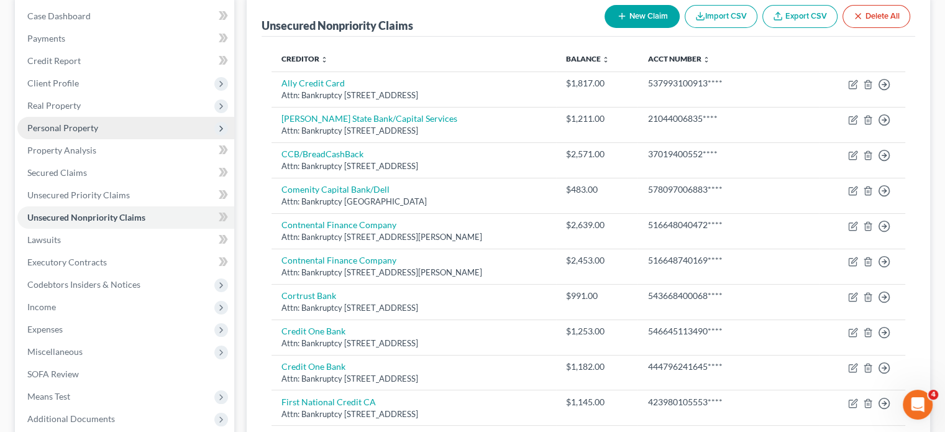
click at [61, 120] on span "Personal Property" at bounding box center [125, 128] width 217 height 22
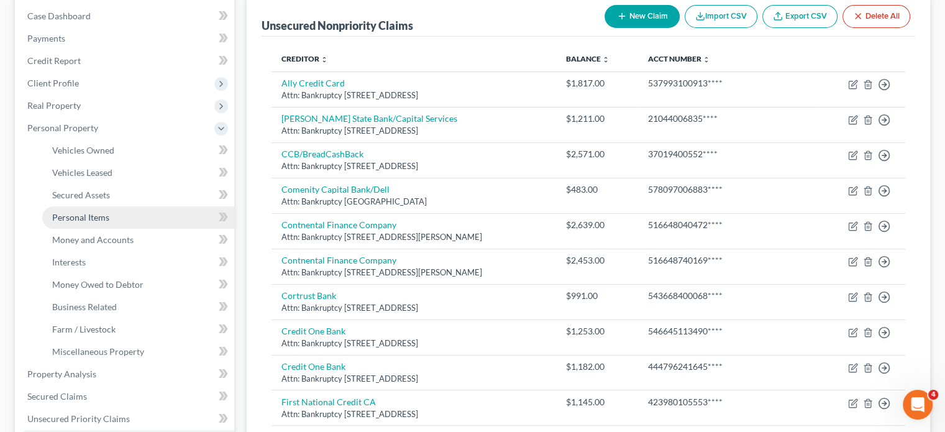
click at [68, 218] on span "Personal Items" at bounding box center [80, 217] width 57 height 11
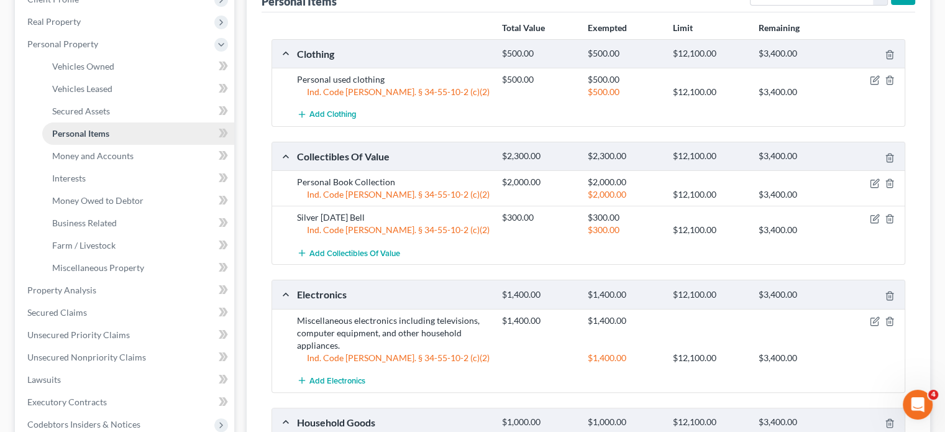
scroll to position [186, 0]
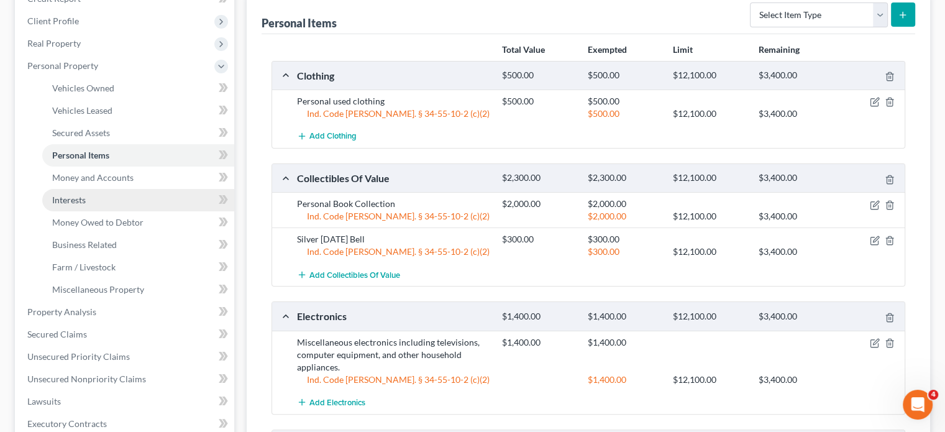
click at [72, 191] on link "Interests" at bounding box center [138, 200] width 192 height 22
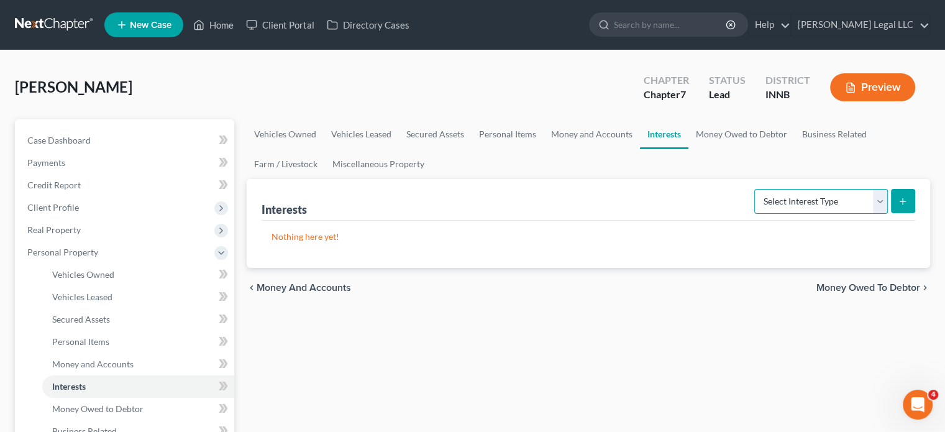
click at [795, 206] on select "Select Interest Type 401K Annuity Bond Education IRA Government Bond Government…" at bounding box center [821, 201] width 134 height 25
click at [756, 189] on select "Select Interest Type 401K Annuity Bond Education IRA Government Bond Government…" at bounding box center [821, 201] width 134 height 25
click at [809, 197] on select "Select Interest Type 401K Annuity Bond Education IRA Government Bond Government…" at bounding box center [821, 201] width 134 height 25
click at [808, 201] on select "Select Interest Type 401K Annuity Bond Education IRA Government Bond Government…" at bounding box center [821, 201] width 134 height 25
click at [874, 198] on select "Select Interest Type 401K Annuity Bond Education IRA Government Bond Government…" at bounding box center [821, 201] width 134 height 25
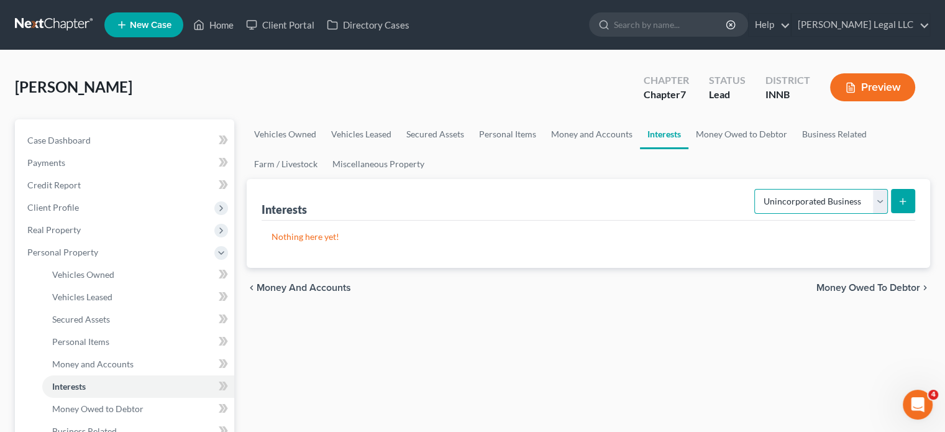
click at [874, 193] on select "Select Interest Type 401K Annuity Bond Education IRA Government Bond Government…" at bounding box center [821, 201] width 134 height 25
select select "whole_life_insurance"
click at [756, 189] on select "Select Interest Type 401K Annuity Bond Education IRA Government Bond Government…" at bounding box center [821, 201] width 134 height 25
click at [909, 199] on button "submit" at bounding box center [903, 201] width 24 height 24
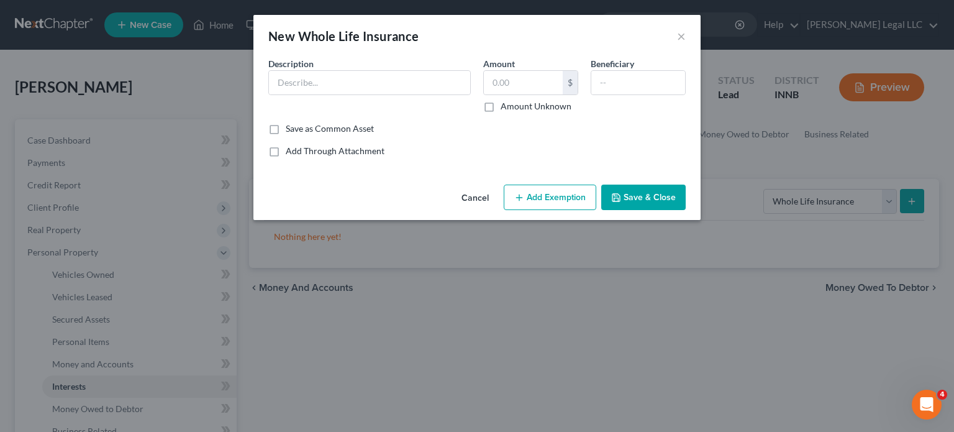
click at [405, 96] on div "Description *" at bounding box center [369, 84] width 215 height 55
click at [404, 84] on input "text" at bounding box center [369, 83] width 201 height 24
click at [294, 86] on input "text" at bounding box center [369, 83] width 201 height 24
click at [382, 90] on input "text" at bounding box center [369, 83] width 201 height 24
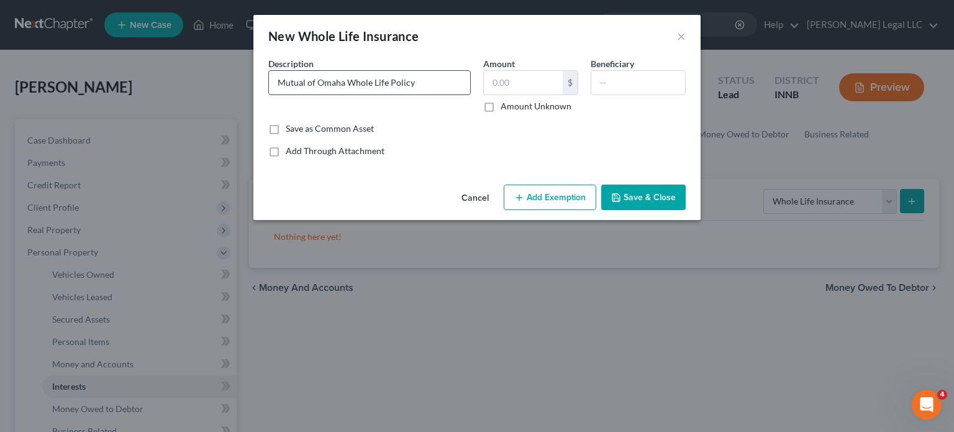
click at [450, 75] on input "Mutual of Omaha Whole Life Policy" at bounding box center [369, 83] width 201 height 24
click at [525, 80] on input "text" at bounding box center [523, 83] width 79 height 24
click at [437, 81] on input "Mutual of Omaha Whole Life Policy" at bounding box center [369, 83] width 201 height 24
type input "Mutual of Omaha Whole Life Policy"
type input "1,600"
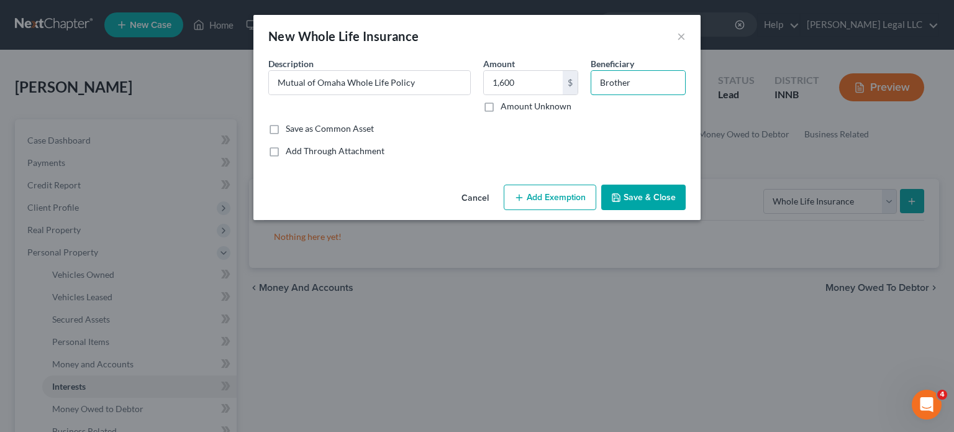
type input "Brother"
click at [529, 203] on button "Add Exemption" at bounding box center [550, 198] width 93 height 26
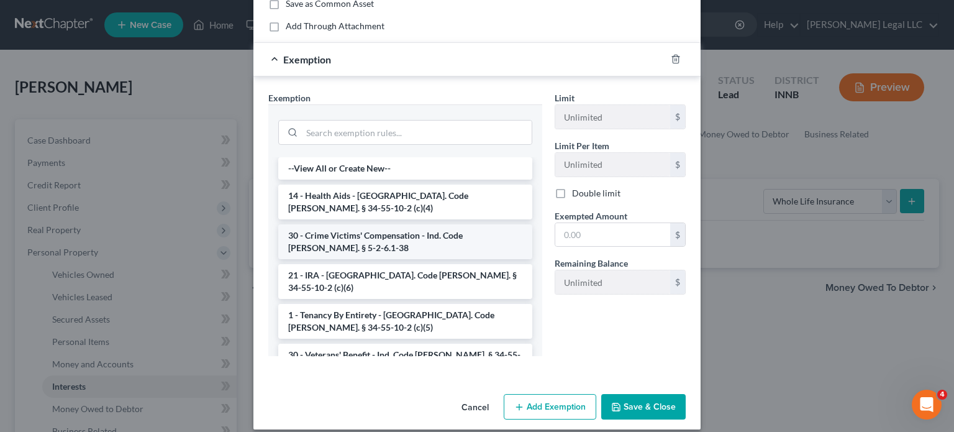
scroll to position [137, 0]
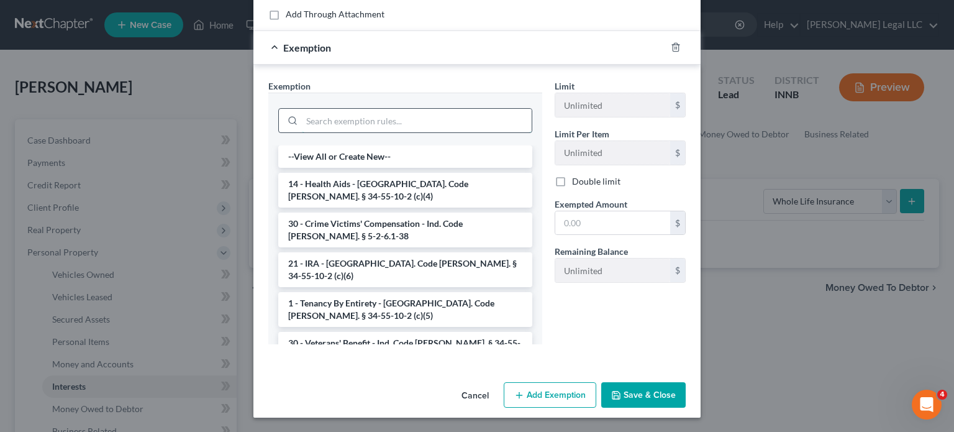
click at [341, 123] on input "search" at bounding box center [417, 121] width 230 height 24
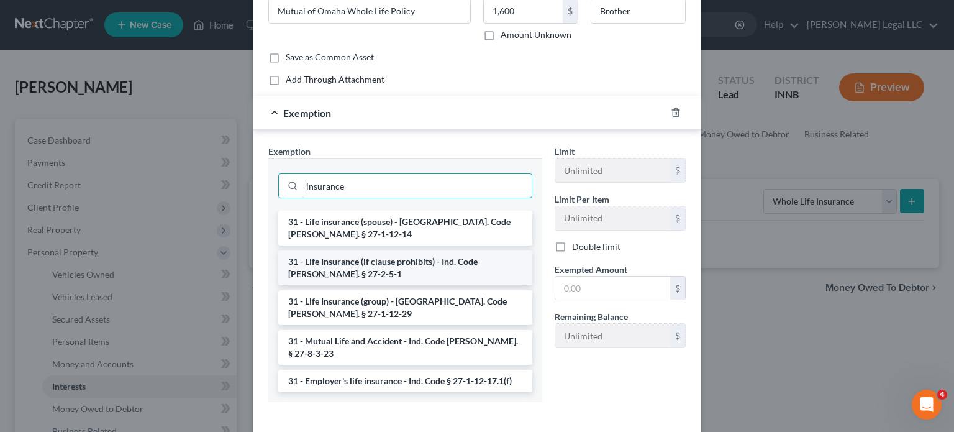
scroll to position [92, 0]
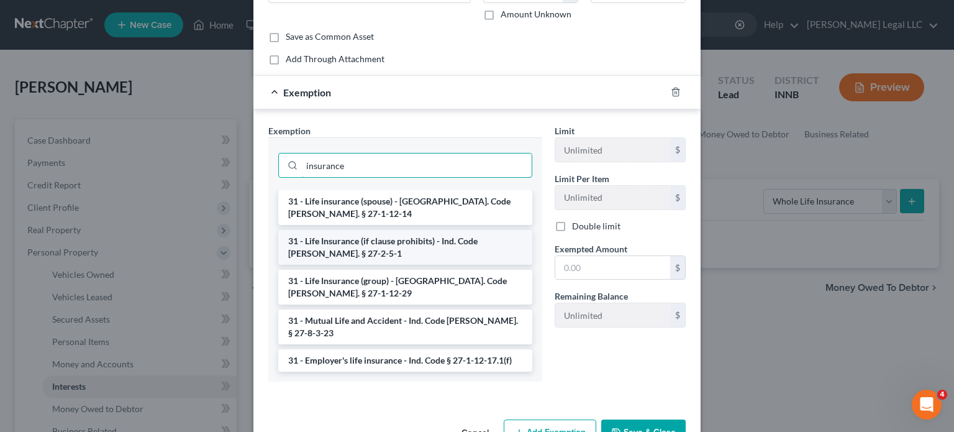
type input "insurance"
drag, startPoint x: 381, startPoint y: 238, endPoint x: 436, endPoint y: 230, distance: 55.3
click at [436, 230] on li "31 - Life Insurance (if clause prohibits) - Ind. Code [PERSON_NAME]. § 27-2-5-1" at bounding box center [405, 247] width 254 height 35
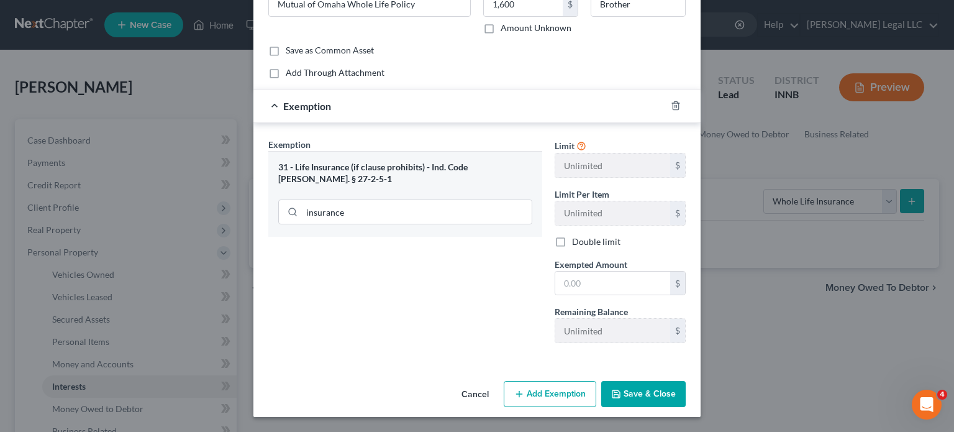
scroll to position [76, 0]
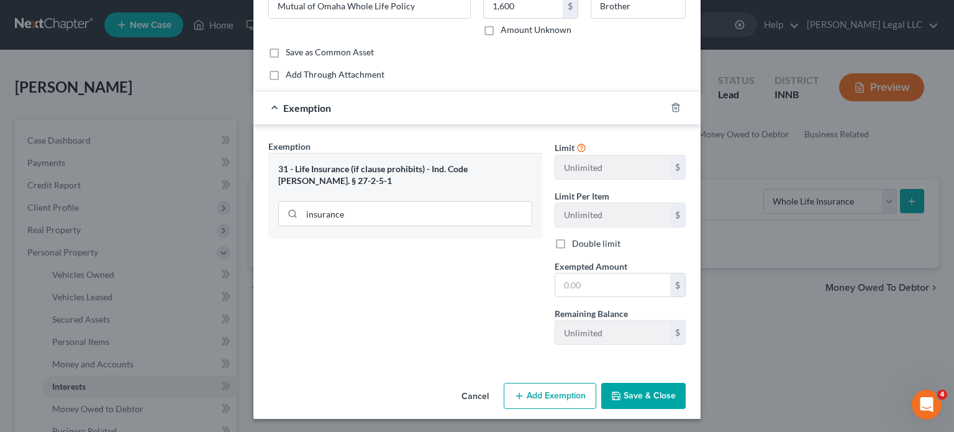
copy li "Ind. Code Ann. § 27-2-5-1"
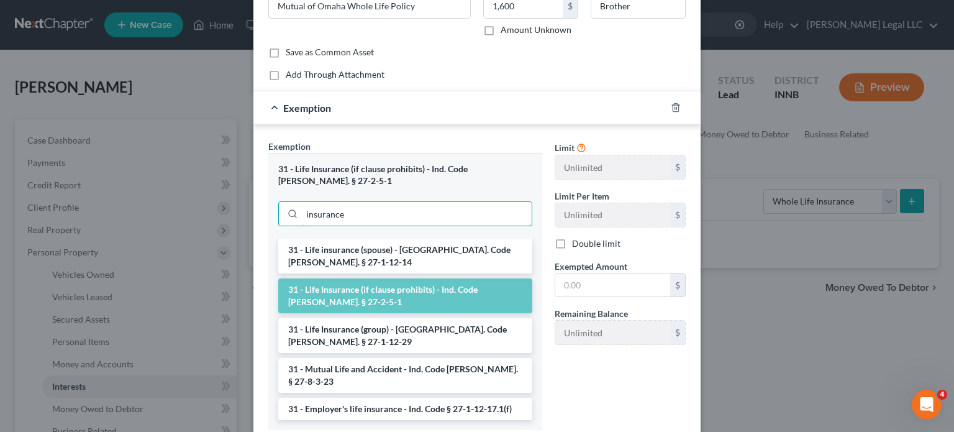
scroll to position [92, 0]
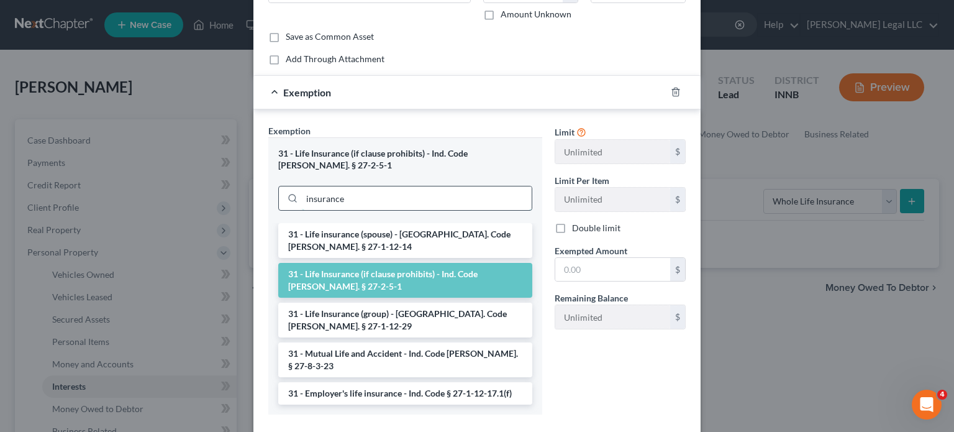
drag, startPoint x: 381, startPoint y: 206, endPoint x: 294, endPoint y: 193, distance: 88.0
click at [294, 193] on div "insurance" at bounding box center [405, 198] width 254 height 25
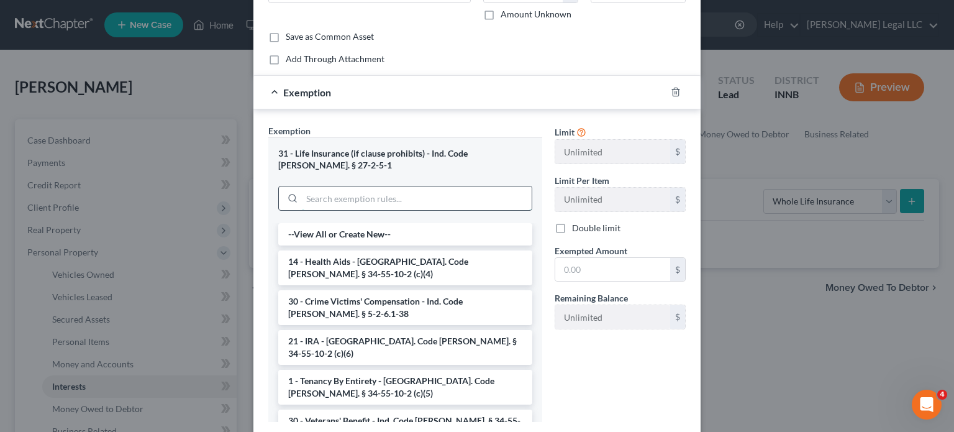
click at [336, 194] on input "search" at bounding box center [417, 198] width 230 height 24
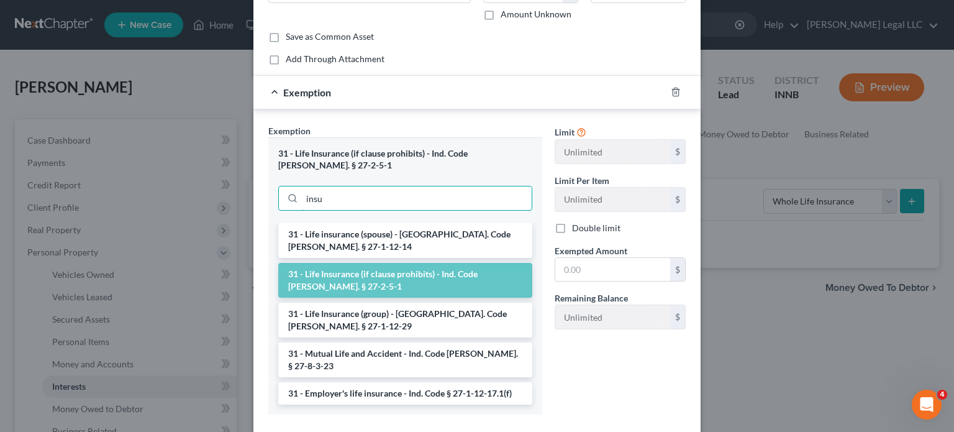
type input "insu"
click at [344, 380] on div "Exemption Set must be selected for CA. Exemption * 31 - Life Insurance (if clau…" at bounding box center [477, 272] width 447 height 326
click at [514, 130] on div "Exemption * 31 - Life Insurance (if clause prohibits) - Ind. Code Ann. § 27-2-5…" at bounding box center [405, 269] width 274 height 290
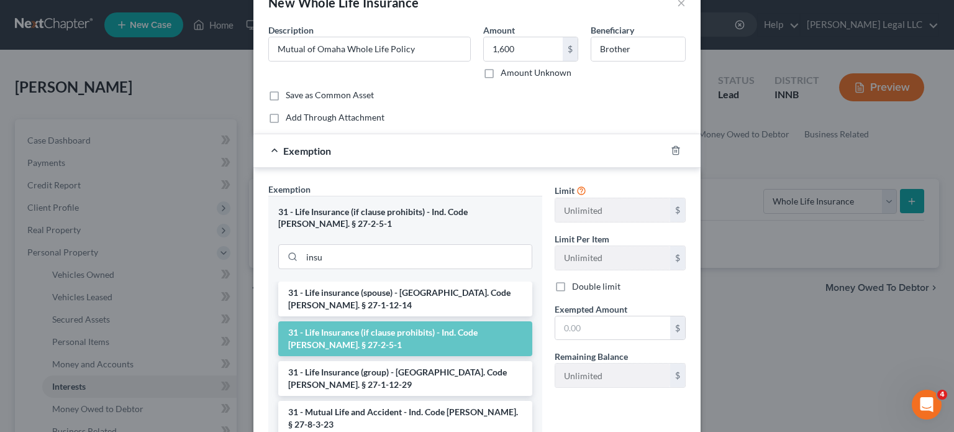
scroll to position [113, 0]
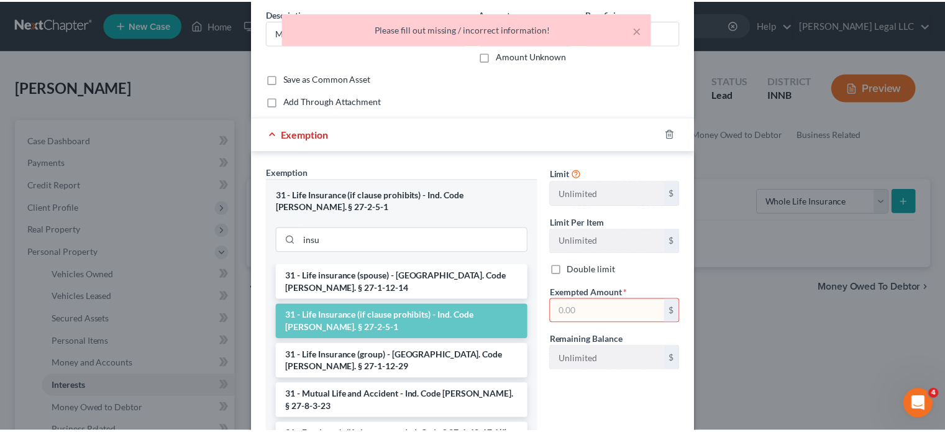
scroll to position [0, 0]
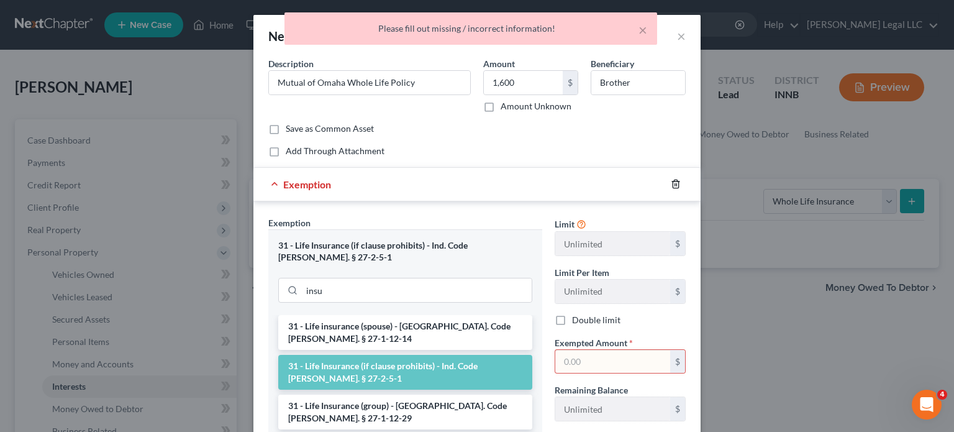
click at [677, 186] on line "button" at bounding box center [677, 185] width 0 height 2
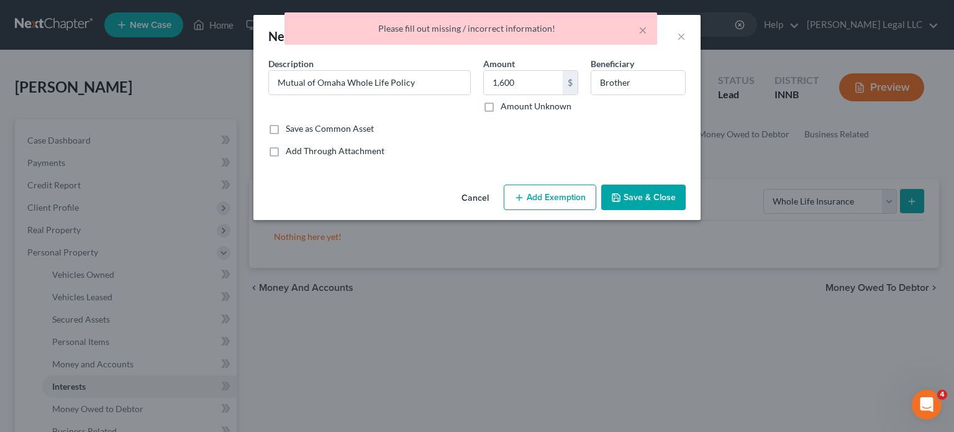
click at [657, 200] on button "Save & Close" at bounding box center [643, 198] width 85 height 26
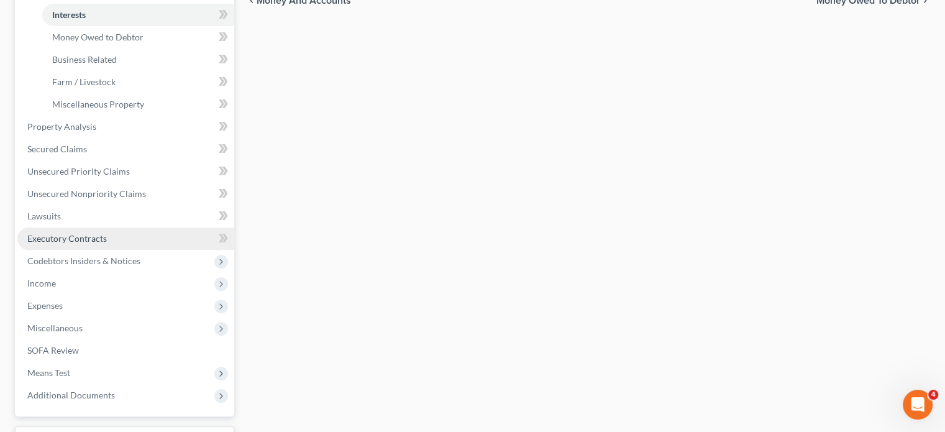
scroll to position [373, 0]
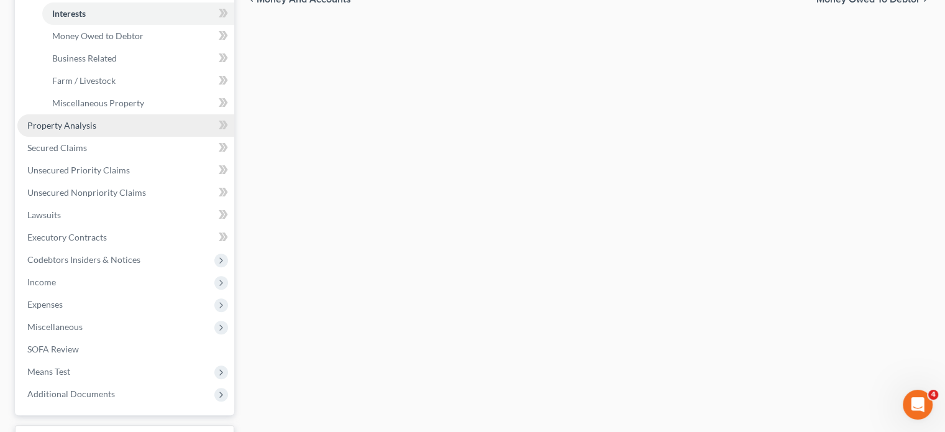
click at [77, 129] on span "Property Analysis" at bounding box center [61, 125] width 69 height 11
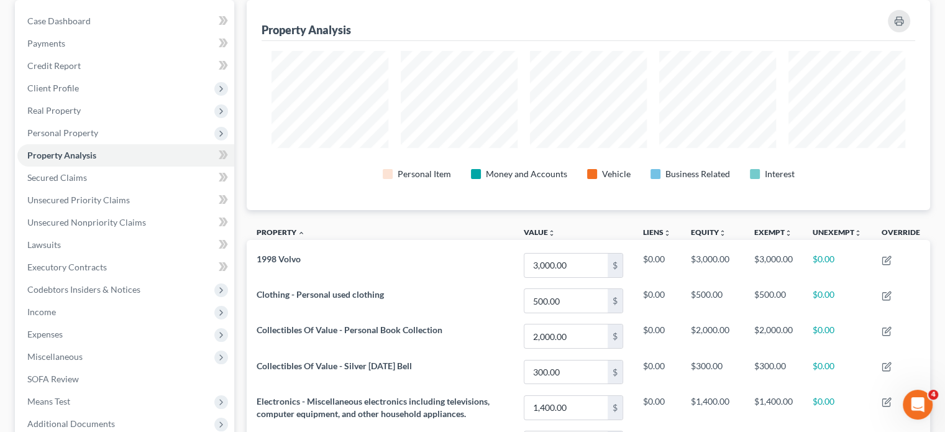
scroll to position [81, 0]
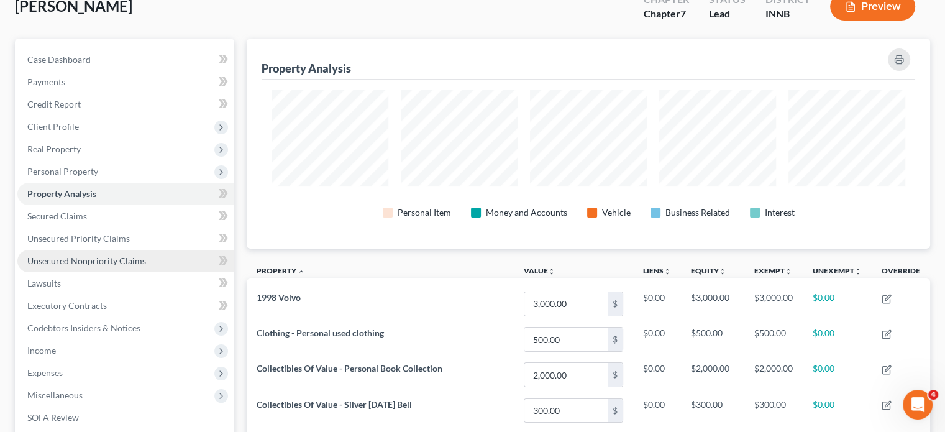
click at [65, 264] on span "Unsecured Nonpriority Claims" at bounding box center [86, 260] width 119 height 11
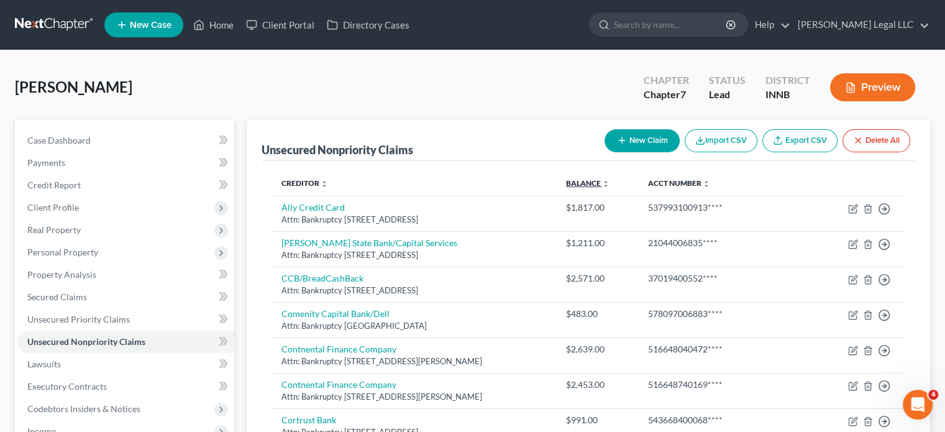
click at [610, 183] on link "Balance expand_more expand_less unfold_more" at bounding box center [587, 182] width 43 height 9
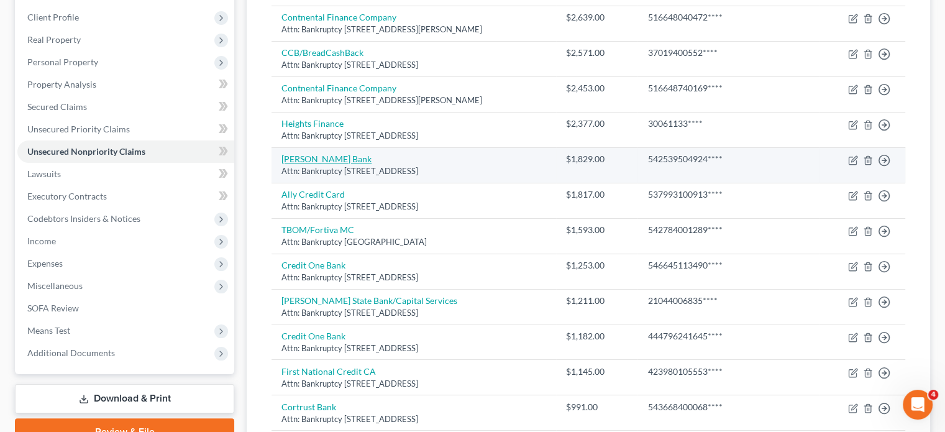
scroll to position [62, 0]
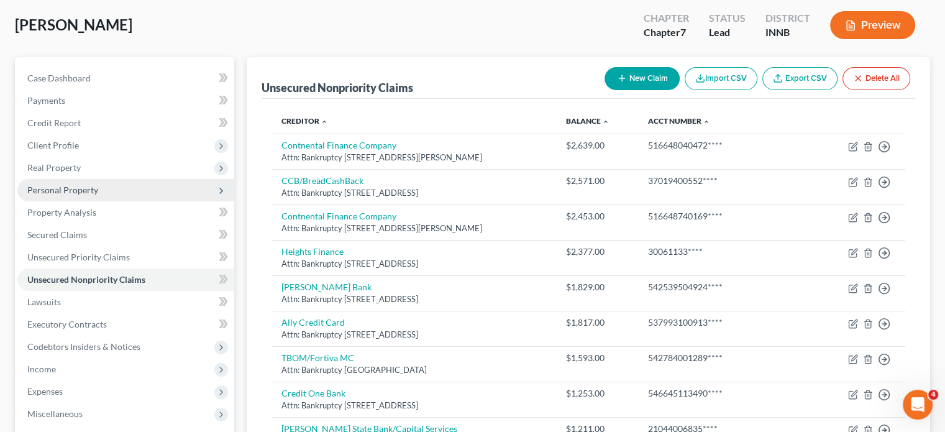
click at [70, 196] on span "Personal Property" at bounding box center [125, 190] width 217 height 22
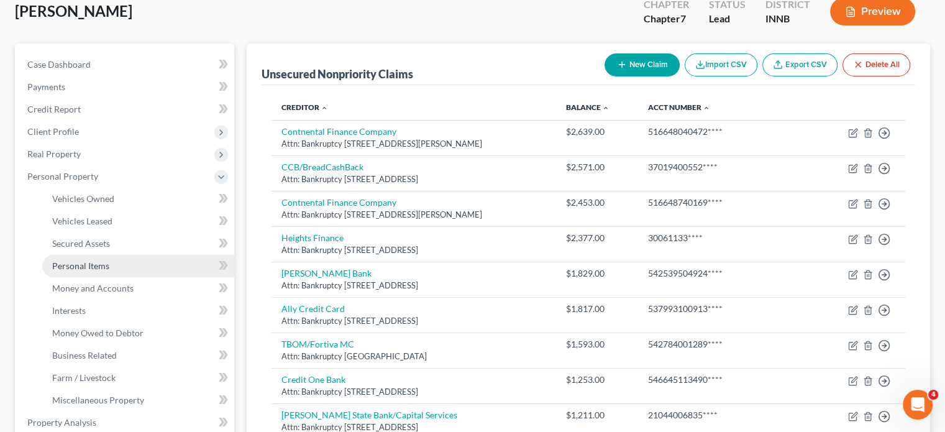
scroll to position [435, 0]
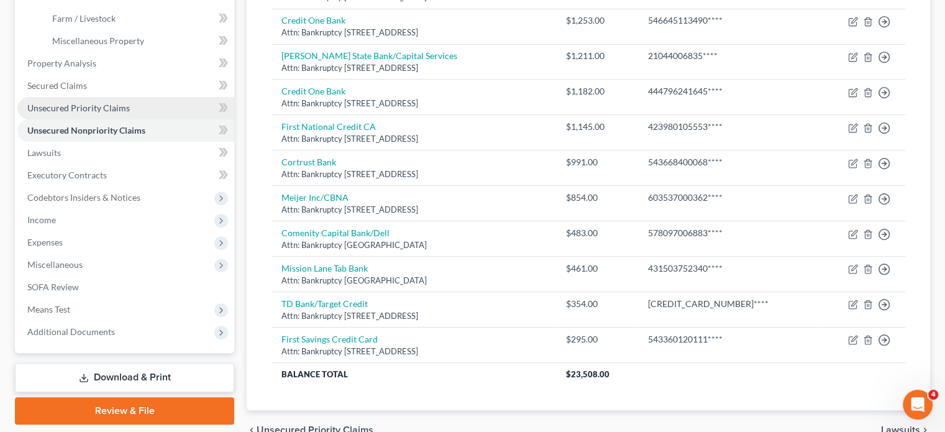
click at [65, 108] on span "Unsecured Priority Claims" at bounding box center [78, 108] width 103 height 11
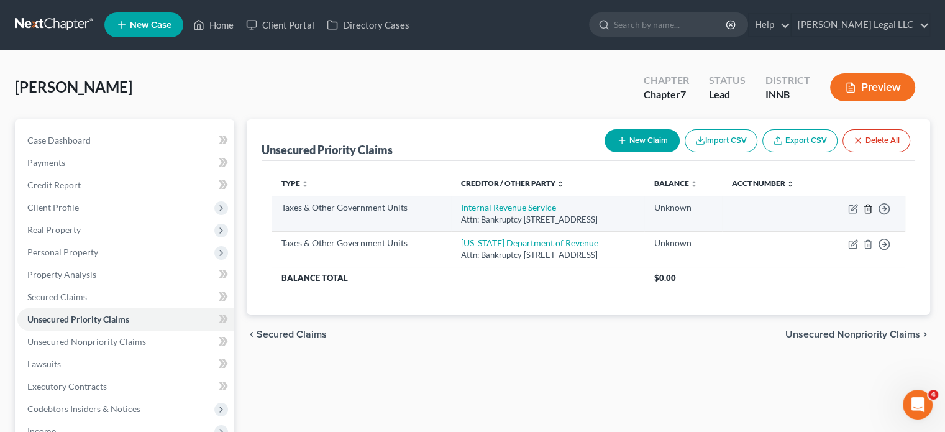
click at [869, 211] on line "button" at bounding box center [869, 209] width 0 height 2
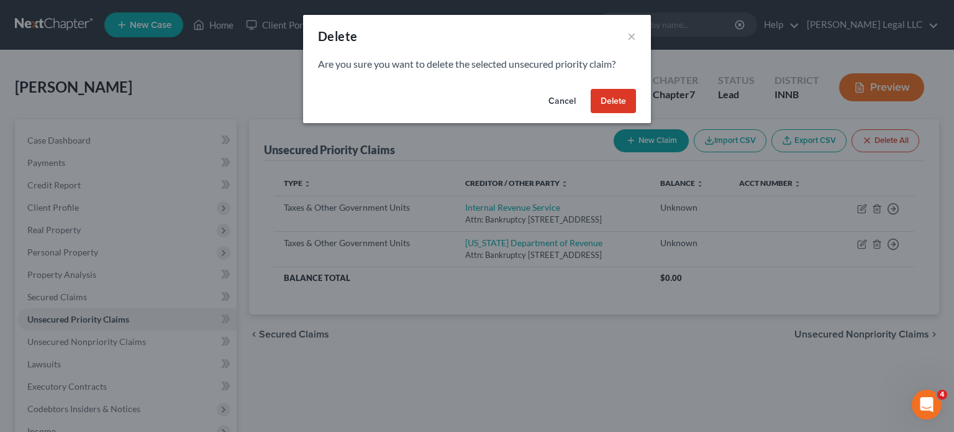
click at [626, 103] on button "Delete" at bounding box center [613, 101] width 45 height 25
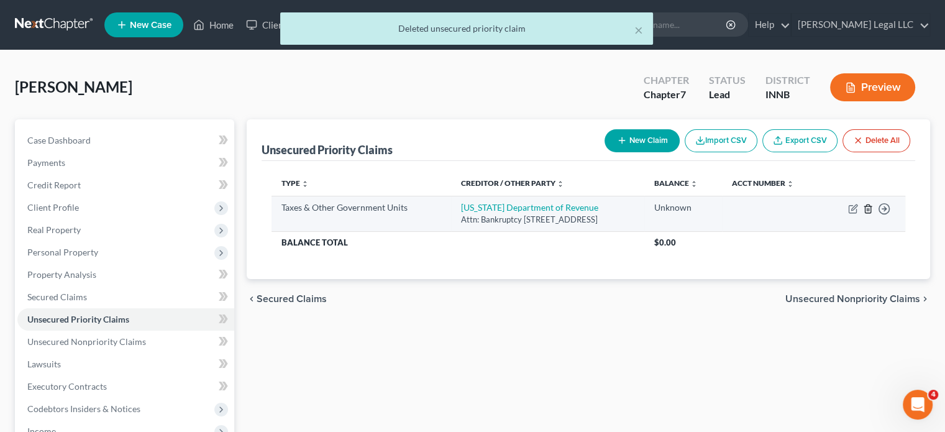
click at [869, 214] on icon "button" at bounding box center [868, 209] width 10 height 10
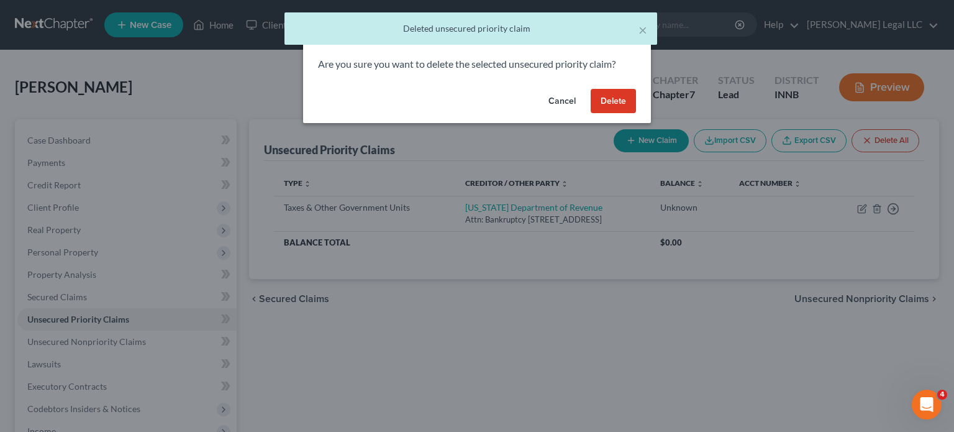
click at [611, 91] on button "Delete" at bounding box center [613, 101] width 45 height 25
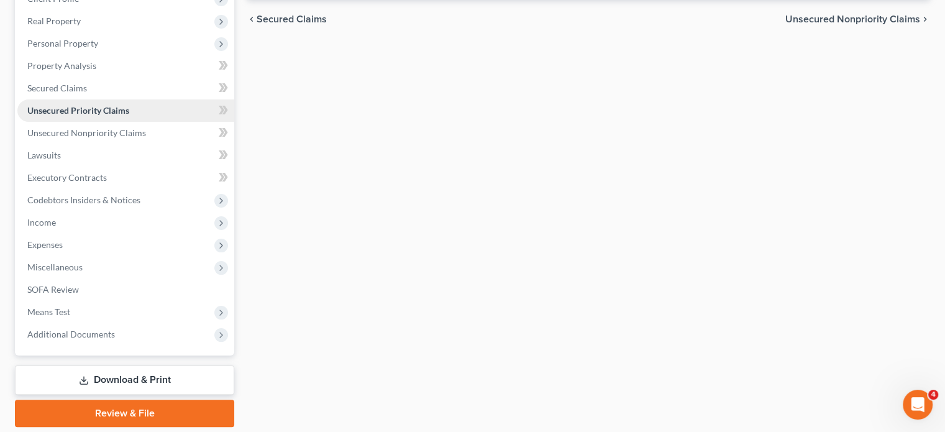
scroll to position [188, 0]
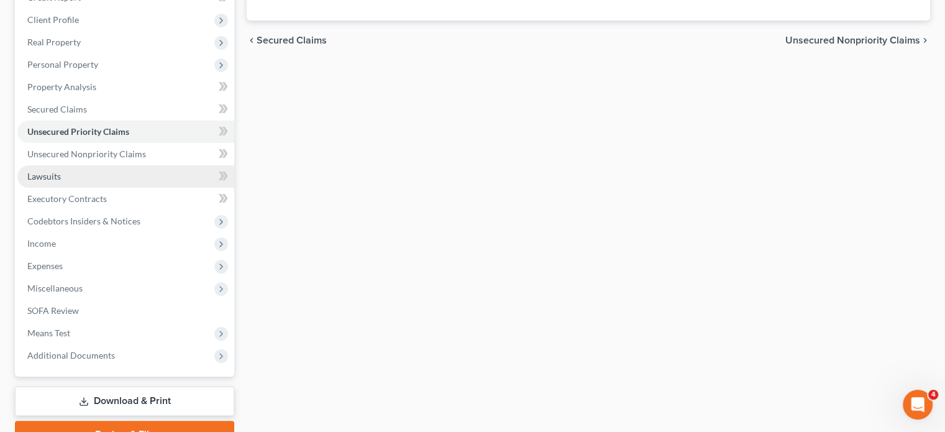
click at [47, 173] on span "Lawsuits" at bounding box center [44, 176] width 34 height 11
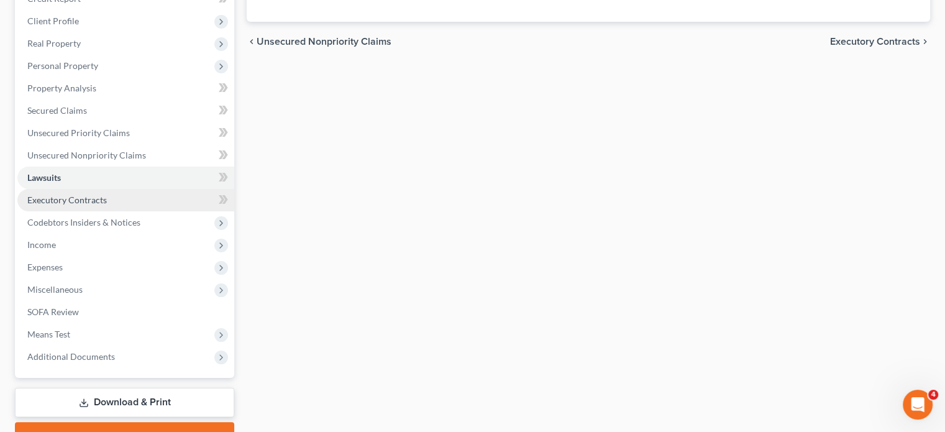
click at [40, 201] on span "Executory Contracts" at bounding box center [67, 199] width 80 height 11
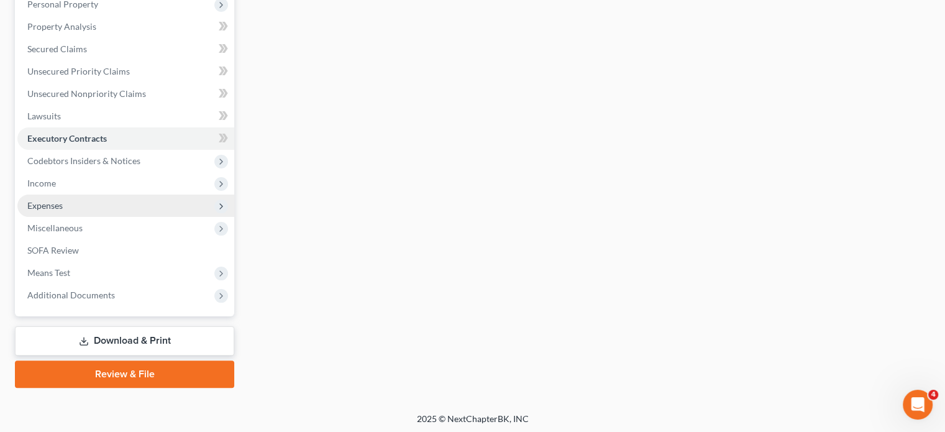
scroll to position [249, 0]
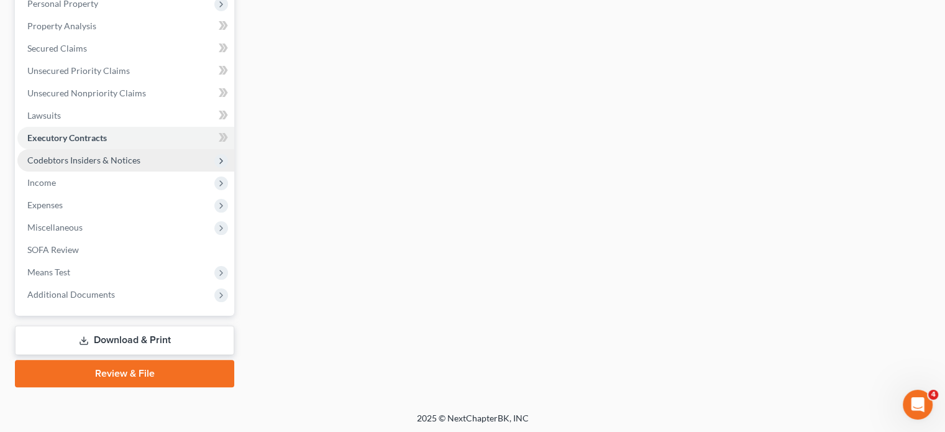
click at [75, 164] on span "Codebtors Insiders & Notices" at bounding box center [83, 160] width 113 height 11
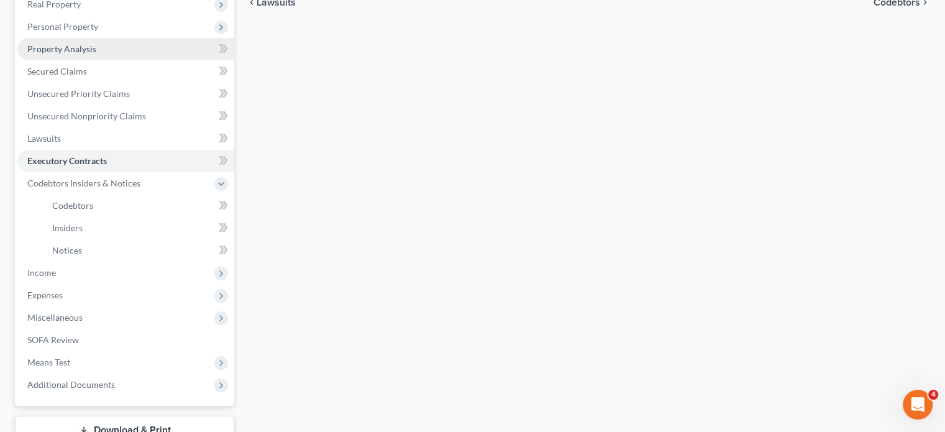
scroll to position [68, 0]
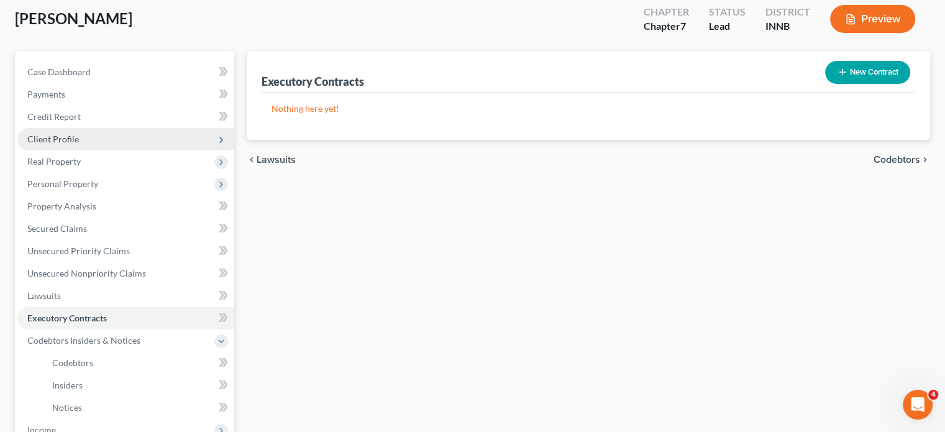
click at [59, 140] on span "Client Profile" at bounding box center [53, 139] width 52 height 11
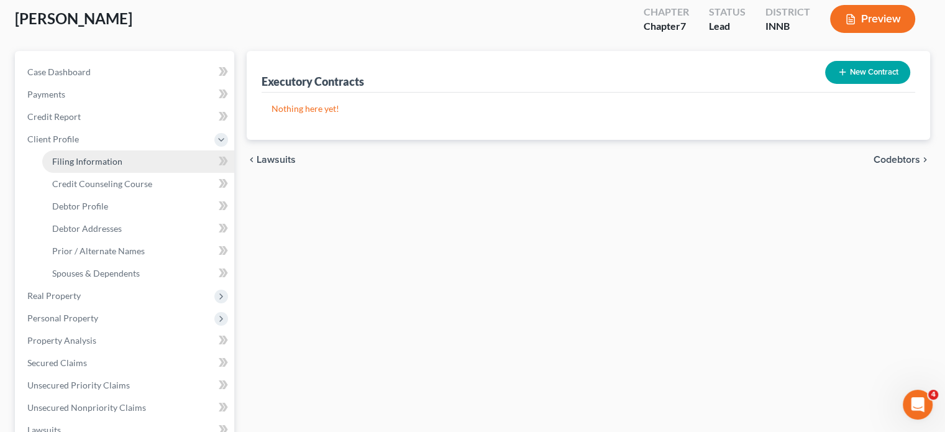
click at [63, 160] on span "Filing Information" at bounding box center [87, 161] width 70 height 11
select select "1"
select select "0"
select select "15"
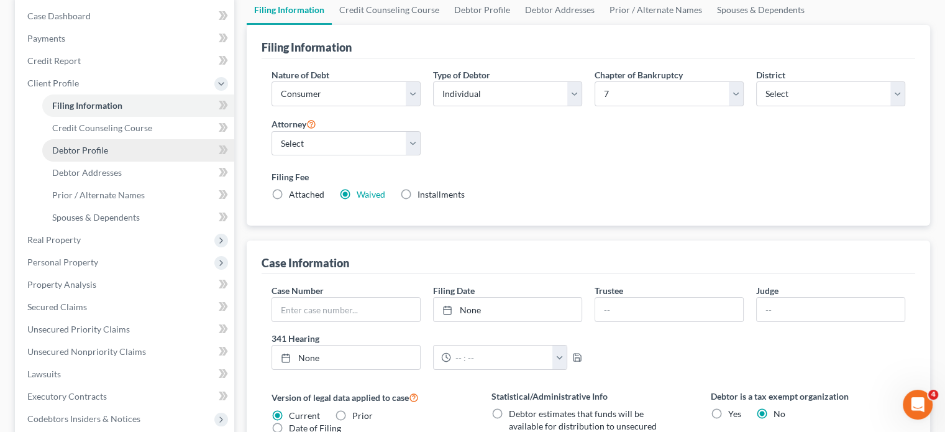
click at [74, 148] on span "Debtor Profile" at bounding box center [80, 150] width 56 height 11
select select "0"
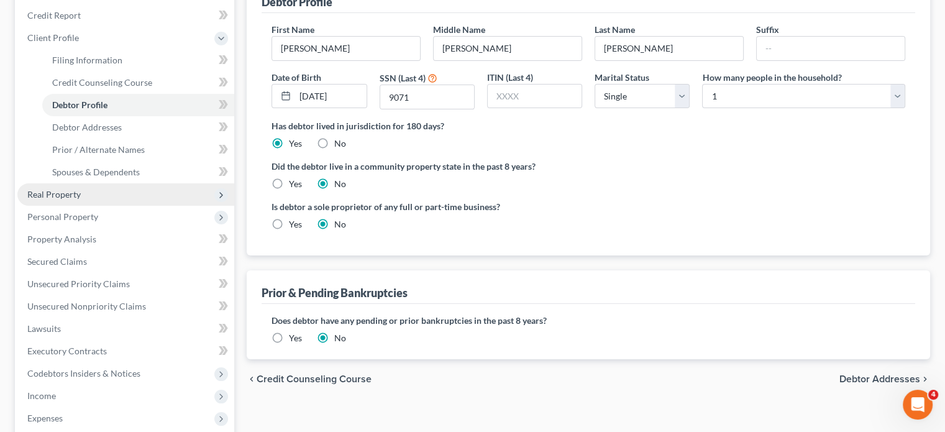
scroll to position [186, 0]
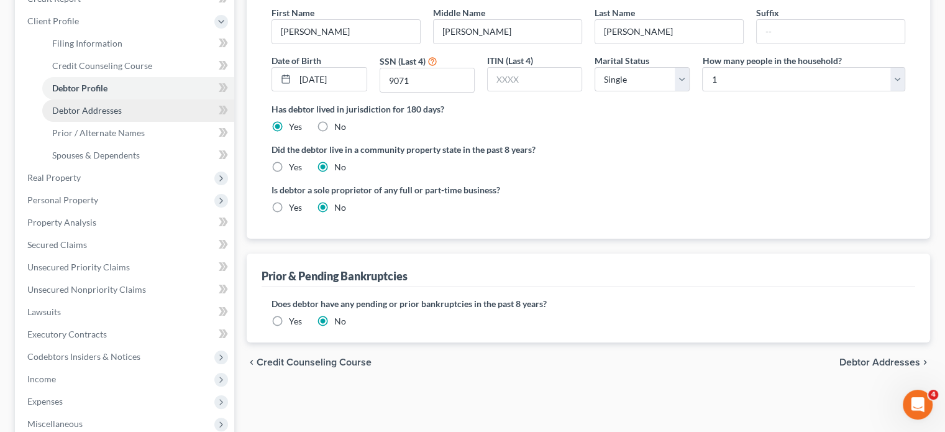
click at [58, 106] on span "Debtor Addresses" at bounding box center [87, 110] width 70 height 11
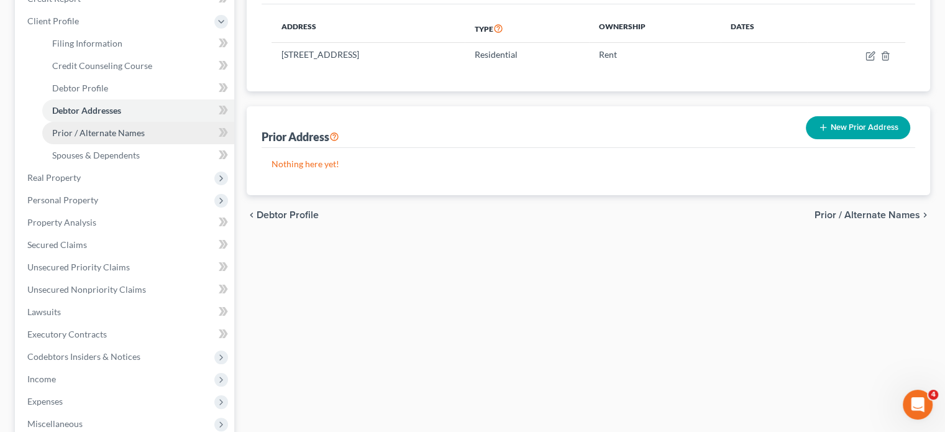
click at [98, 136] on span "Prior / Alternate Names" at bounding box center [98, 132] width 93 height 11
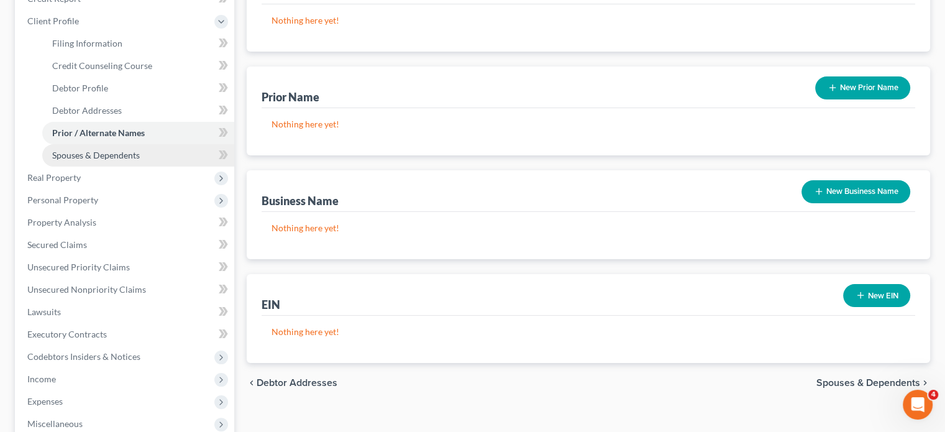
click at [74, 151] on span "Spouses & Dependents" at bounding box center [96, 155] width 88 height 11
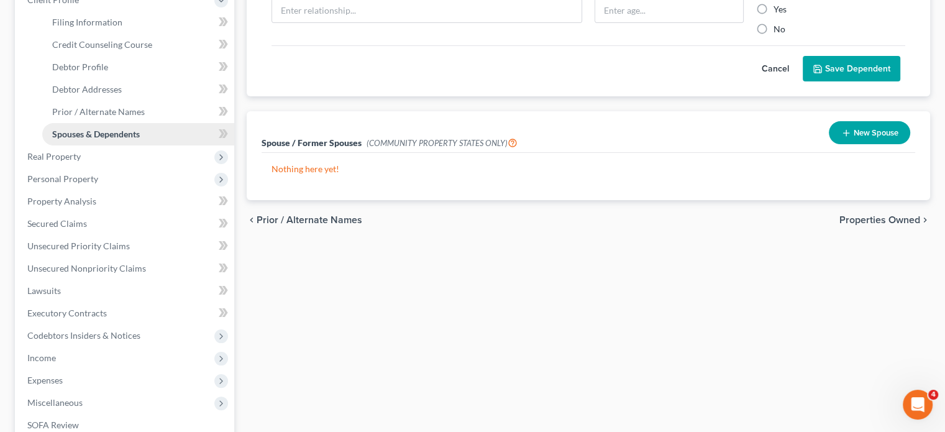
scroll to position [186, 0]
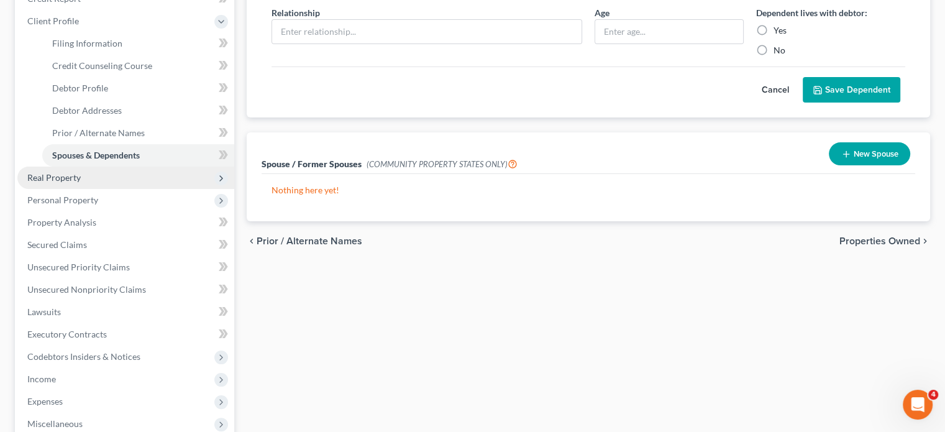
click at [42, 177] on span "Real Property" at bounding box center [53, 177] width 53 height 11
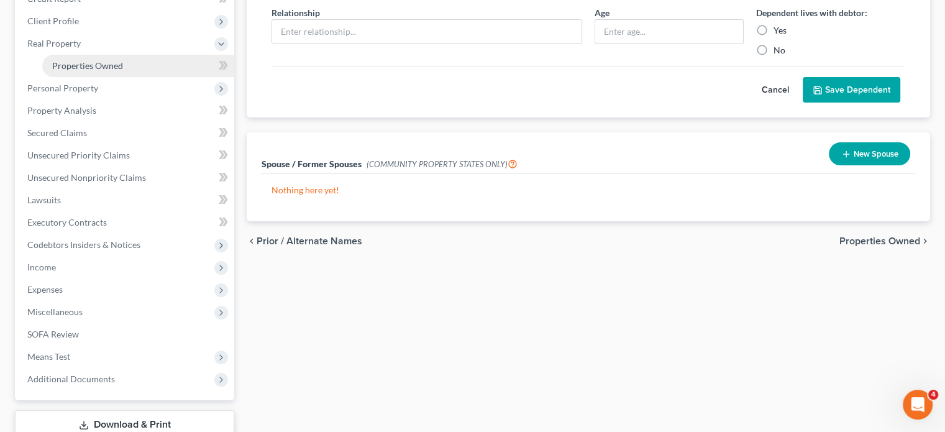
click at [68, 65] on span "Properties Owned" at bounding box center [87, 65] width 71 height 11
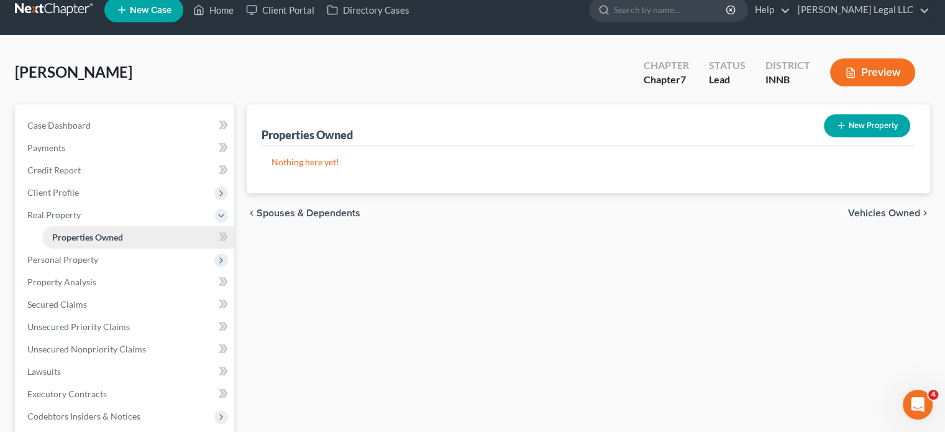
scroll to position [124, 0]
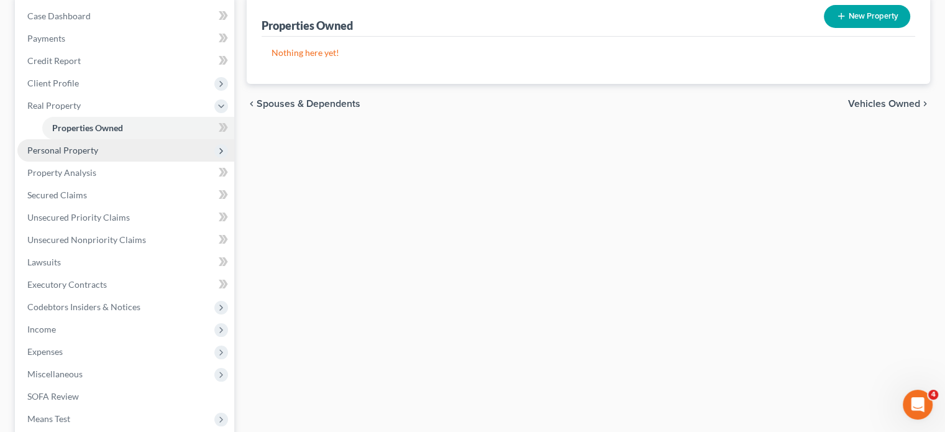
click at [75, 150] on span "Personal Property" at bounding box center [62, 150] width 71 height 11
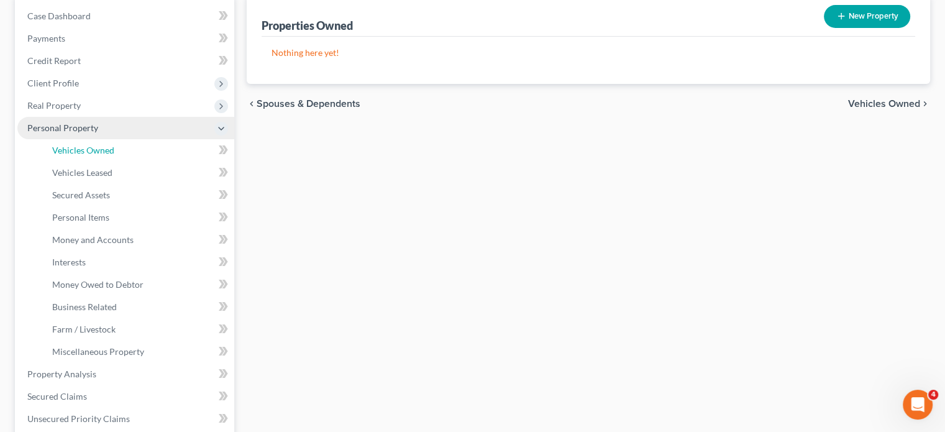
click at [76, 156] on link "Vehicles Owned" at bounding box center [138, 150] width 192 height 22
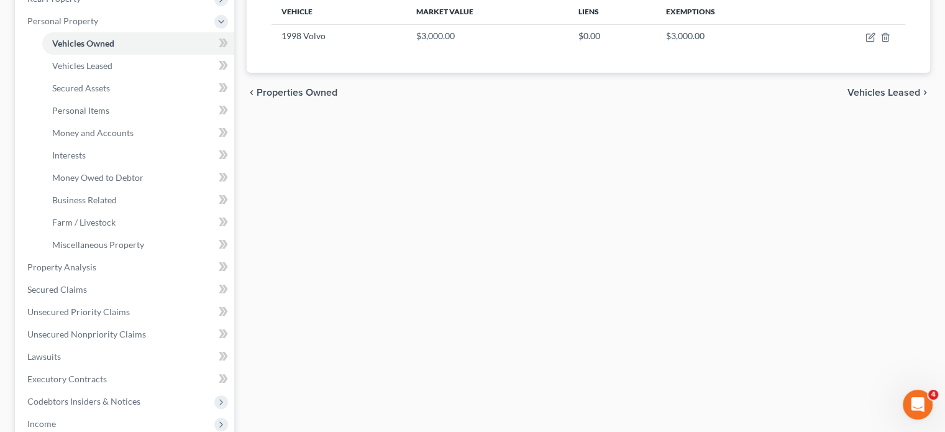
scroll to position [249, 0]
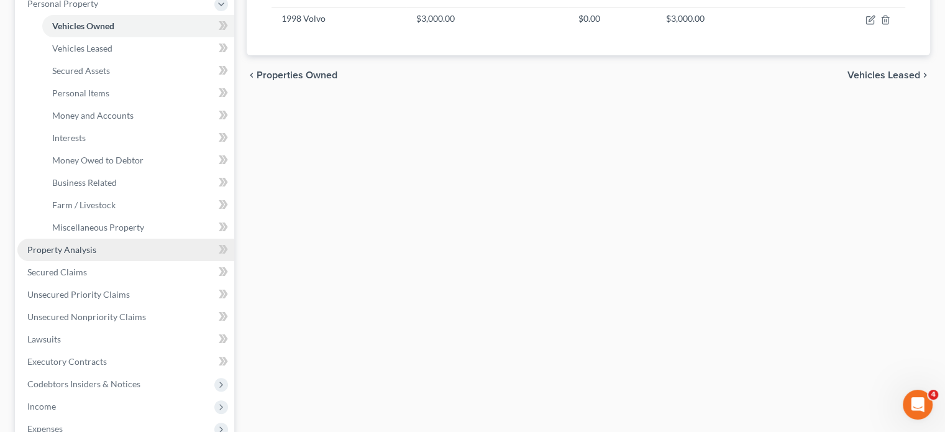
click at [62, 249] on ul "Case Dashboard Payments Invoices Payments Payments Credit Report Client Profile" at bounding box center [125, 205] width 217 height 649
click at [65, 249] on span "Property Analysis" at bounding box center [61, 249] width 69 height 11
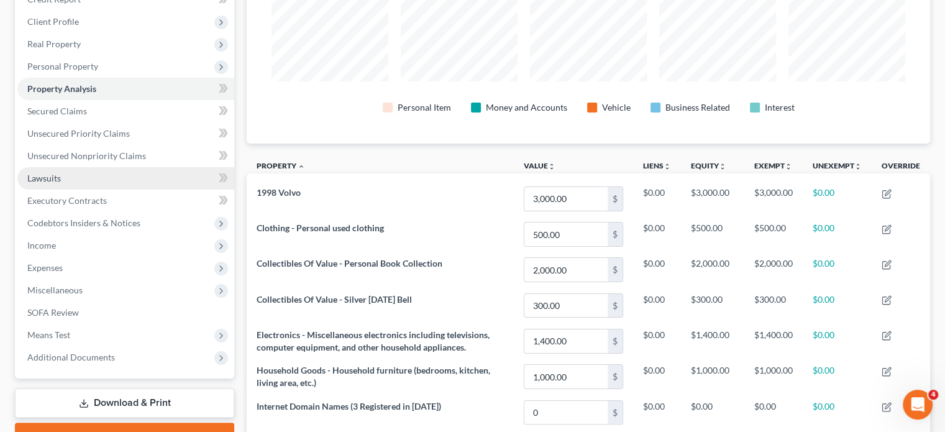
scroll to position [210, 683]
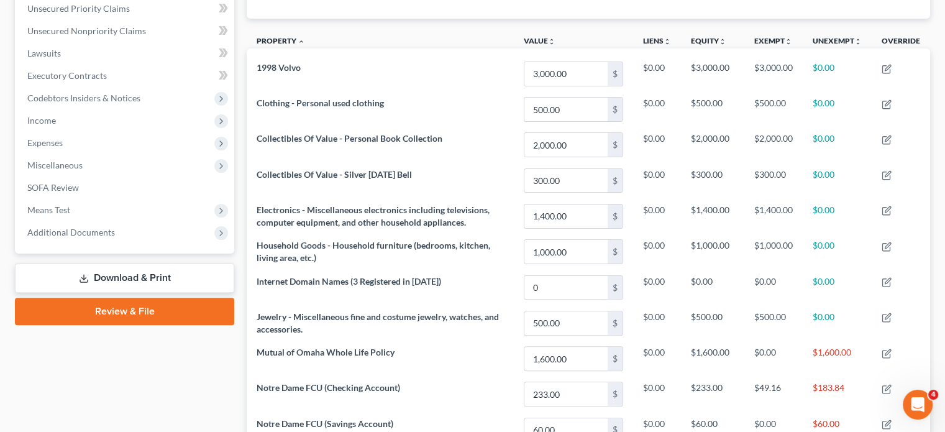
click at [130, 277] on link "Download & Print" at bounding box center [124, 277] width 219 height 29
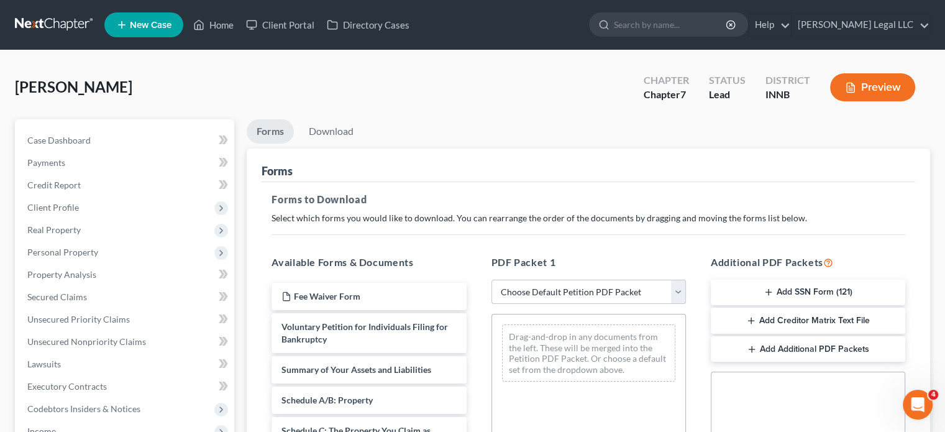
click at [546, 283] on select "Choose Default Petition PDF Packet Complete Bankruptcy Petition (all forms and …" at bounding box center [589, 292] width 194 height 25
select select "0"
click at [492, 280] on select "Choose Default Petition PDF Packet Complete Bankruptcy Petition (all forms and …" at bounding box center [589, 292] width 194 height 25
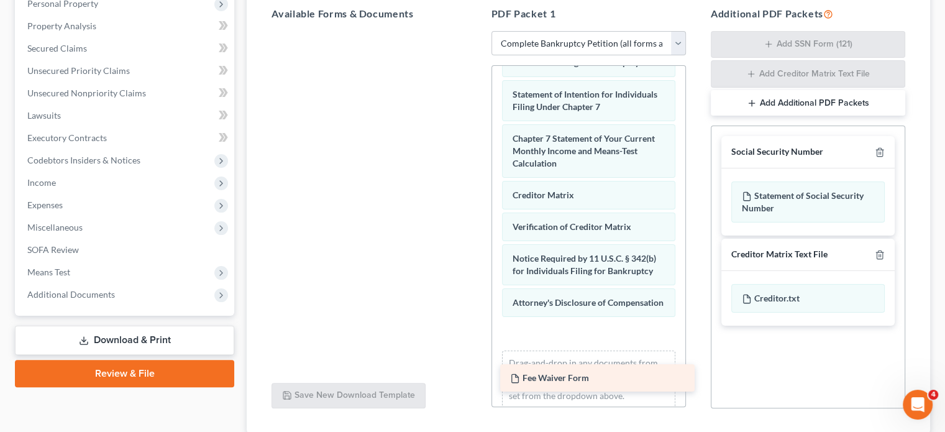
drag, startPoint x: 356, startPoint y: 44, endPoint x: 580, endPoint y: 350, distance: 378.8
click at [476, 31] on div "Fee Waiver Form Fee Waiver Form" at bounding box center [369, 31] width 214 height 0
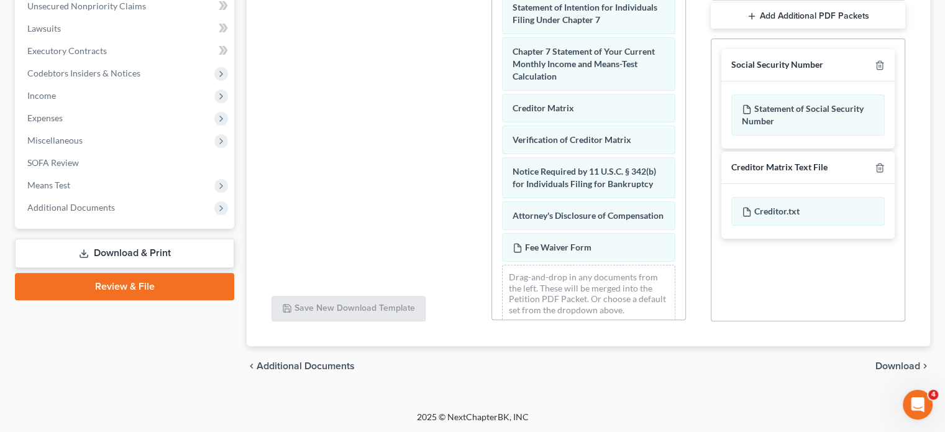
click at [892, 363] on span "Download" at bounding box center [898, 366] width 45 height 10
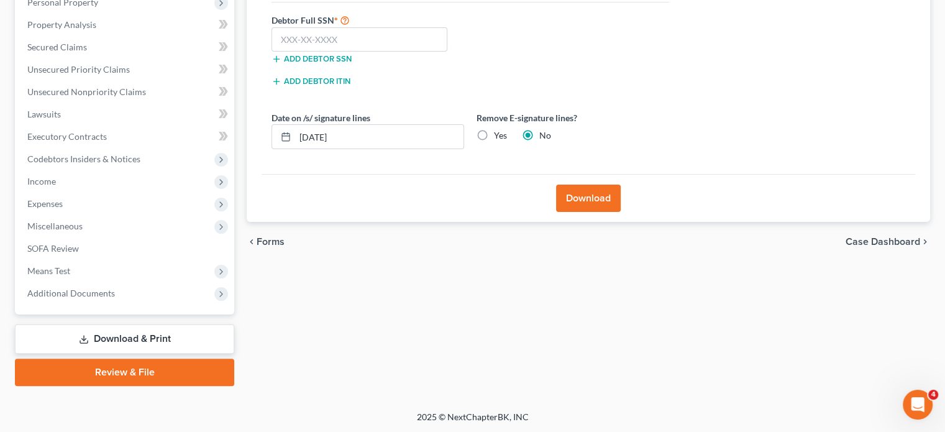
click at [494, 134] on label "Yes" at bounding box center [500, 135] width 13 height 12
click at [499, 134] on input "Yes" at bounding box center [503, 133] width 8 height 8
radio input "true"
radio input "false"
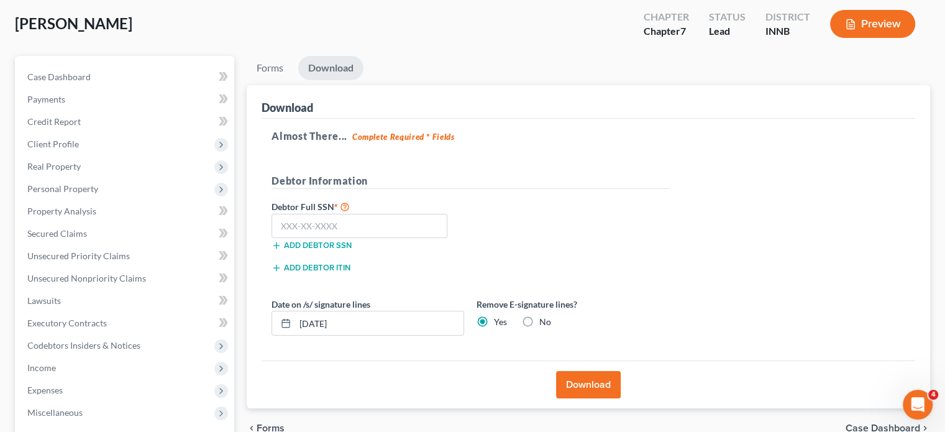
click at [580, 380] on button "Download" at bounding box center [588, 384] width 65 height 27
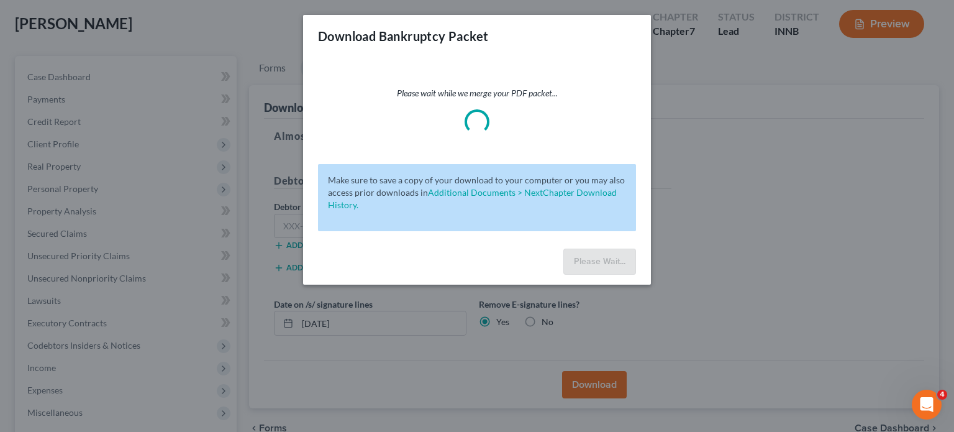
click at [576, 375] on div "Download Bankruptcy Packet Please wait while we merge your PDF packet... Make s…" at bounding box center [477, 216] width 954 height 432
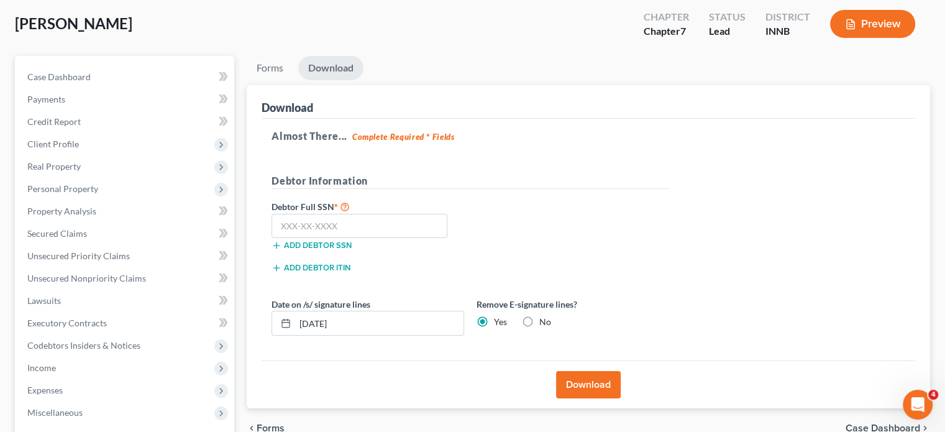
click at [572, 376] on button "Download" at bounding box center [588, 384] width 65 height 27
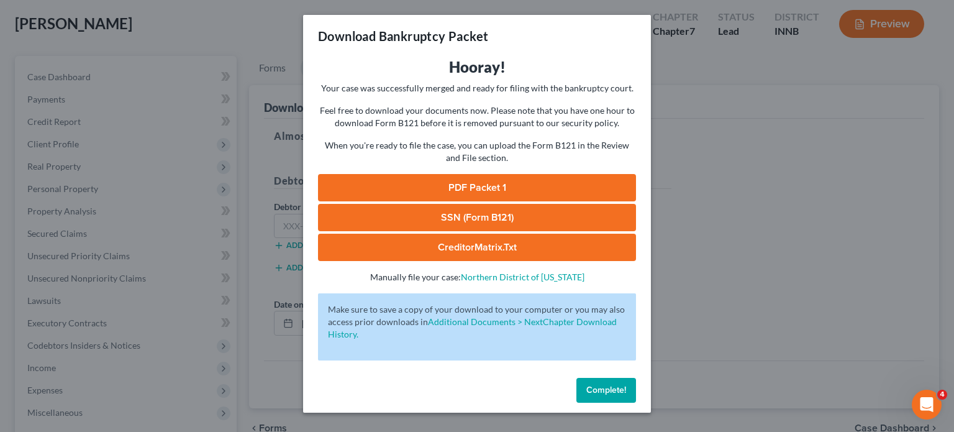
click at [506, 183] on link "PDF Packet 1" at bounding box center [477, 187] width 318 height 27
